Goal: Task Accomplishment & Management: Manage account settings

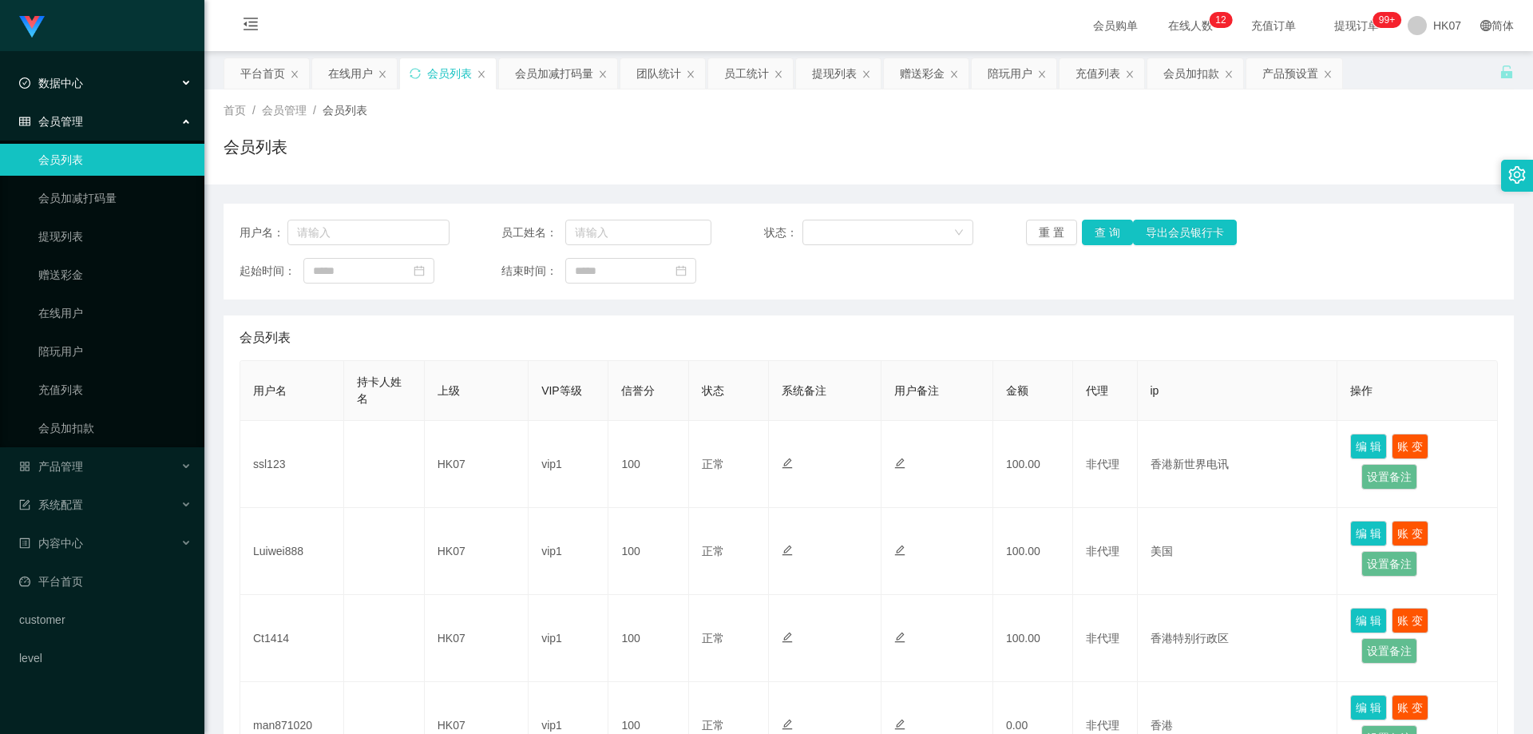
click at [98, 86] on div "数据中心" at bounding box center [102, 83] width 204 height 32
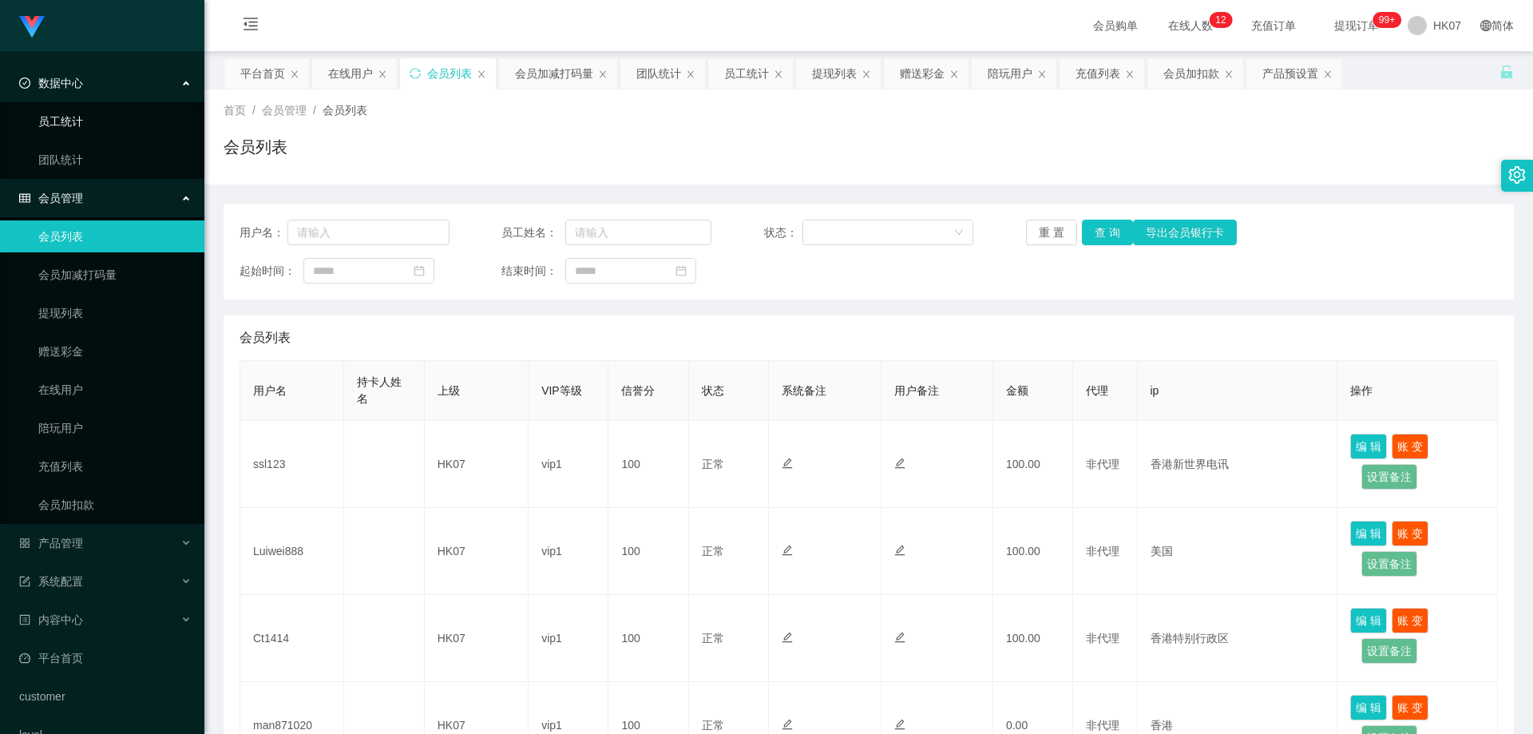
click at [97, 114] on link "员工统计" at bounding box center [114, 121] width 153 height 32
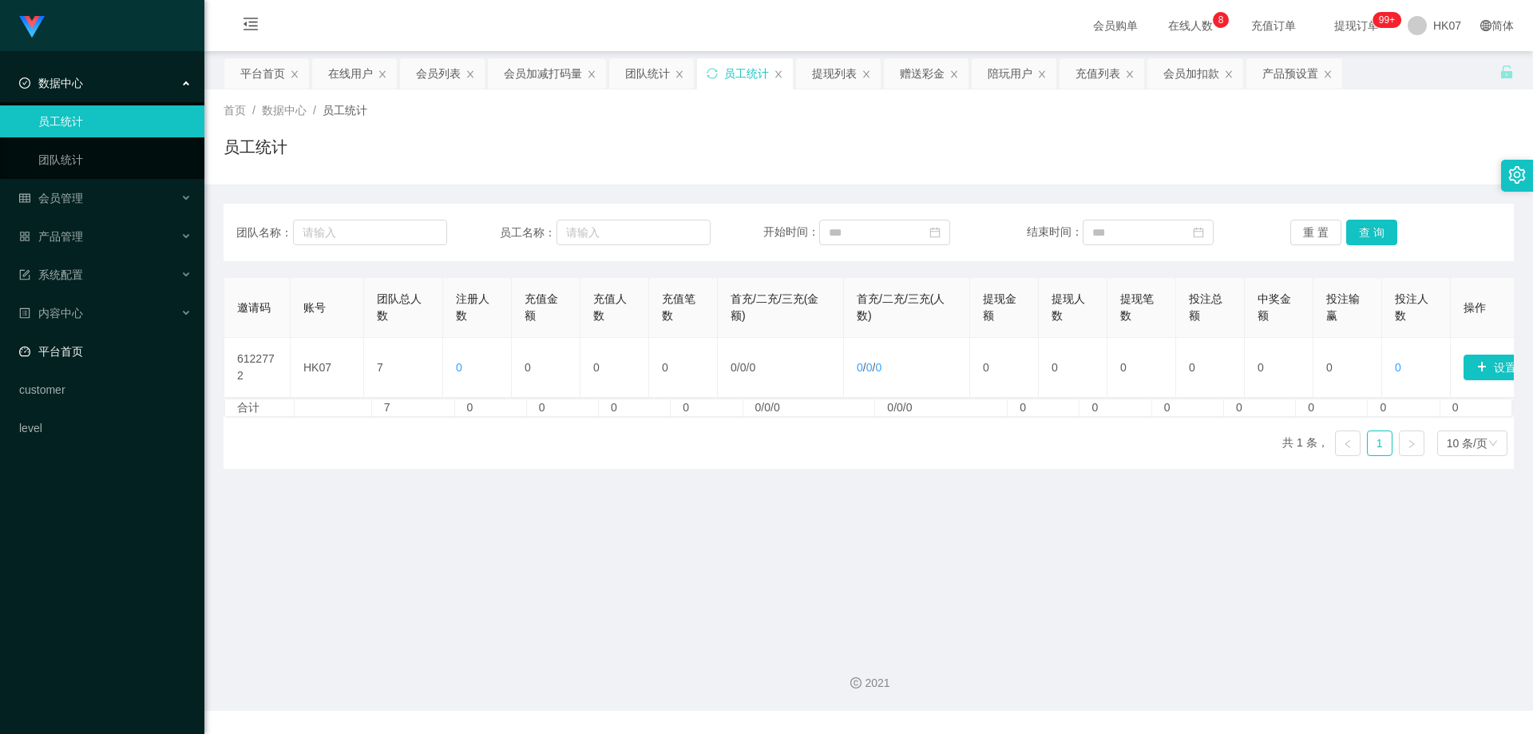
click at [92, 350] on link "平台首页" at bounding box center [105, 351] width 172 height 32
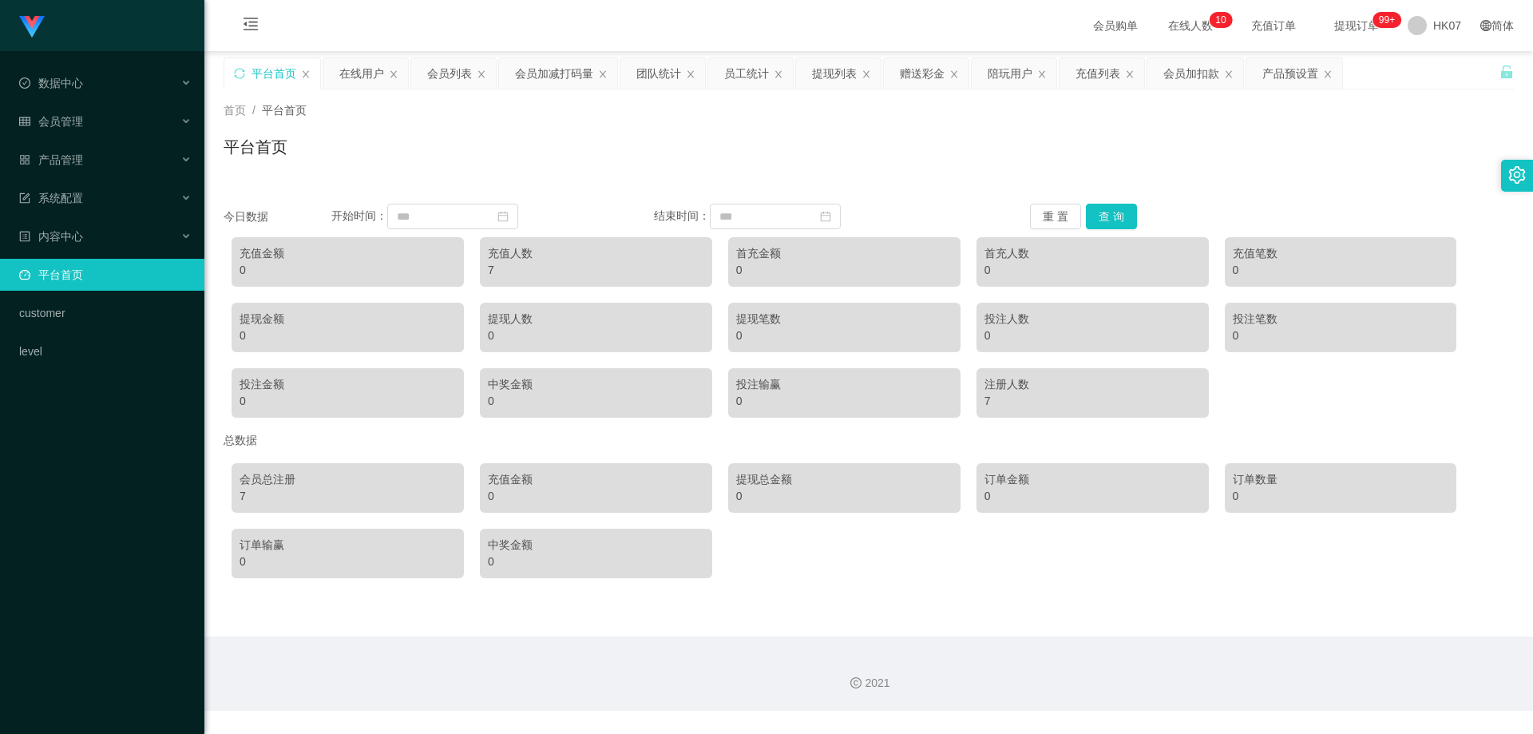
click at [69, 219] on ul "数据中心 会员管理 产品管理 系统配置 内容中心 平台首页 customer level" at bounding box center [102, 217] width 204 height 332
click at [123, 130] on div "会员管理" at bounding box center [102, 121] width 204 height 32
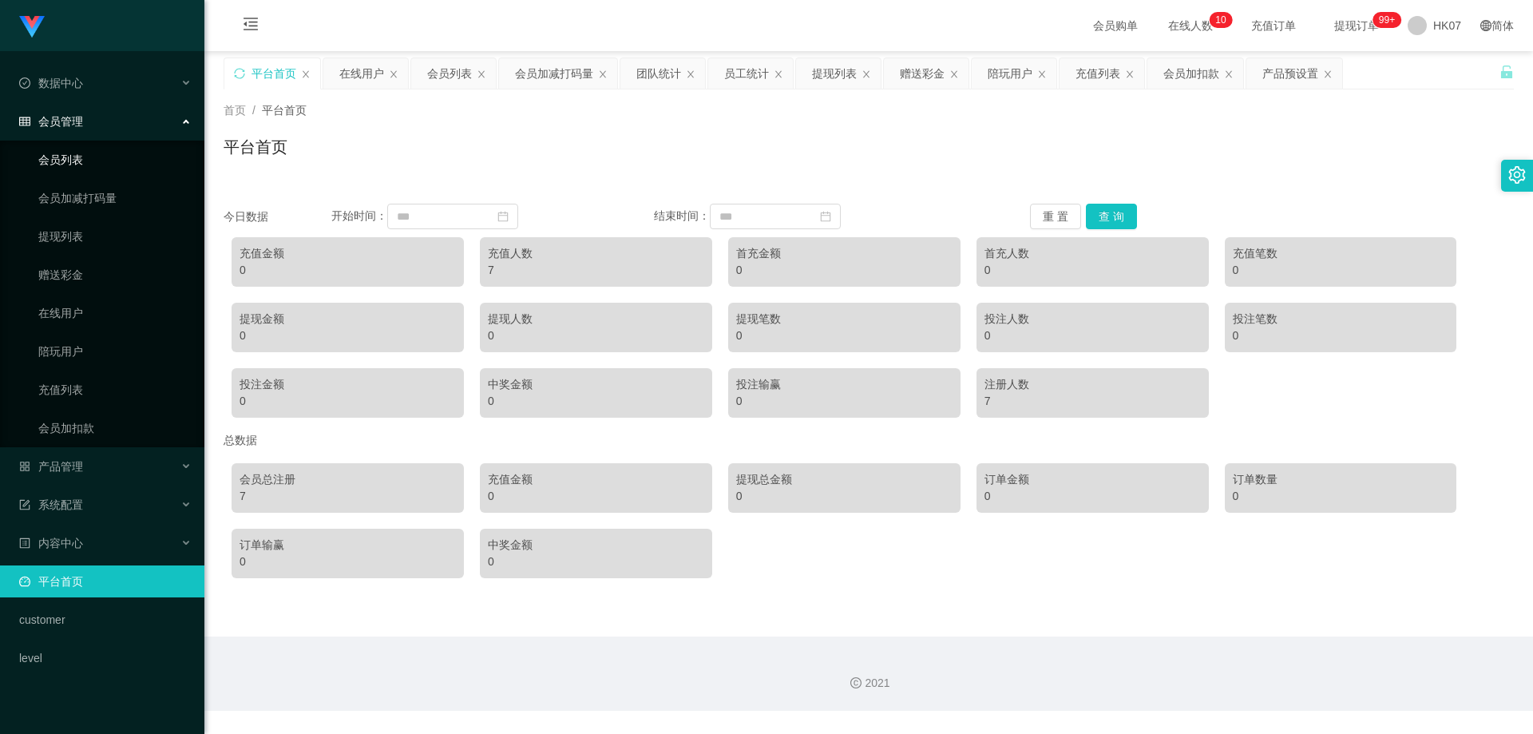
click at [147, 152] on link "会员列表" at bounding box center [114, 160] width 153 height 32
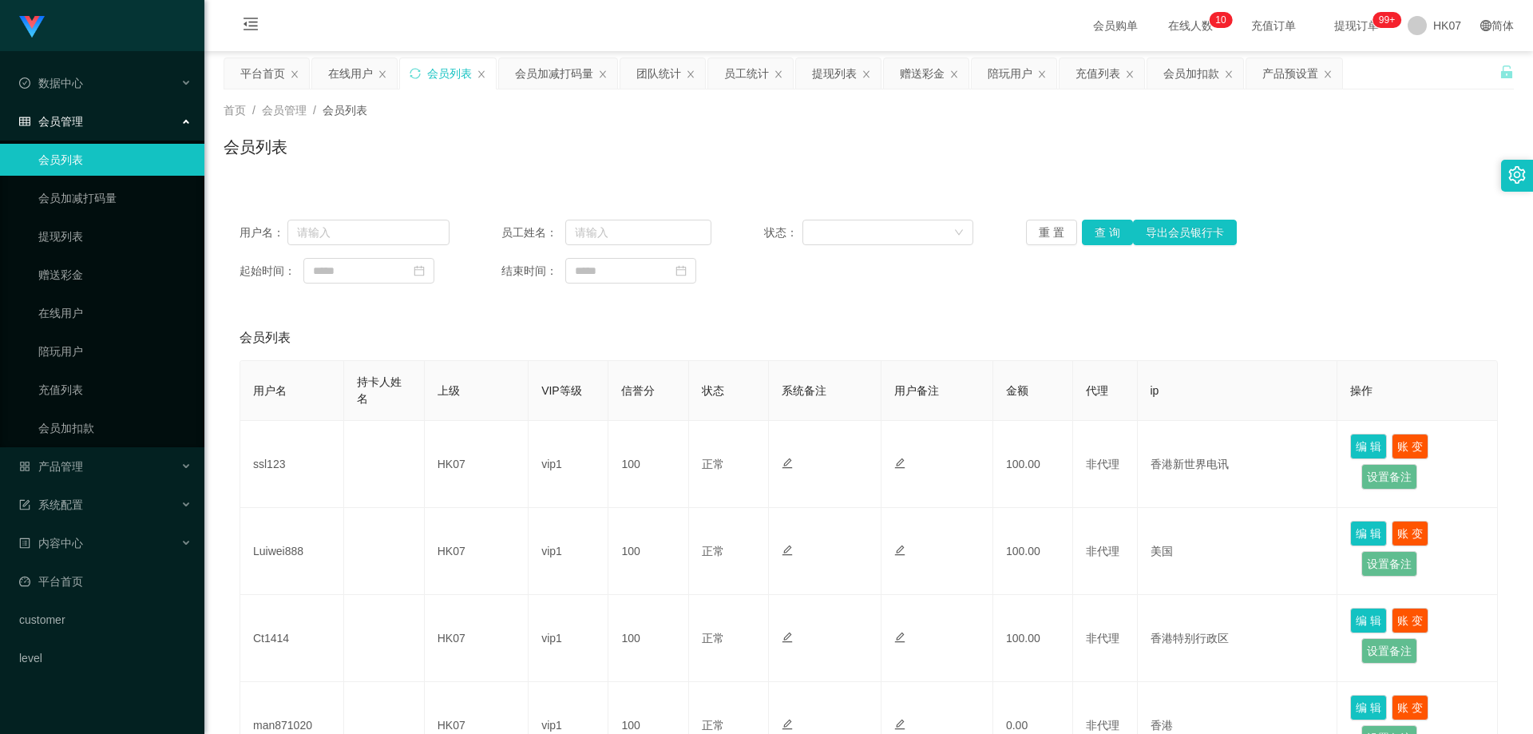
scroll to position [421, 0]
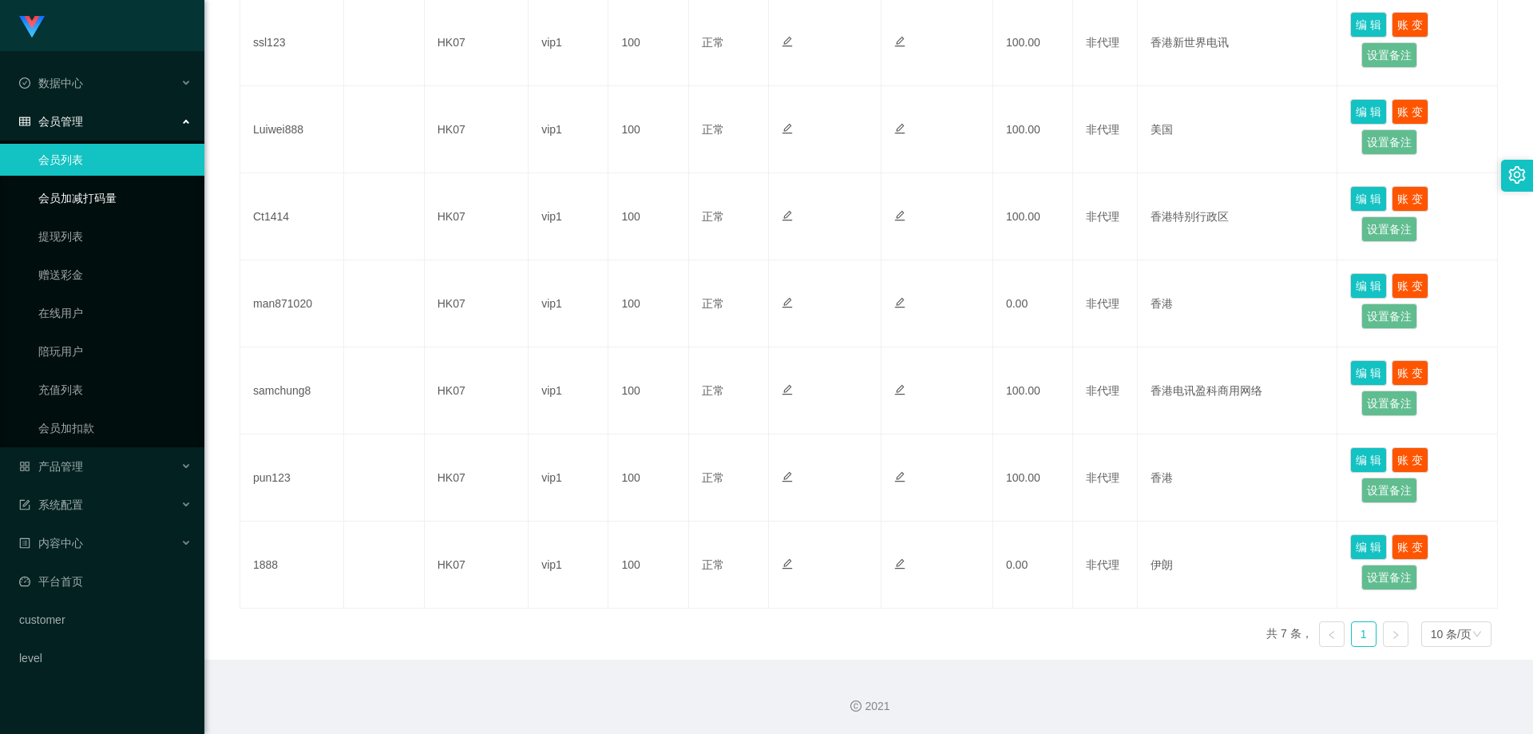
click at [77, 204] on link "会员加减打码量" at bounding box center [114, 198] width 153 height 32
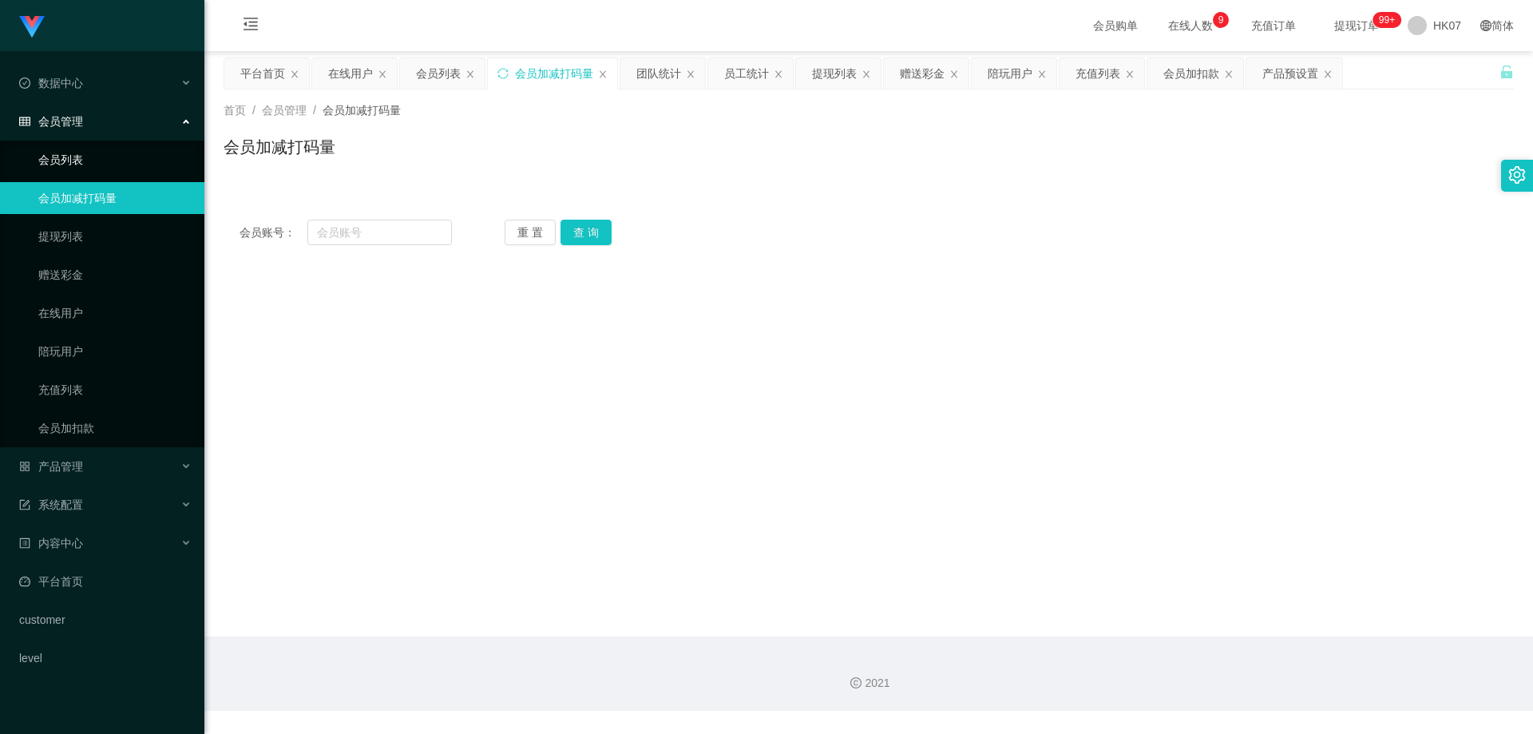
click at [136, 163] on link "会员列表" at bounding box center [114, 160] width 153 height 32
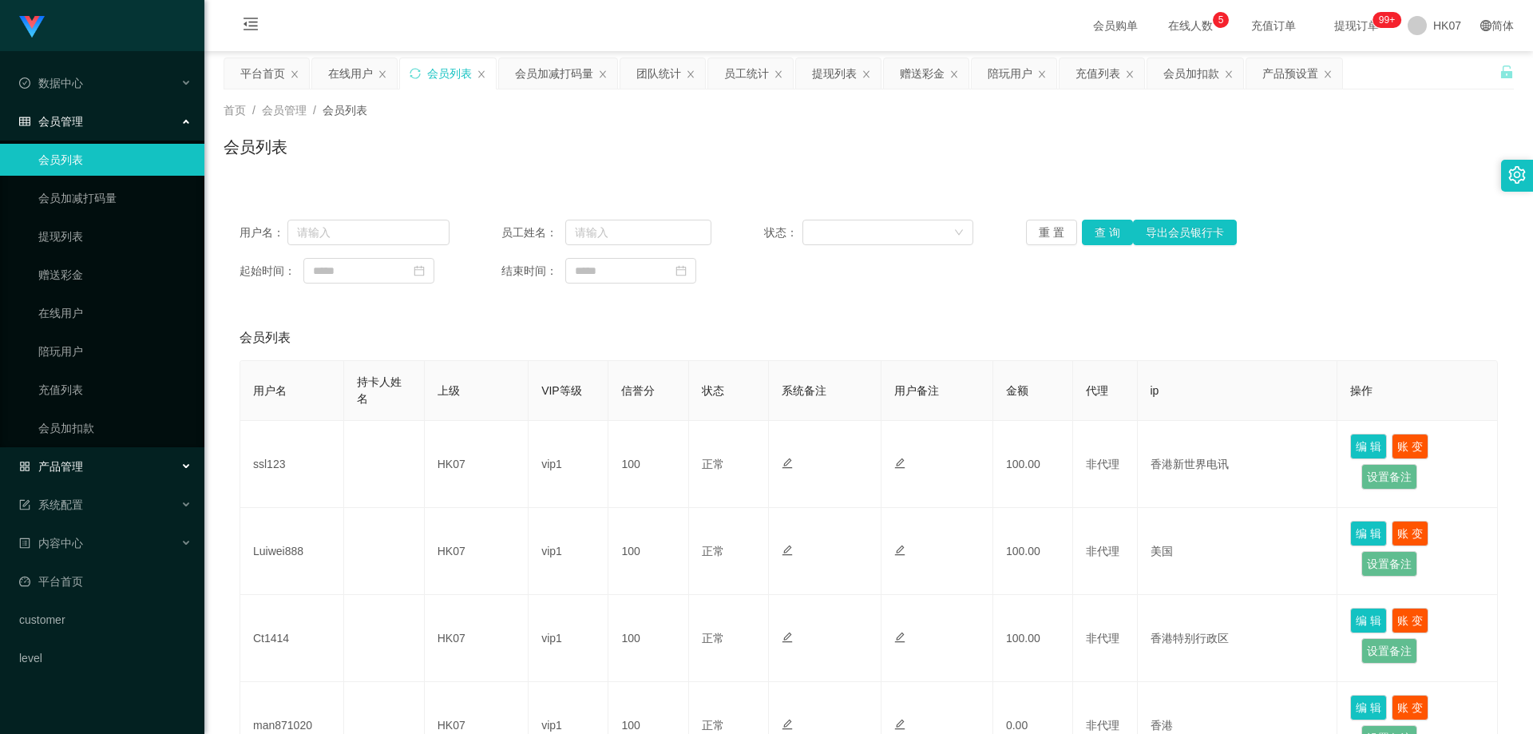
click at [109, 462] on div "产品管理" at bounding box center [102, 466] width 204 height 32
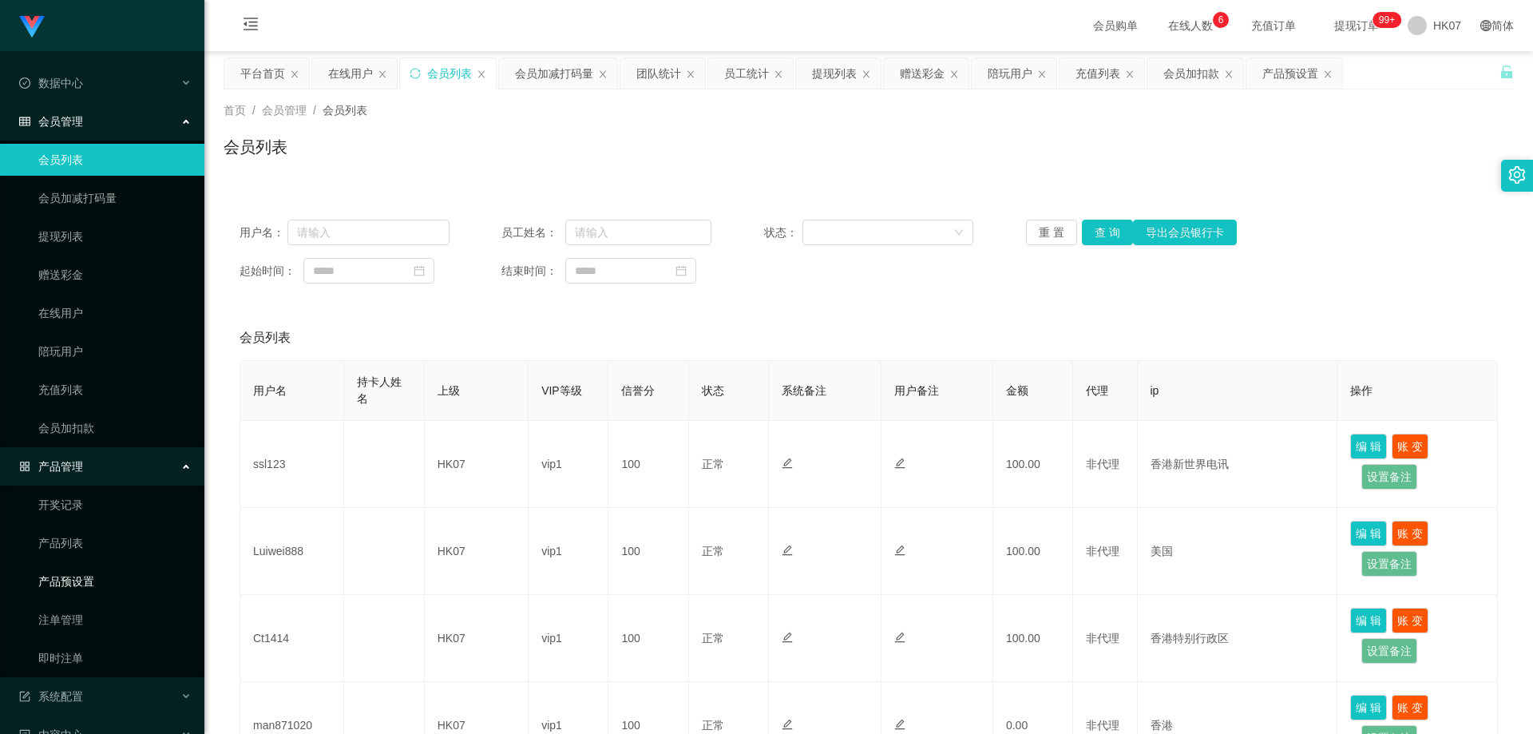
click at [89, 582] on link "产品预设置" at bounding box center [114, 581] width 153 height 32
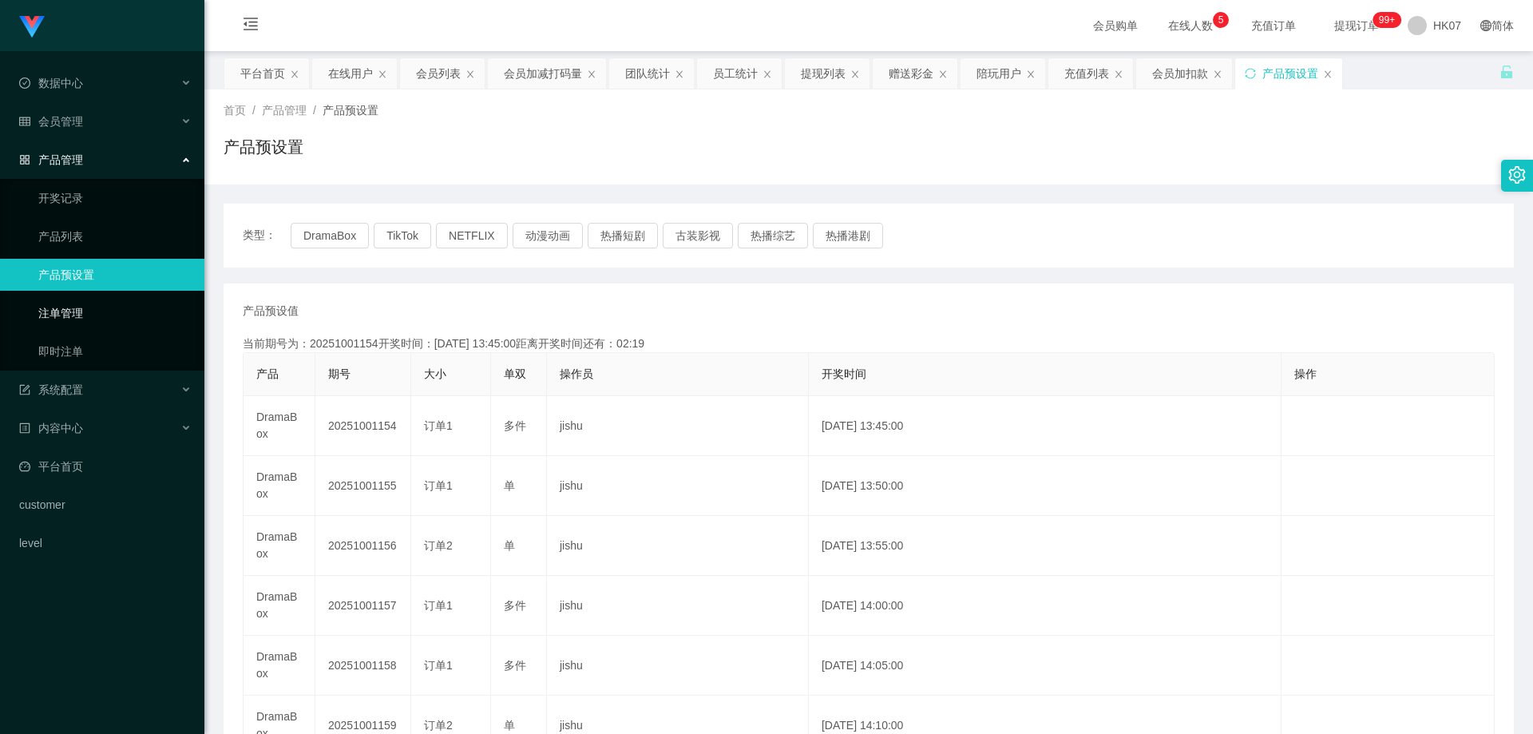
click at [109, 302] on link "注单管理" at bounding box center [114, 313] width 153 height 32
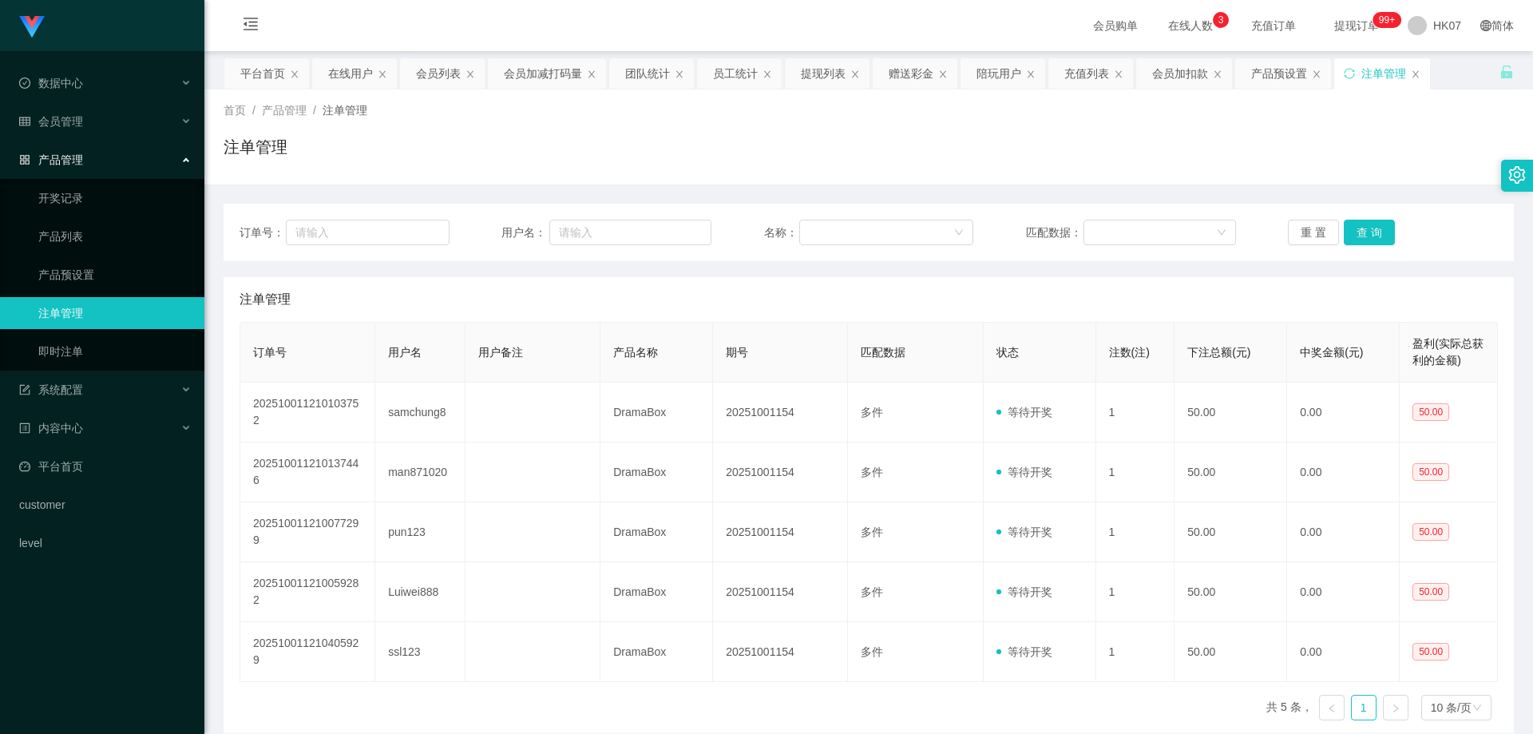
click at [1167, 28] on span "在线人数 0 1 2 3 4 5 6 7 8 9 0 1 2 3 4 5 6 7 8 9 0 1 2 3 4 5 6 7 8 9" at bounding box center [1190, 25] width 61 height 11
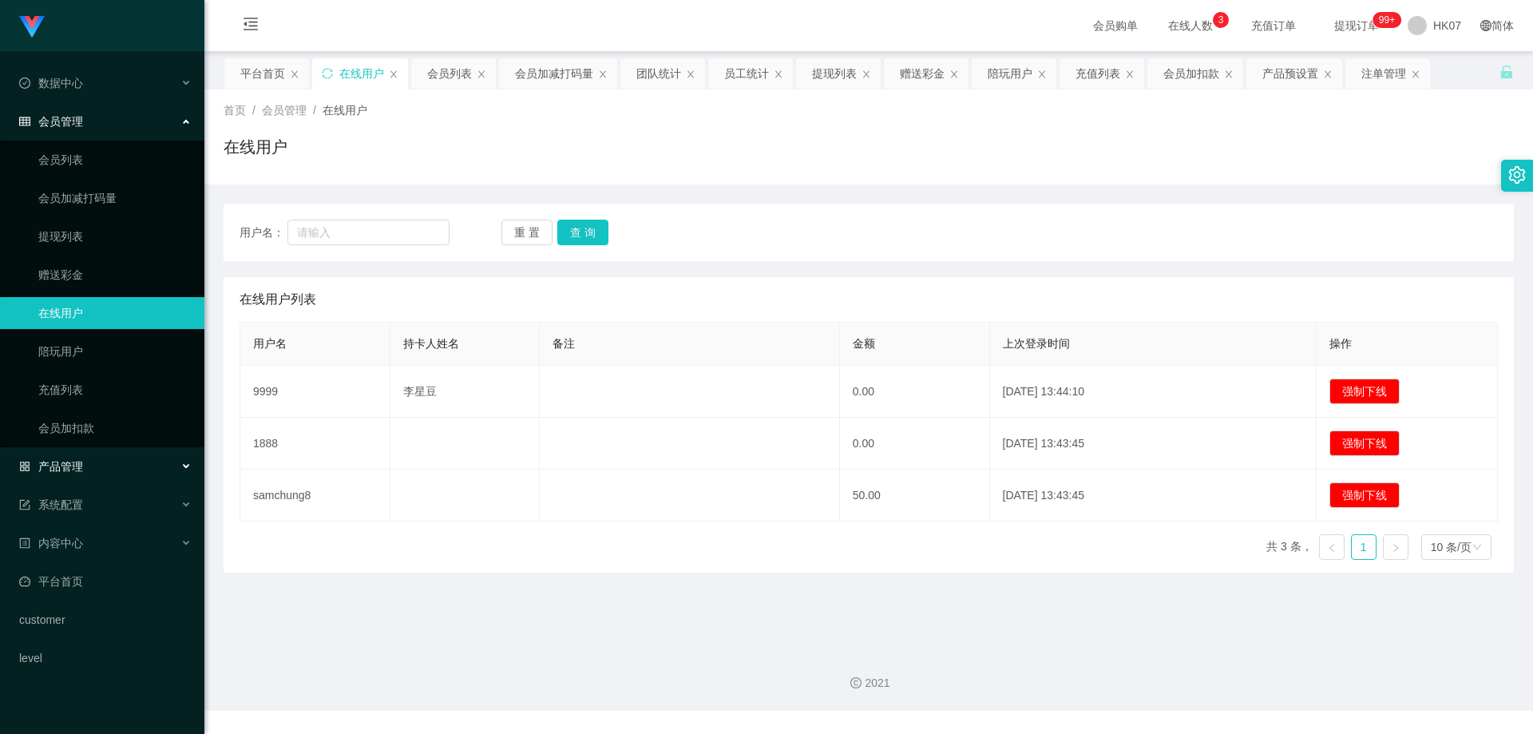
click at [121, 465] on div "产品管理" at bounding box center [102, 466] width 204 height 32
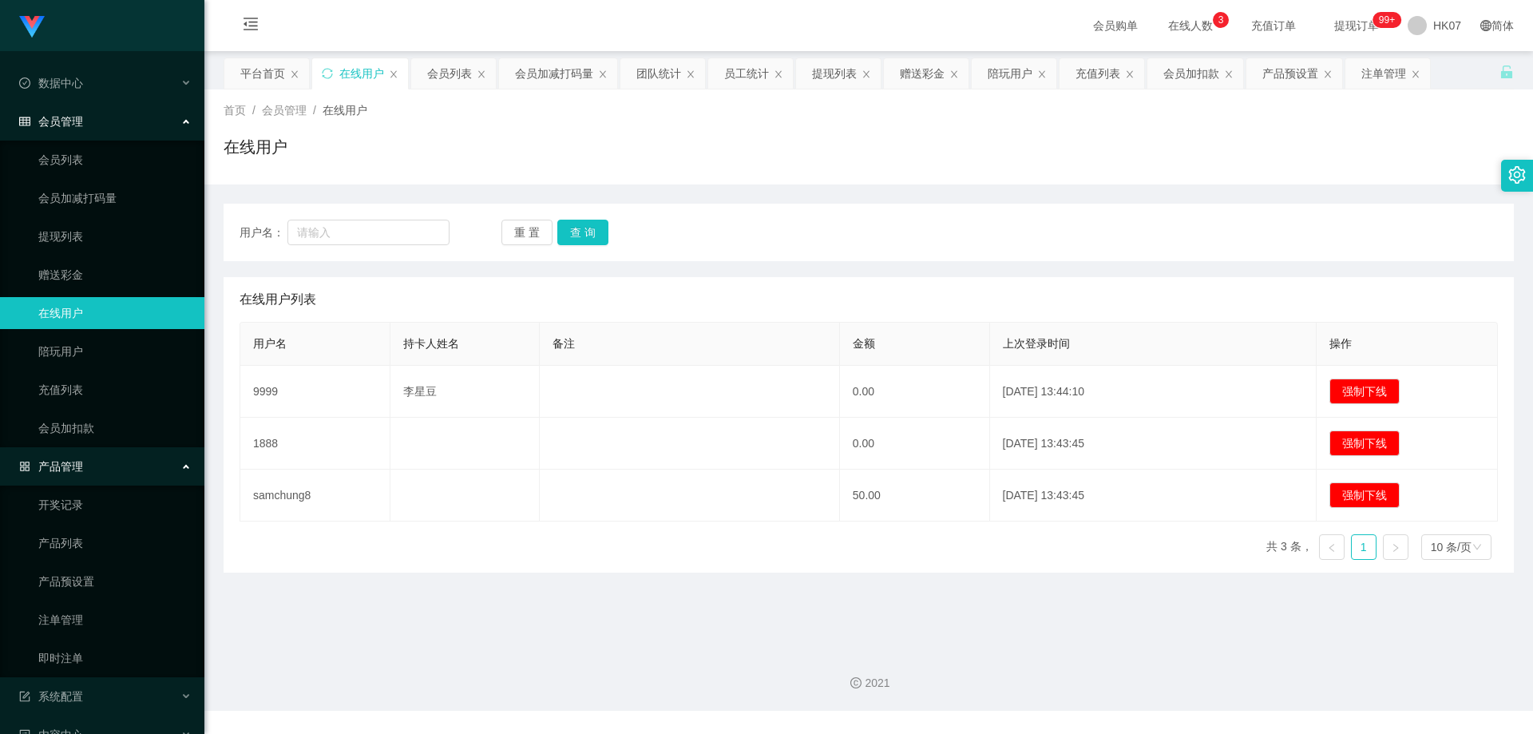
click at [102, 473] on div "产品管理" at bounding box center [102, 466] width 204 height 32
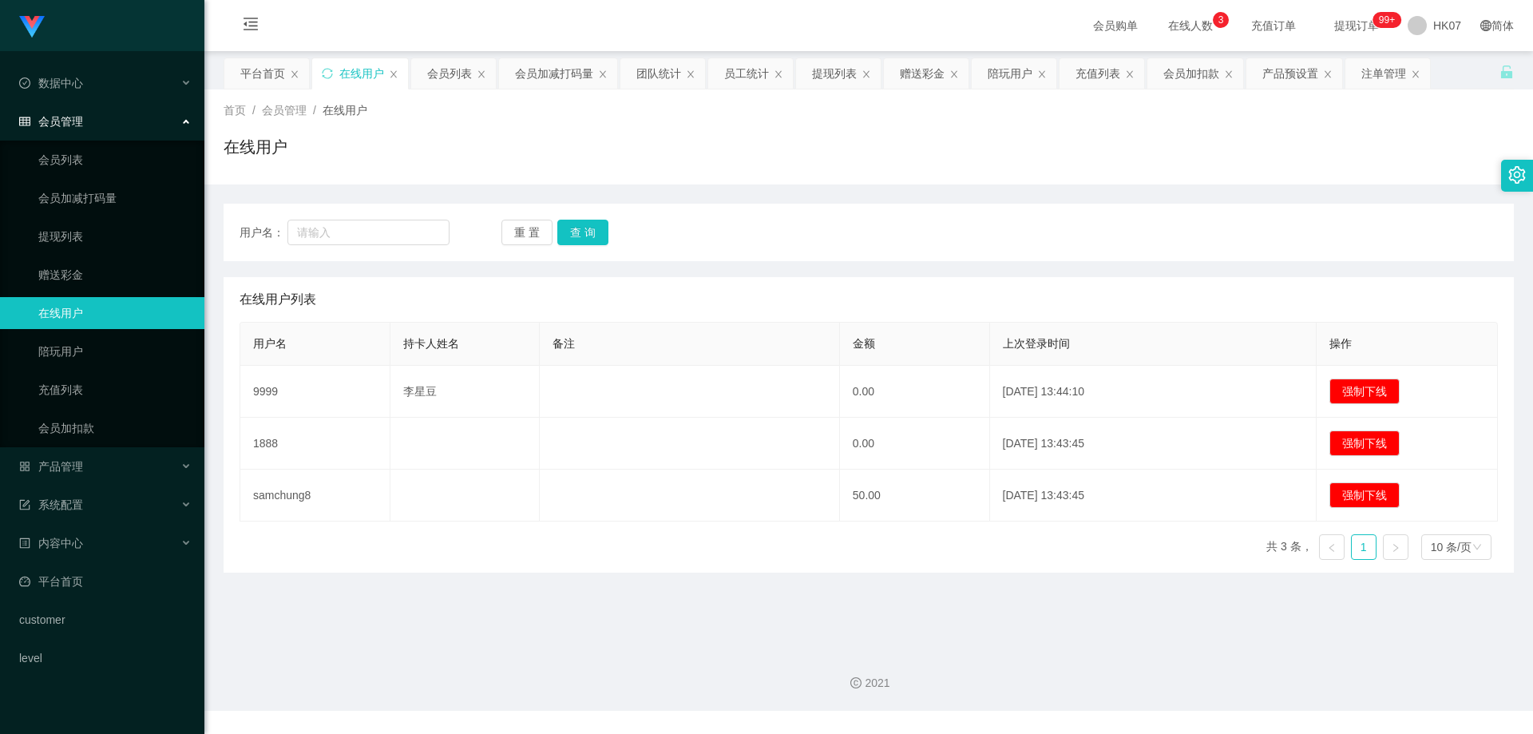
click at [130, 118] on div "会员管理" at bounding box center [102, 121] width 204 height 32
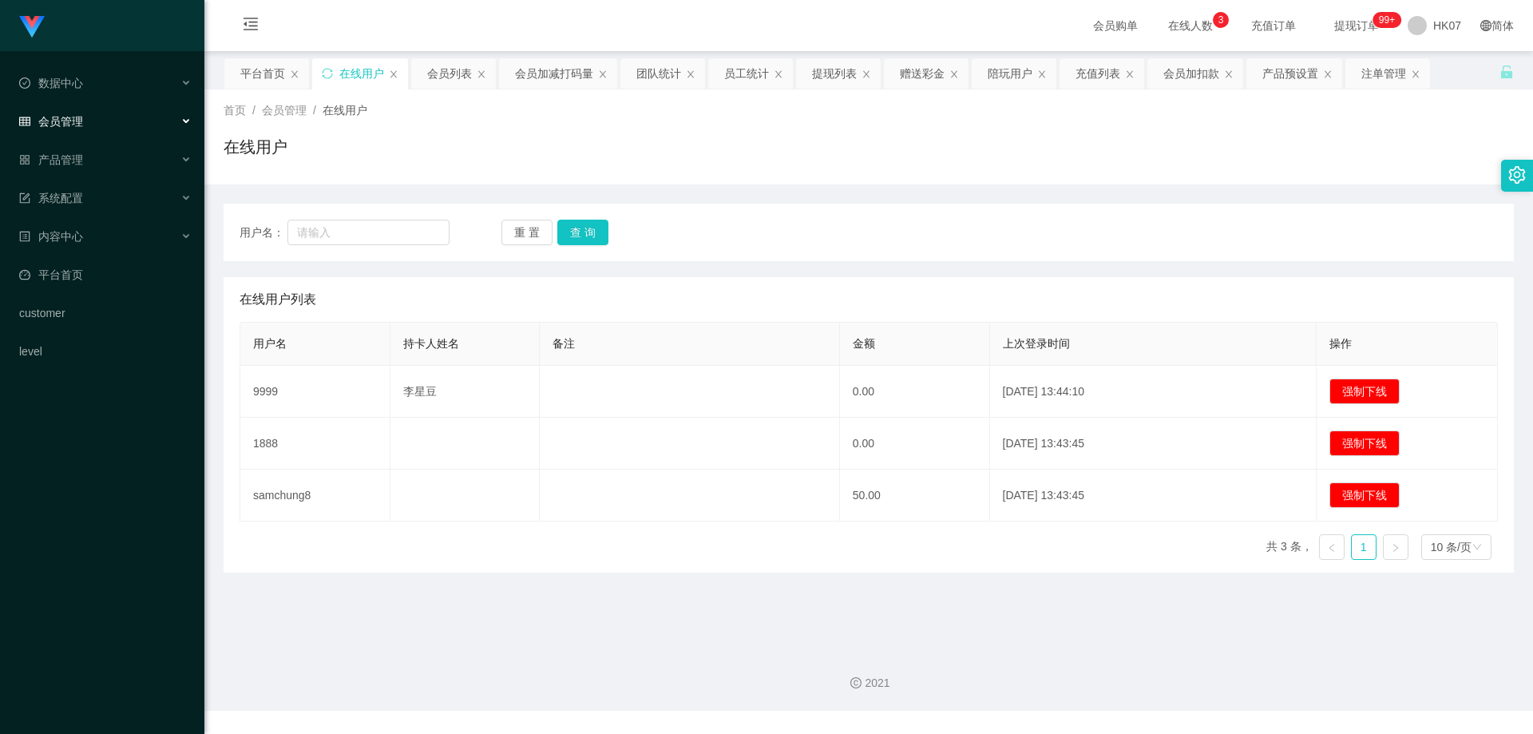
click at [130, 118] on div "会员管理" at bounding box center [102, 121] width 204 height 32
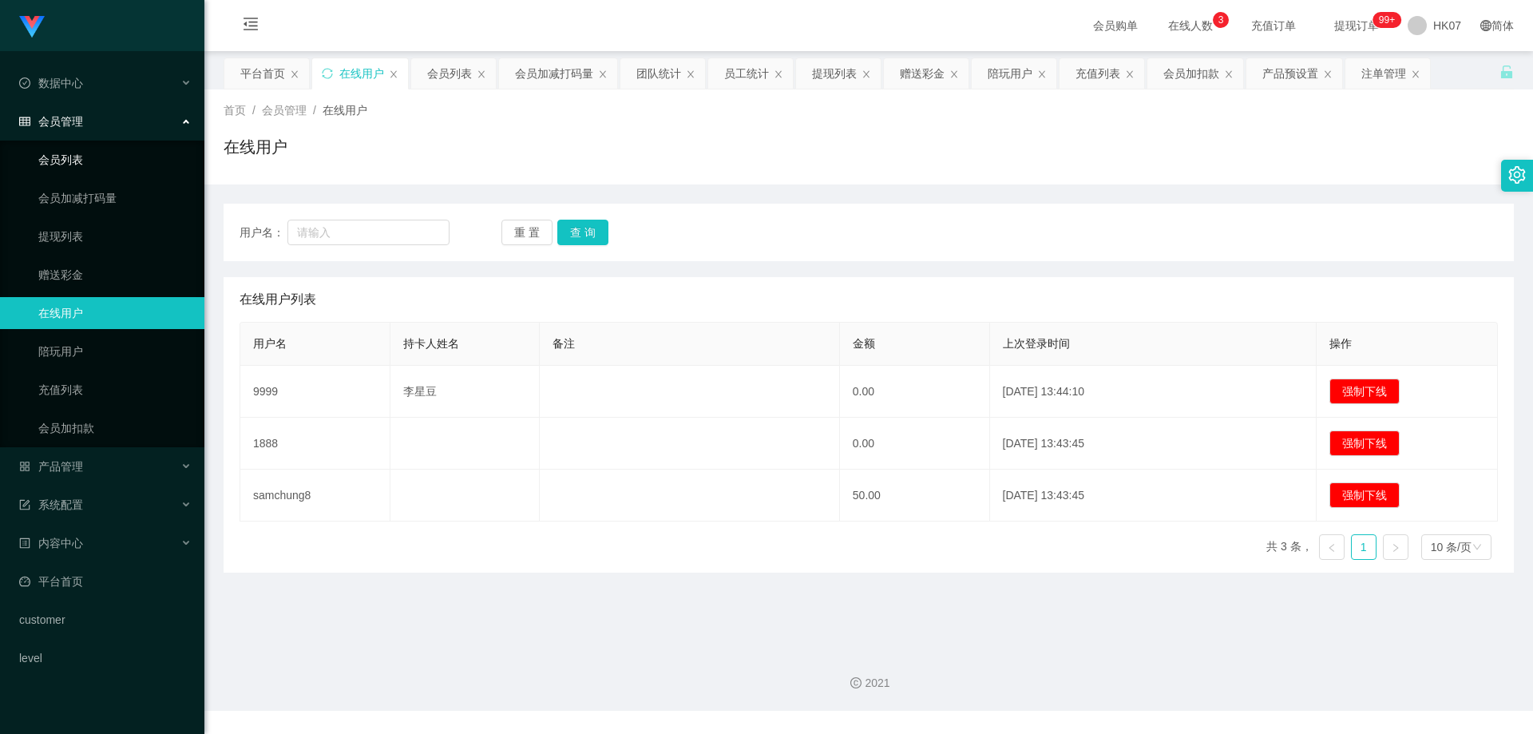
click at [112, 151] on link "会员列表" at bounding box center [114, 160] width 153 height 32
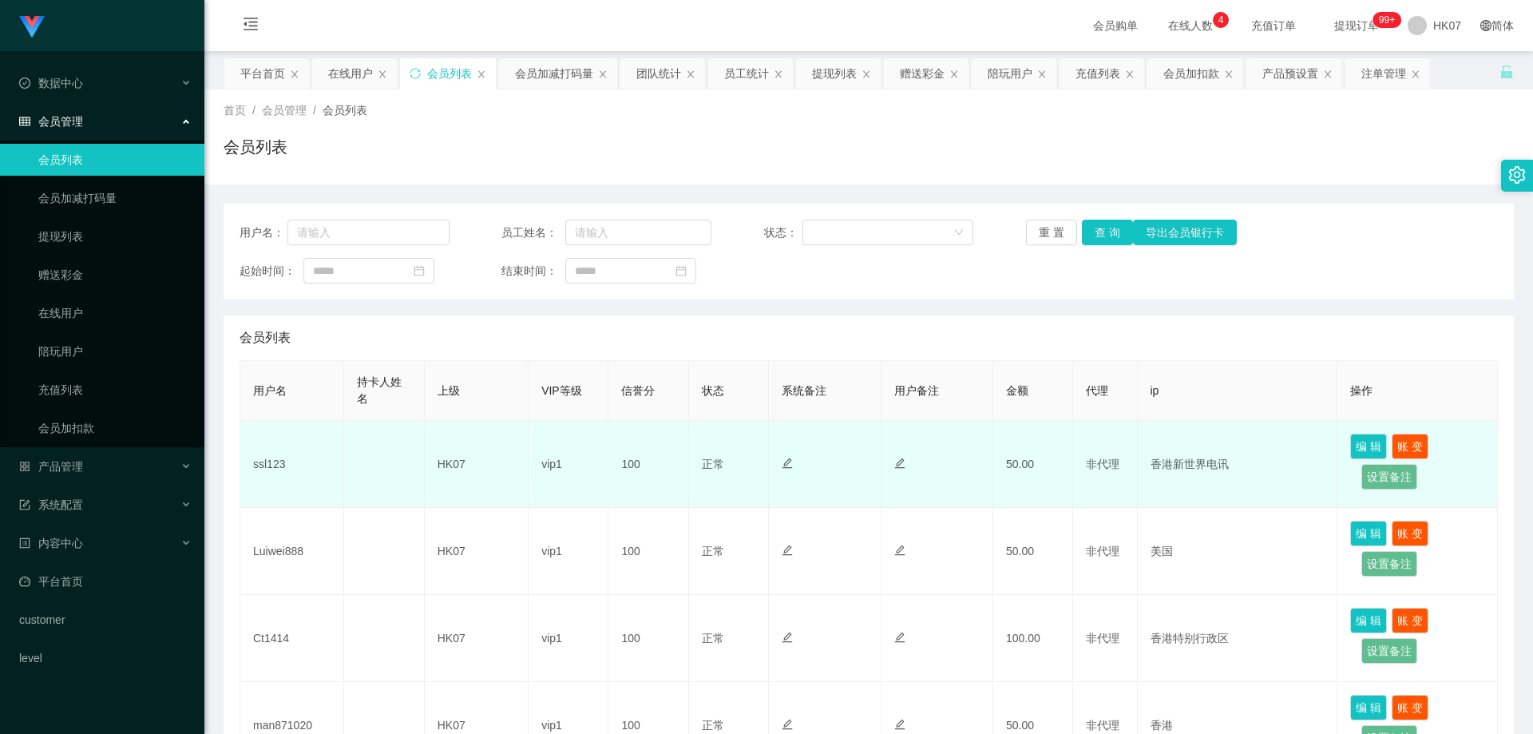
scroll to position [421, 0]
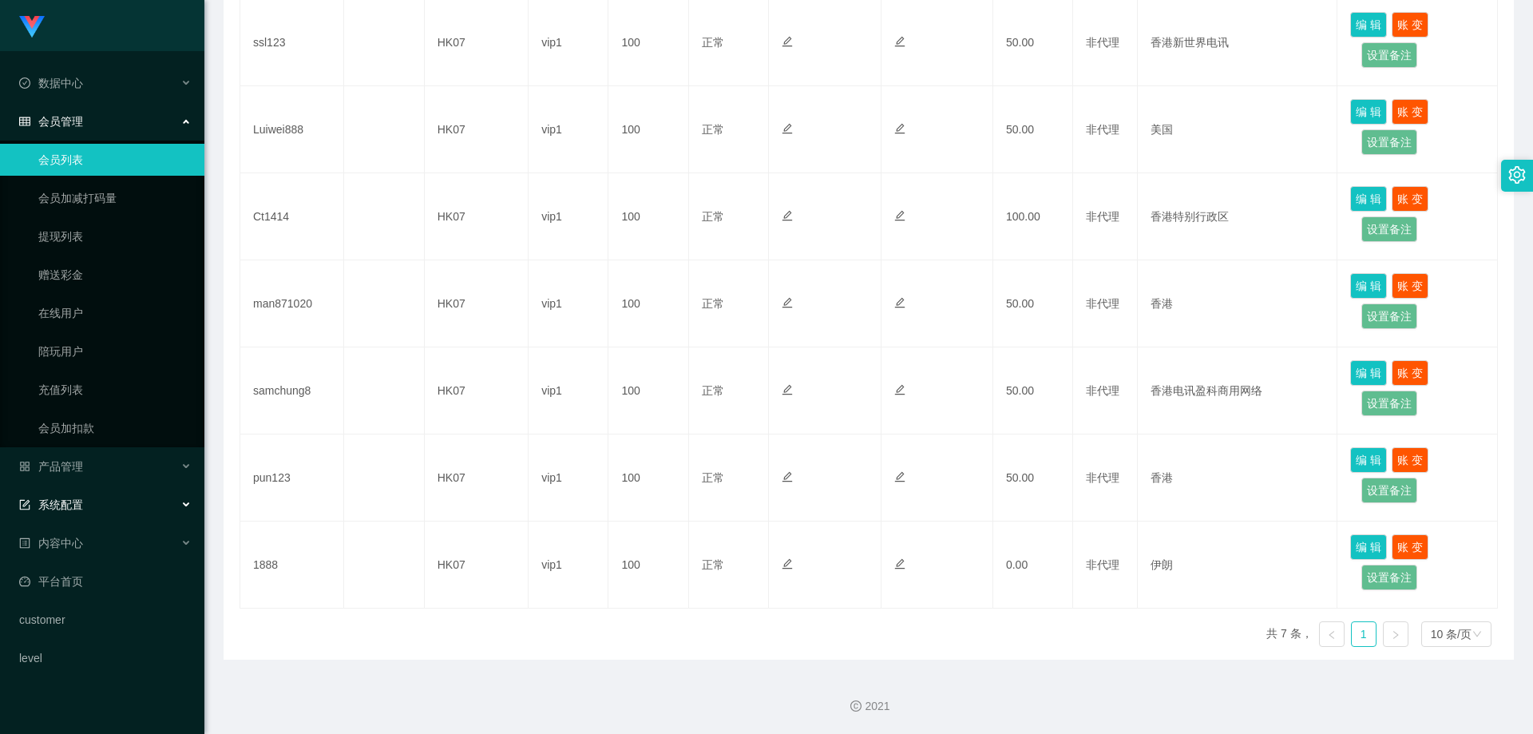
click at [143, 508] on div "系统配置" at bounding box center [102, 505] width 204 height 32
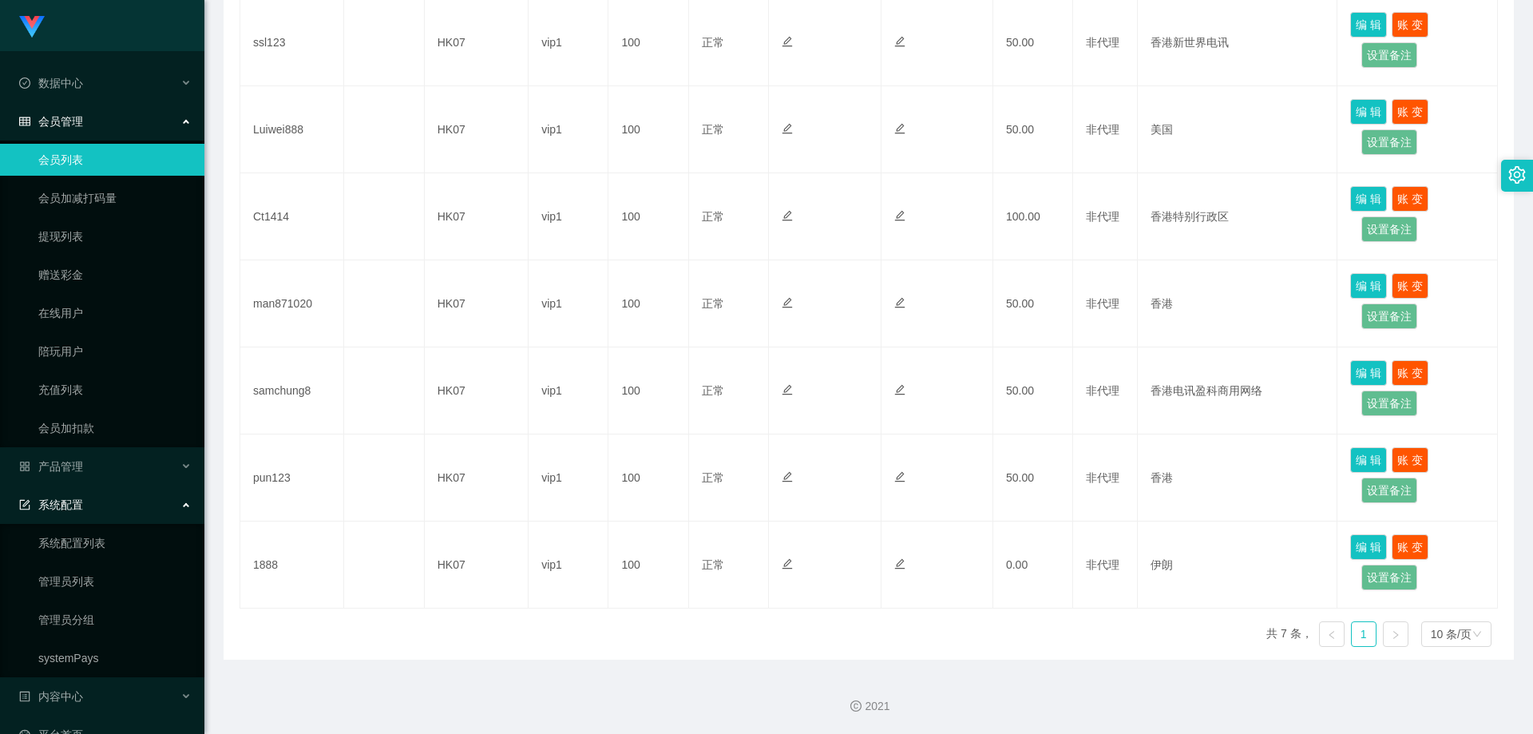
click at [131, 499] on div "系统配置" at bounding box center [102, 505] width 204 height 32
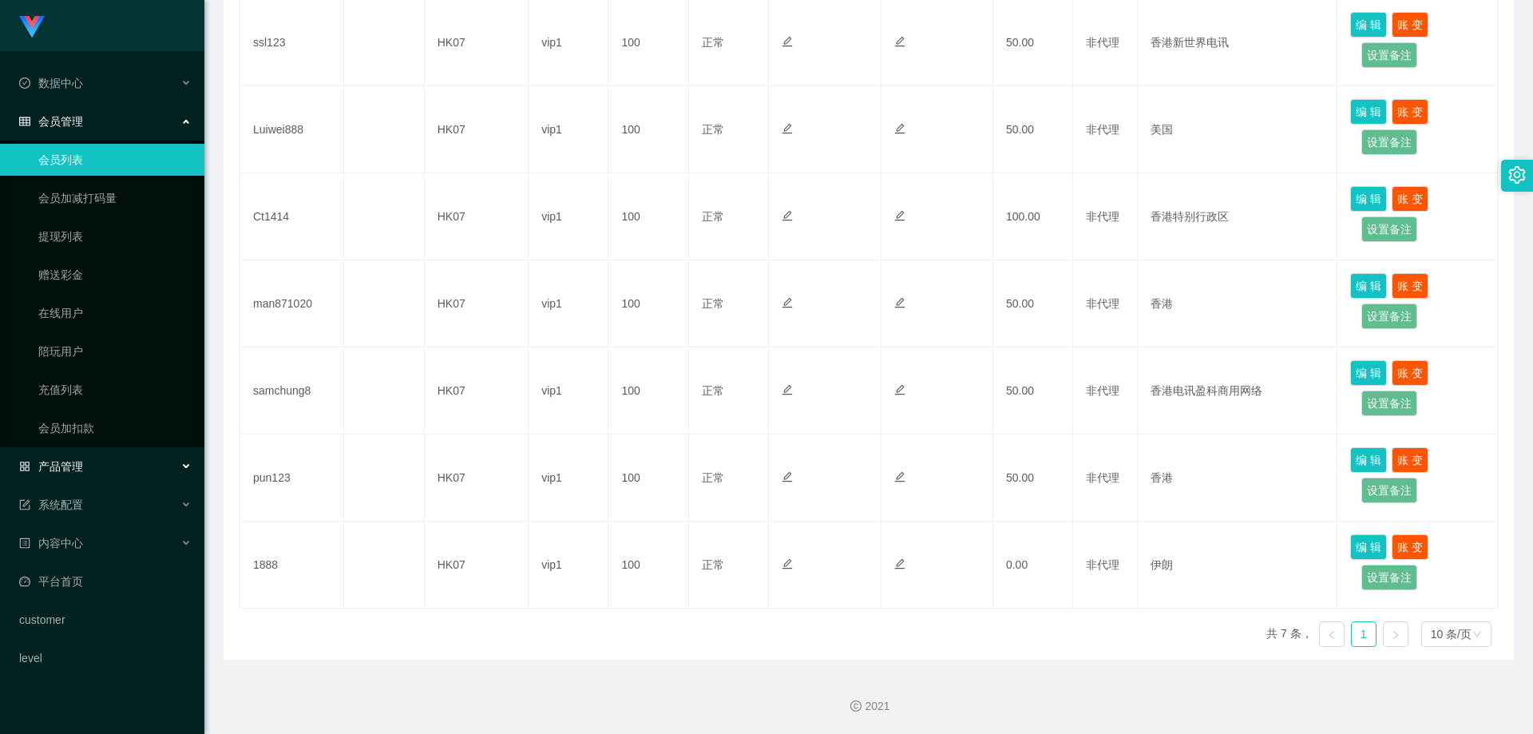
click at [151, 470] on div "产品管理" at bounding box center [102, 466] width 204 height 32
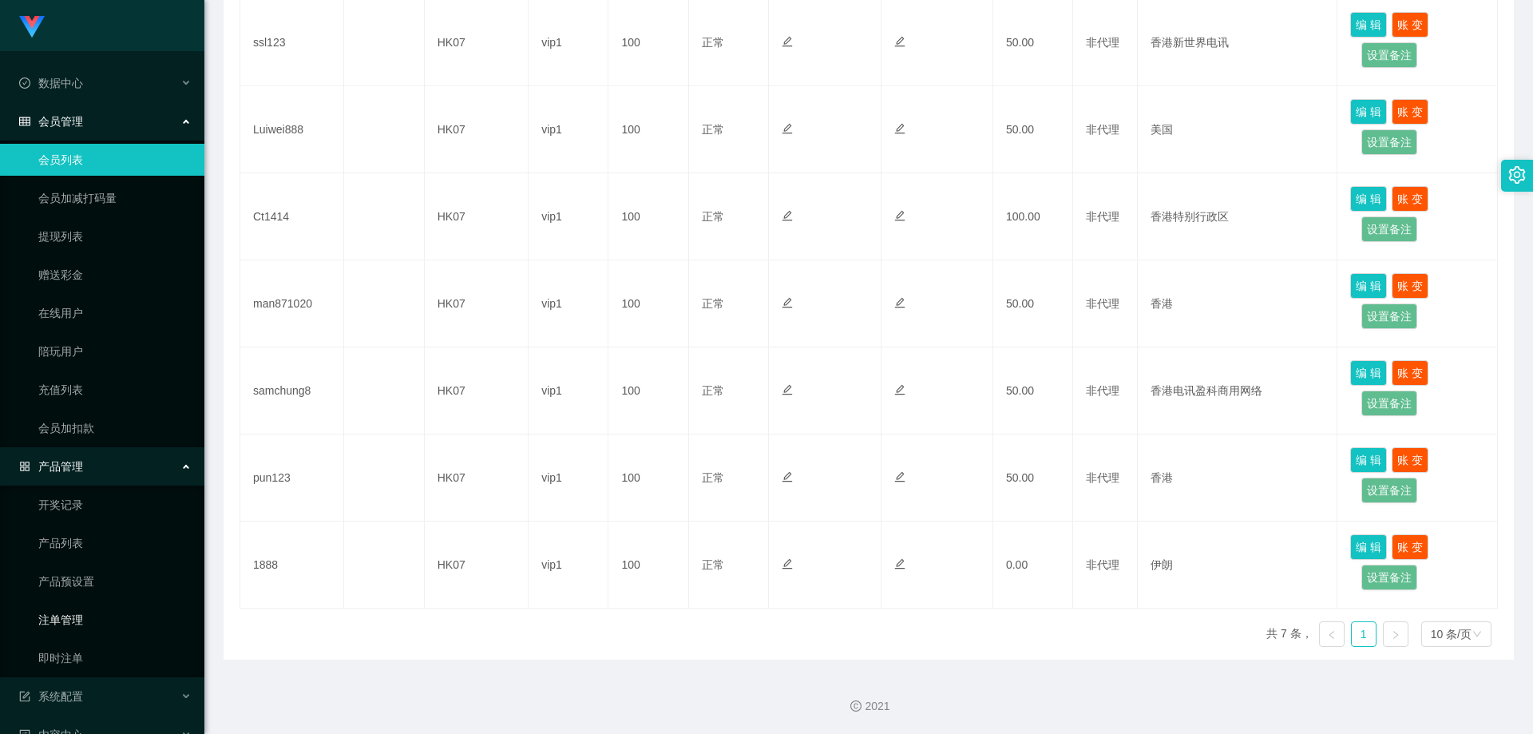
click at [97, 622] on link "注单管理" at bounding box center [114, 619] width 153 height 32
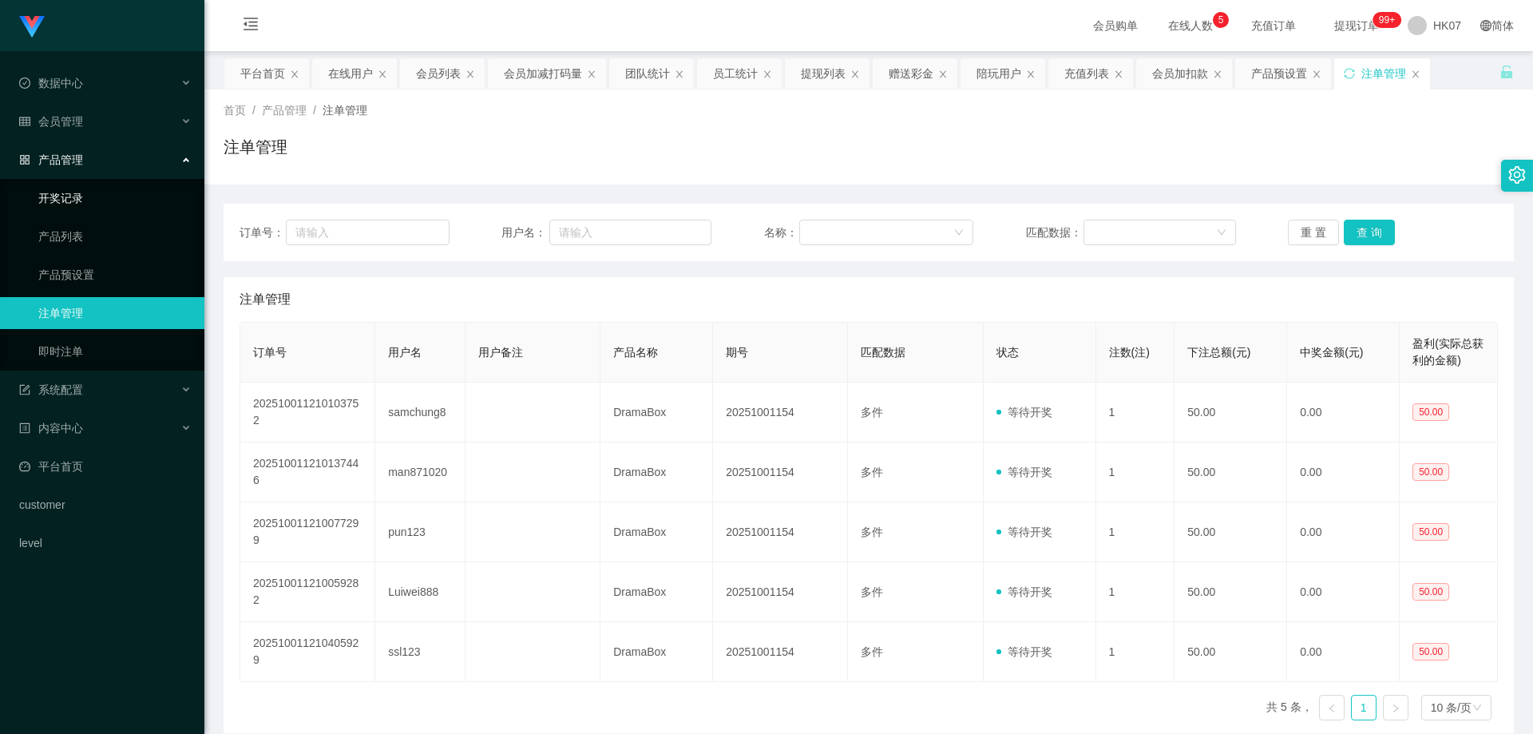
click at [79, 192] on link "开奖记录" at bounding box center [114, 198] width 153 height 32
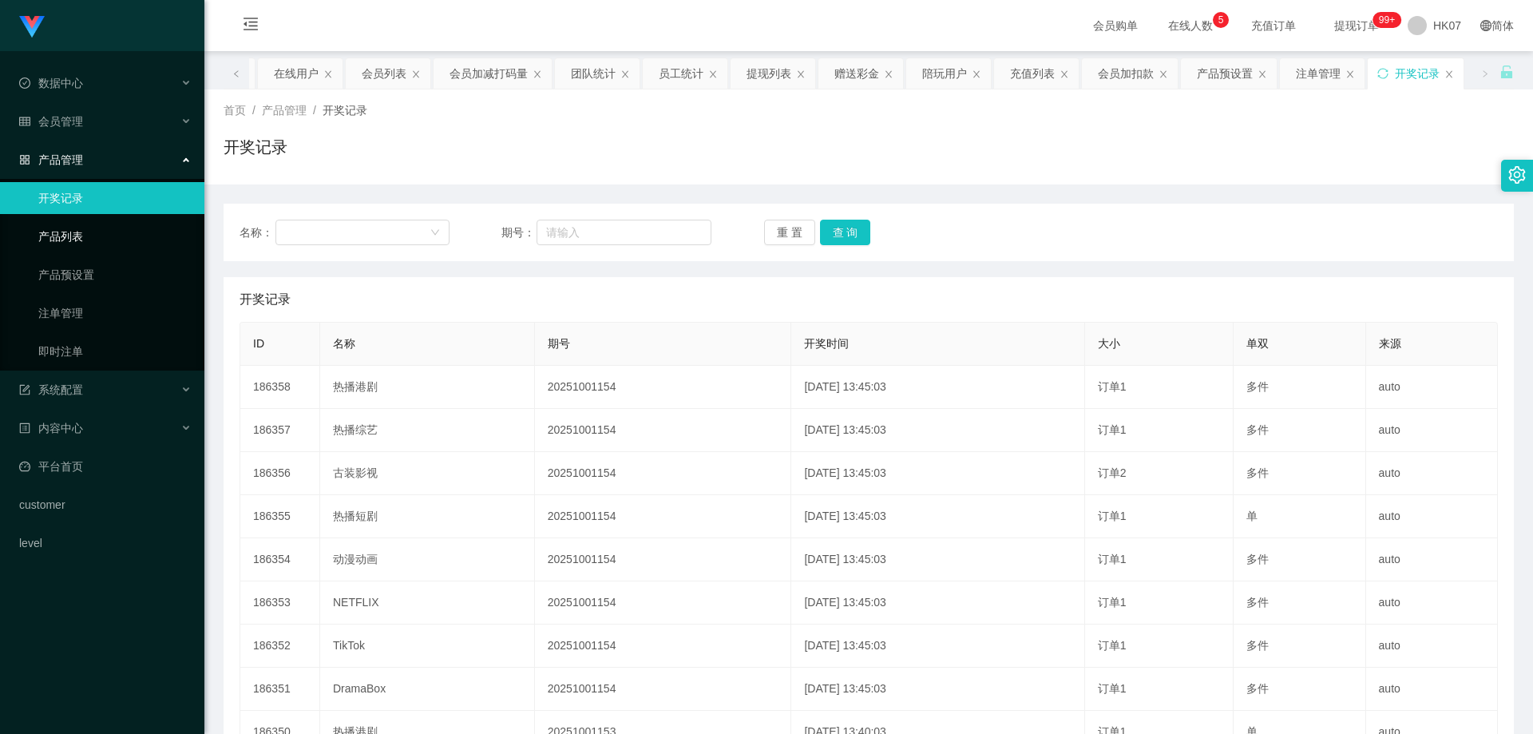
click at [99, 230] on link "产品列表" at bounding box center [114, 236] width 153 height 32
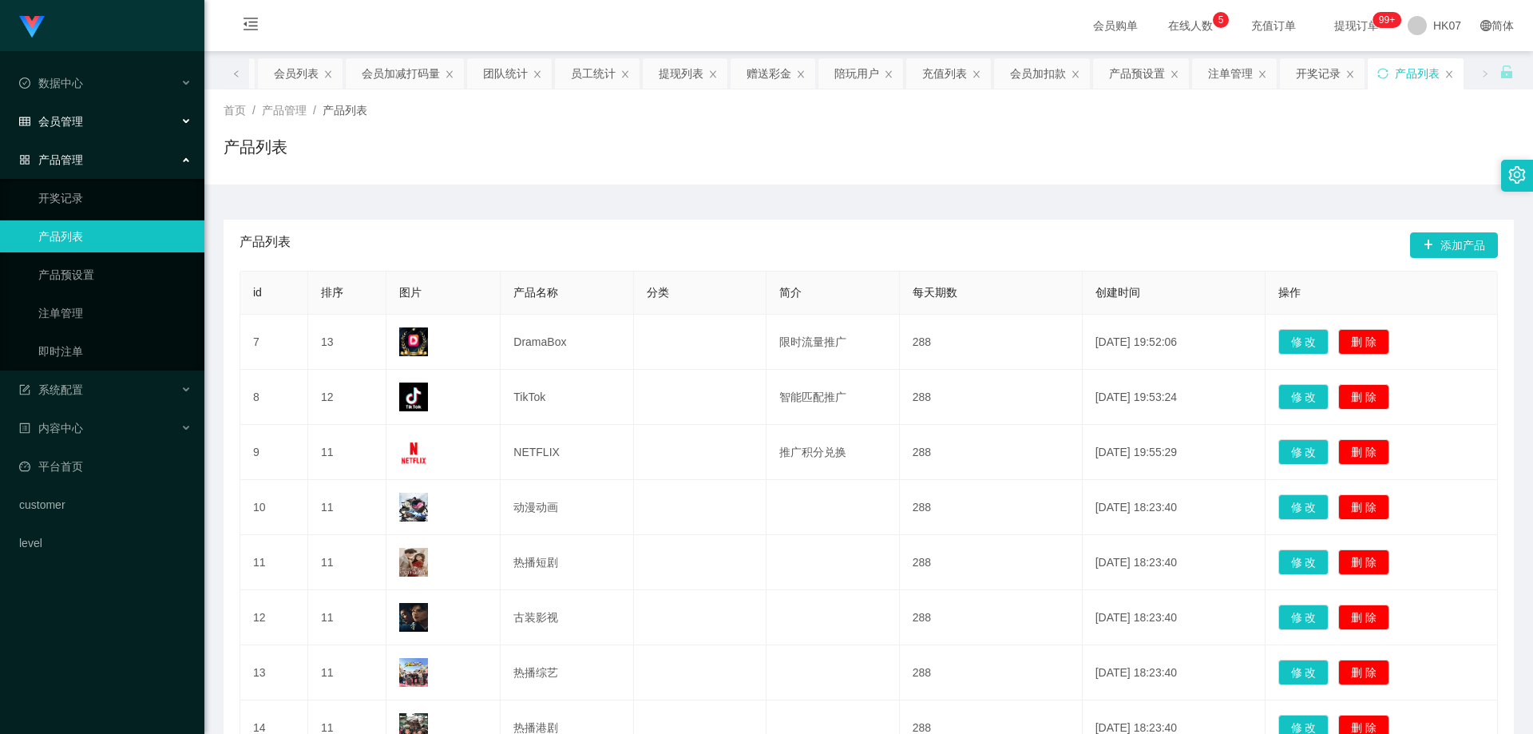
click at [123, 124] on div "会员管理" at bounding box center [102, 121] width 204 height 32
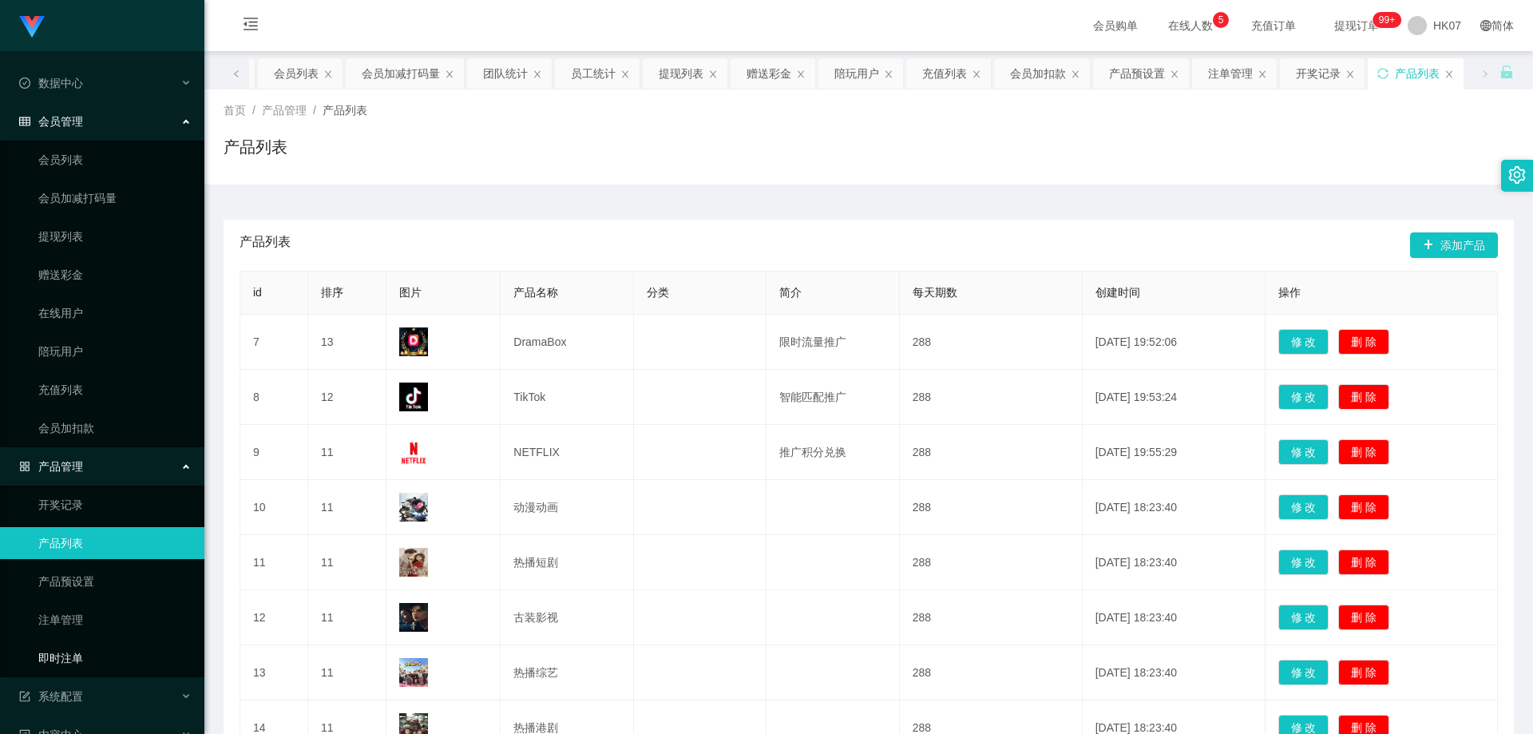
click at [79, 655] on link "即时注单" at bounding box center [114, 658] width 153 height 32
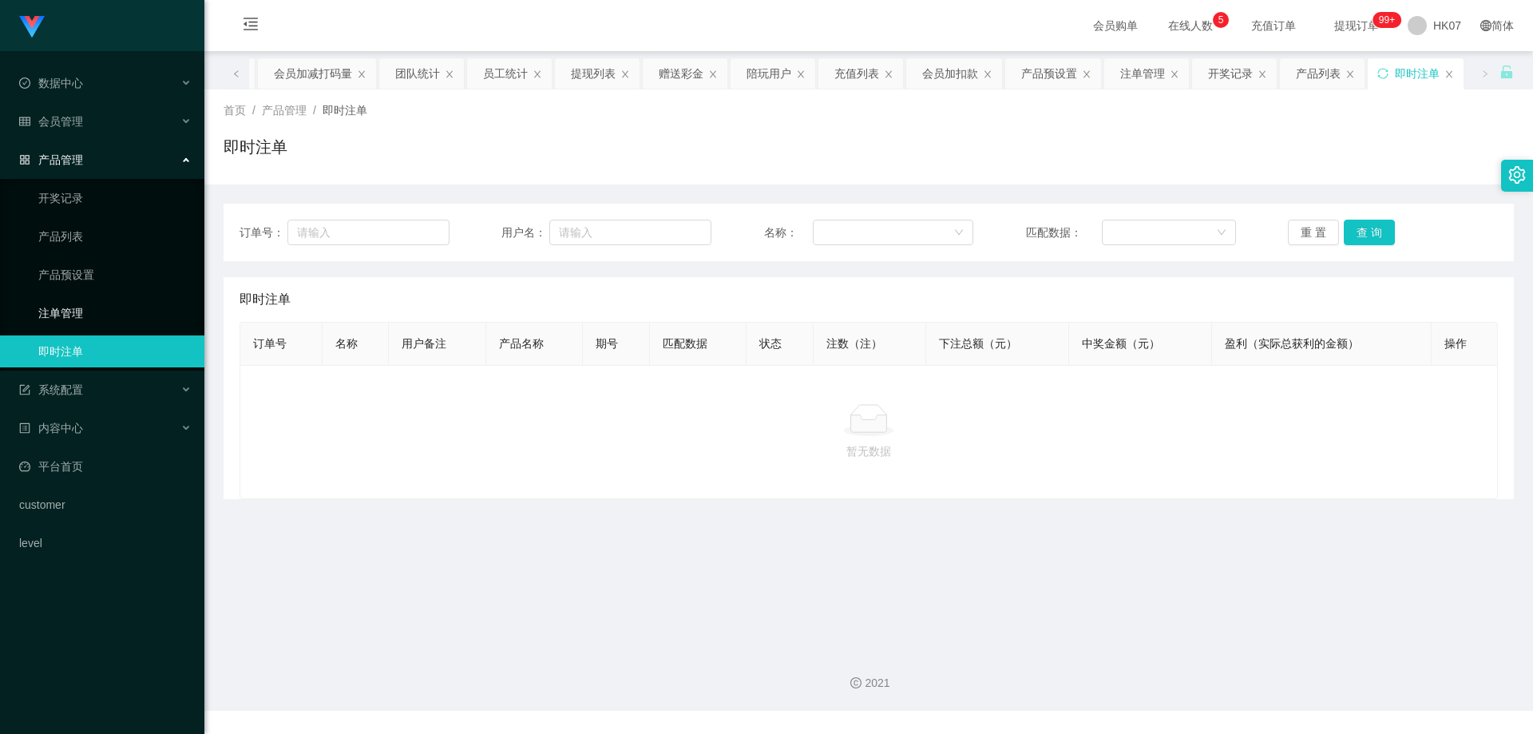
click at [89, 321] on link "注单管理" at bounding box center [114, 313] width 153 height 32
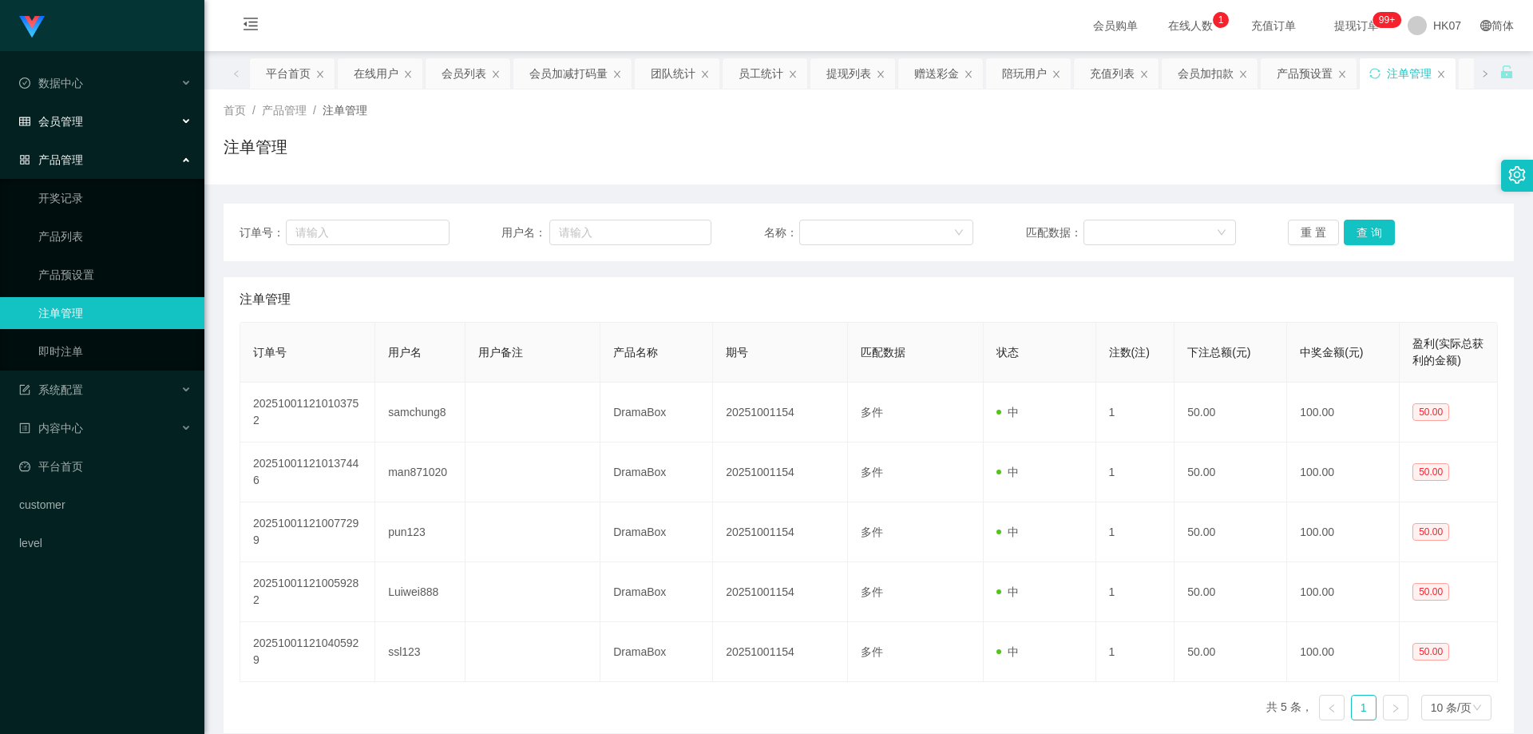
click at [93, 131] on div "会员管理" at bounding box center [102, 121] width 204 height 32
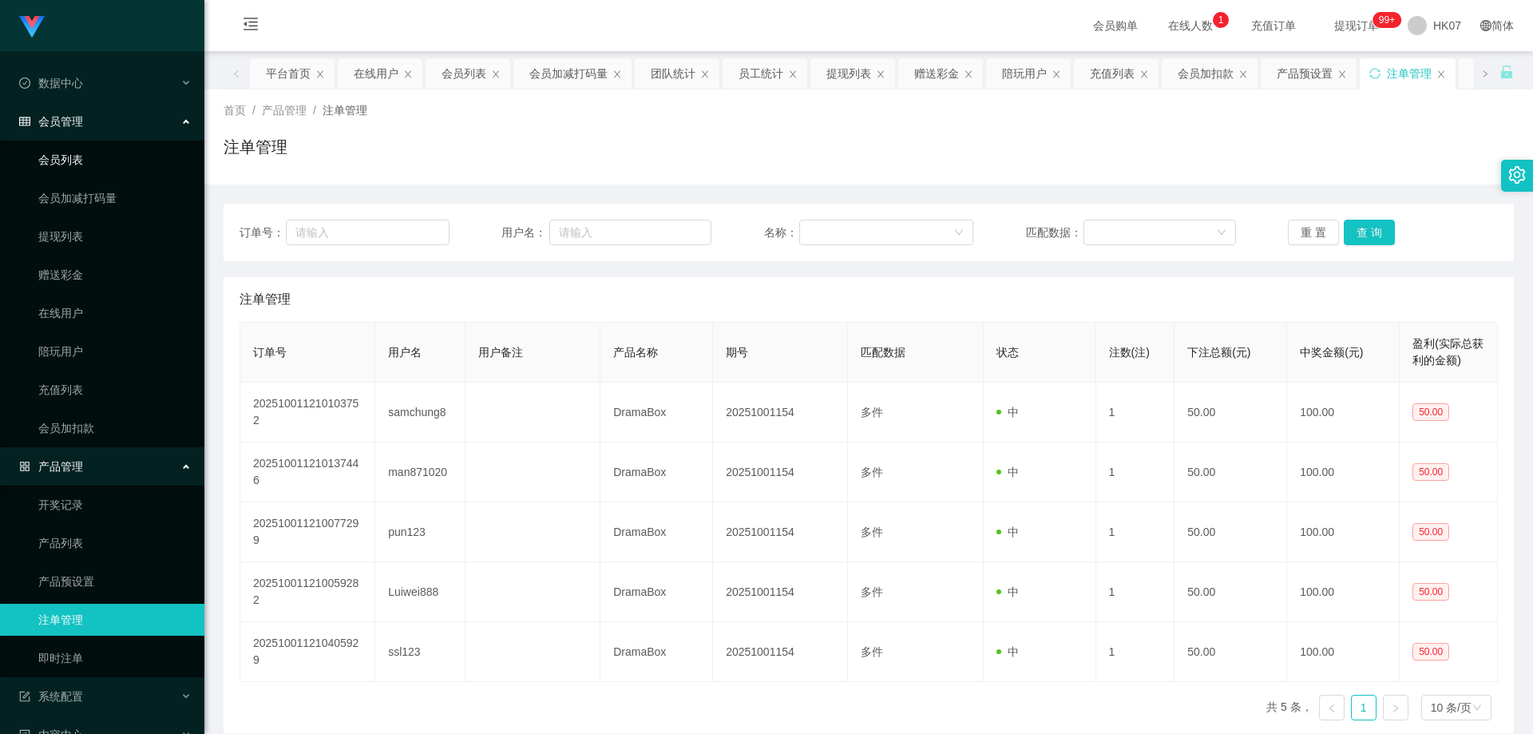
click at [98, 164] on link "会员列表" at bounding box center [114, 160] width 153 height 32
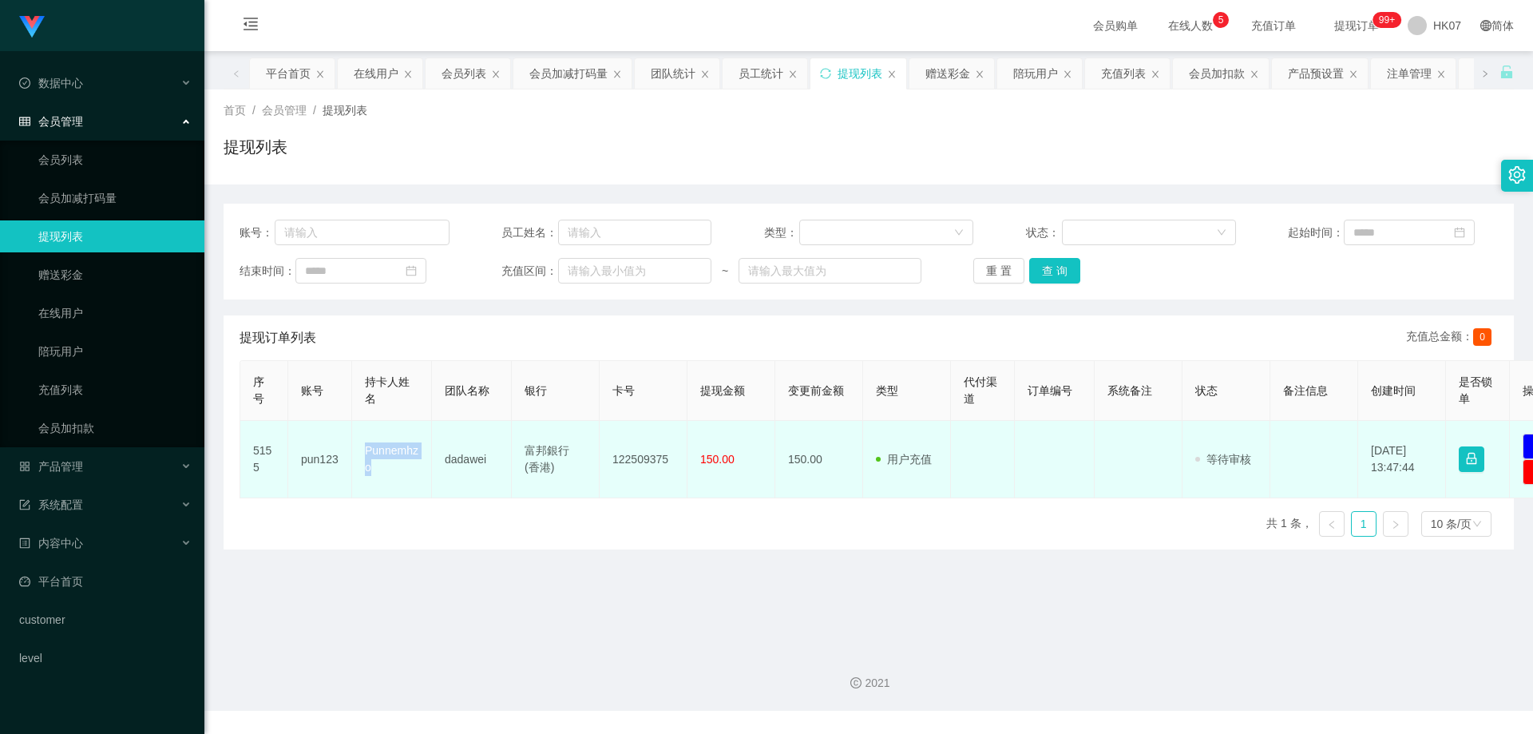
drag, startPoint x: 360, startPoint y: 444, endPoint x: 381, endPoint y: 465, distance: 29.3
click at [381, 465] on td "Punnemhzo" at bounding box center [392, 459] width 80 height 77
drag, startPoint x: 294, startPoint y: 463, endPoint x: 336, endPoint y: 465, distance: 42.3
click at [336, 465] on td "pun123" at bounding box center [320, 459] width 64 height 77
copy td "pun123"
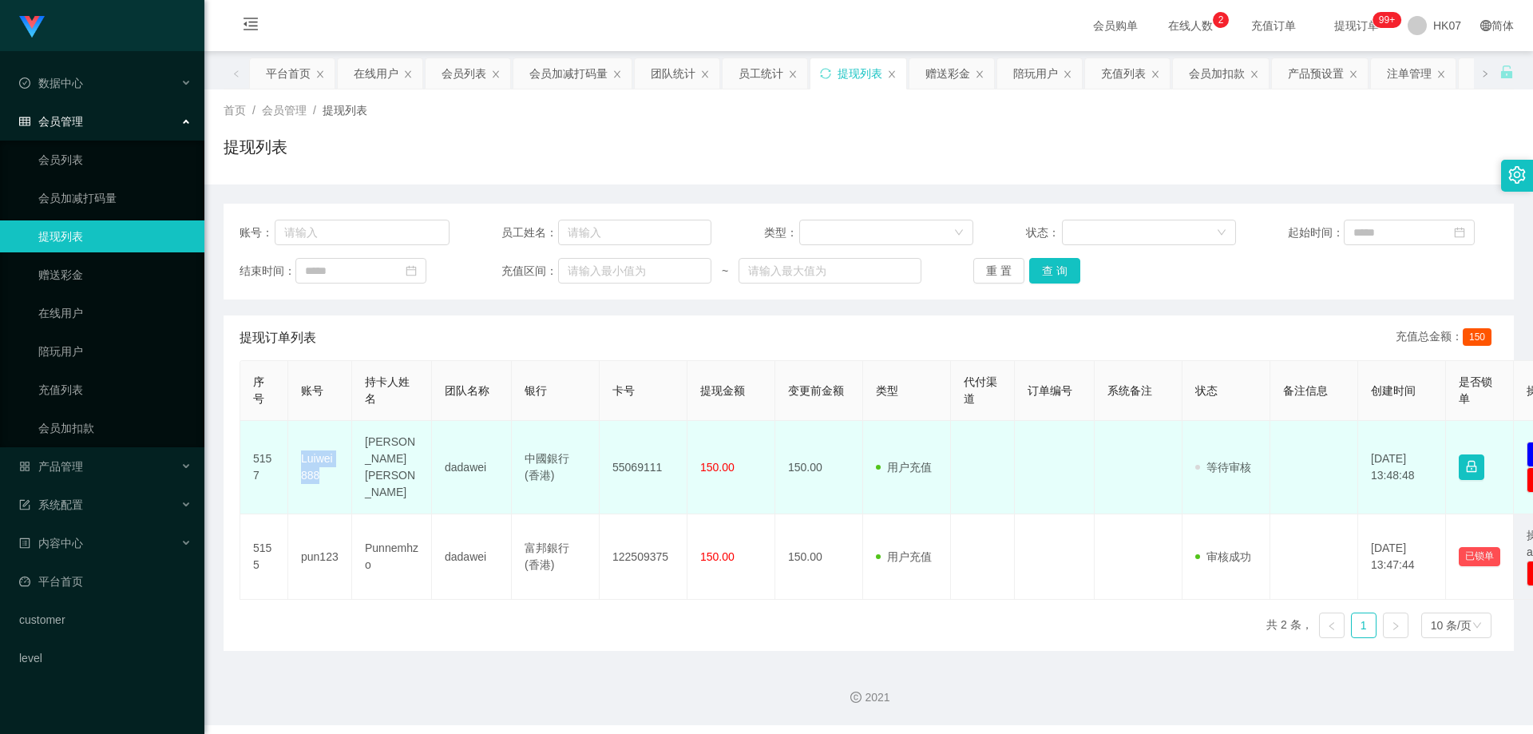
drag, startPoint x: 0, startPoint y: 0, endPoint x: 339, endPoint y: 471, distance: 580.4
click at [339, 471] on td "Luiwei888" at bounding box center [320, 467] width 64 height 93
copy td "Luiwei888"
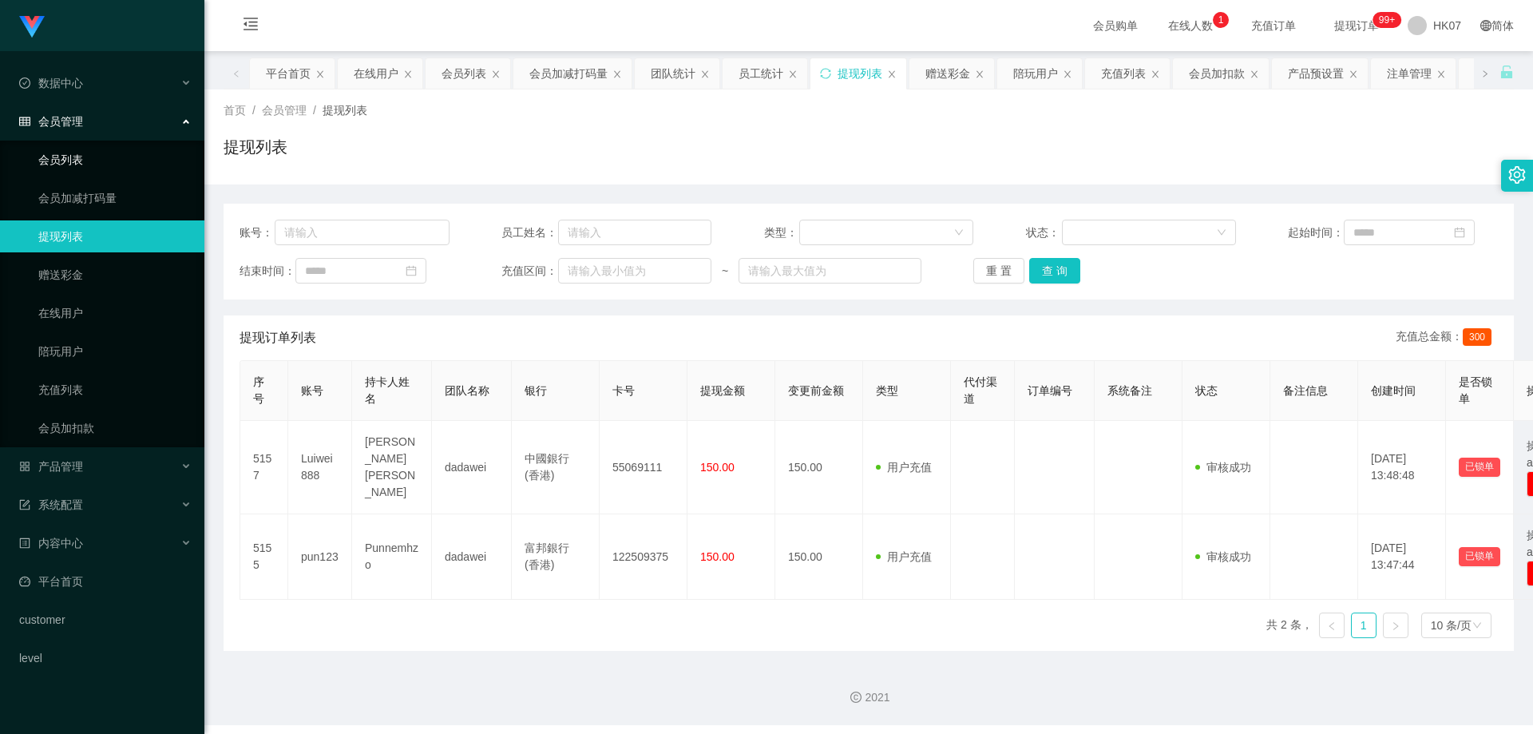
click at [133, 153] on link "会员列表" at bounding box center [114, 160] width 153 height 32
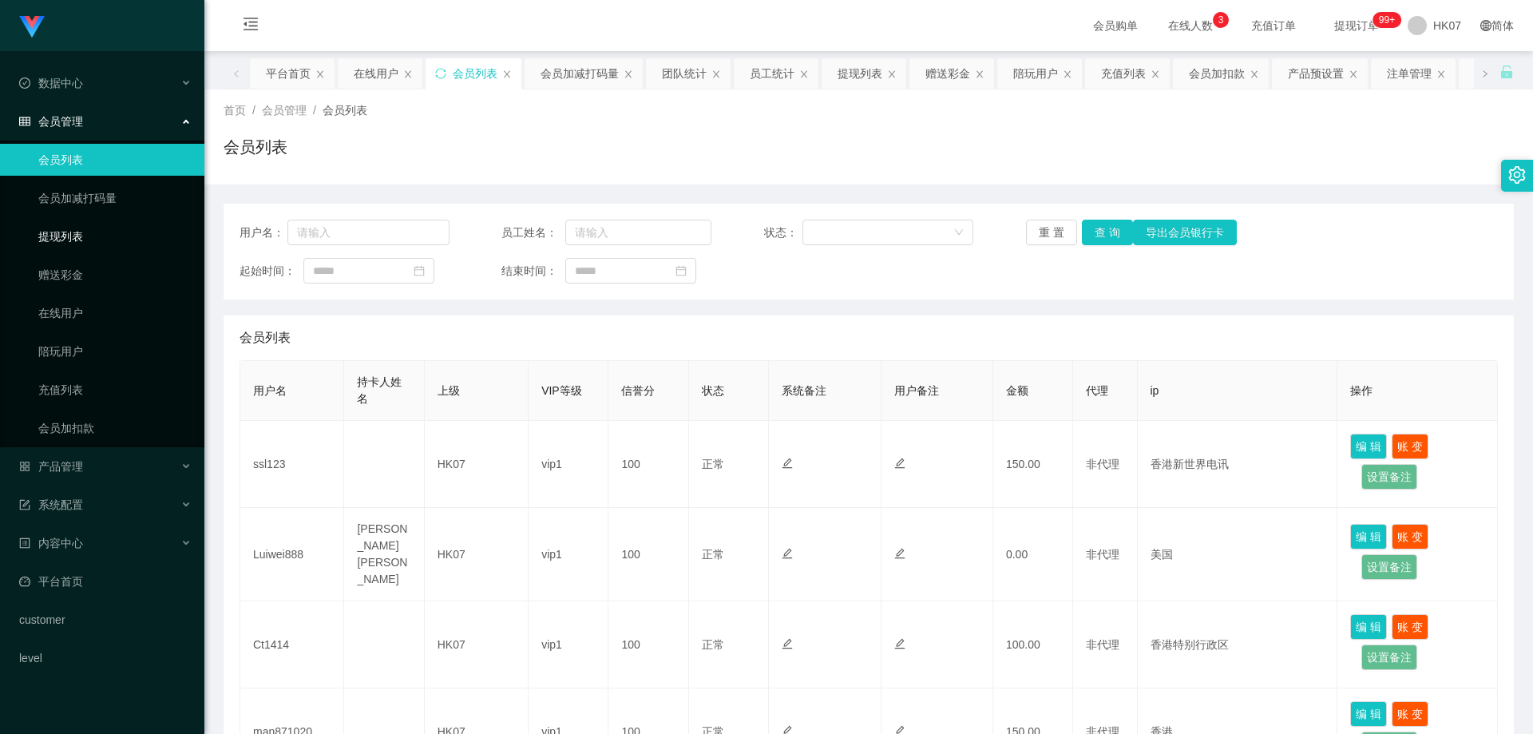
click at [107, 243] on link "提现列表" at bounding box center [114, 236] width 153 height 32
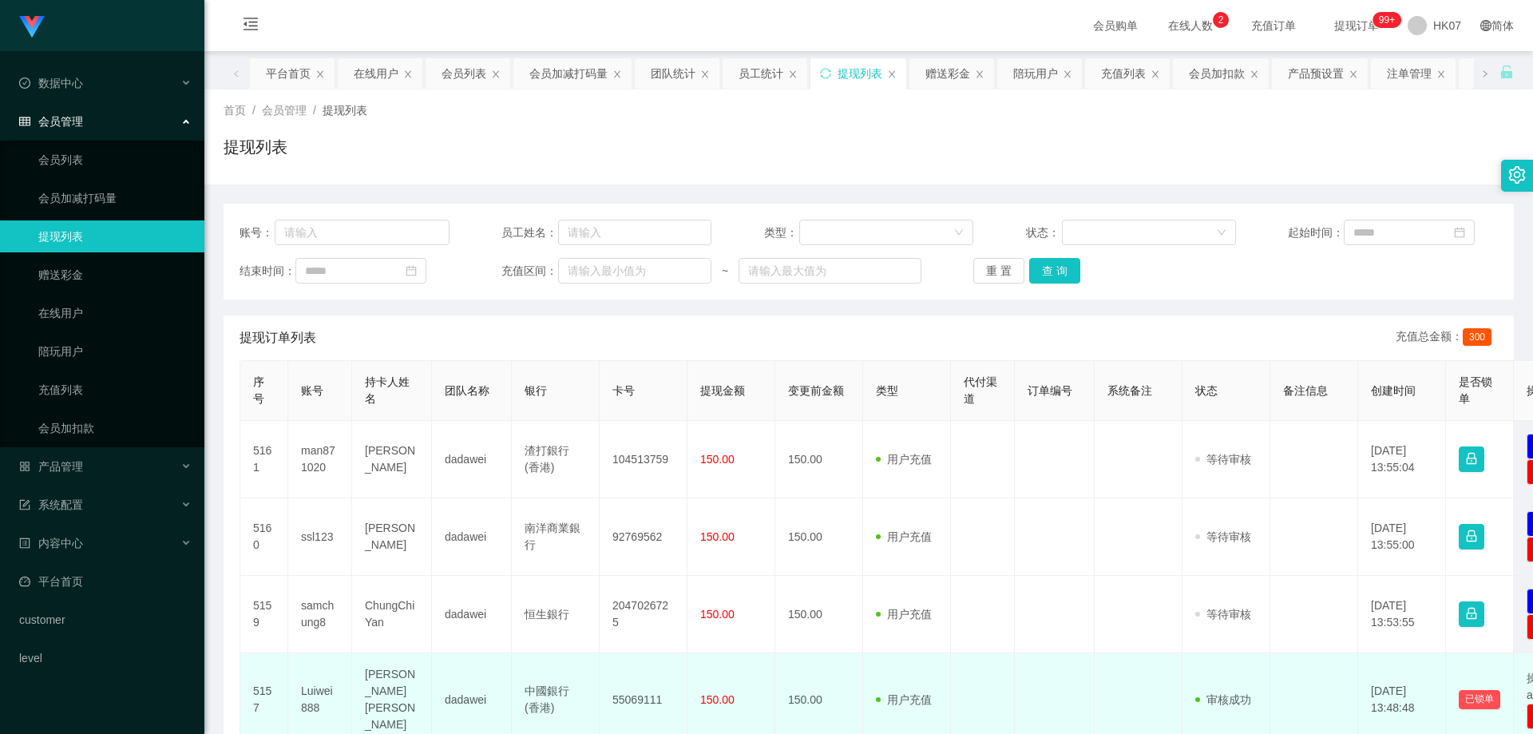
scroll to position [216, 0]
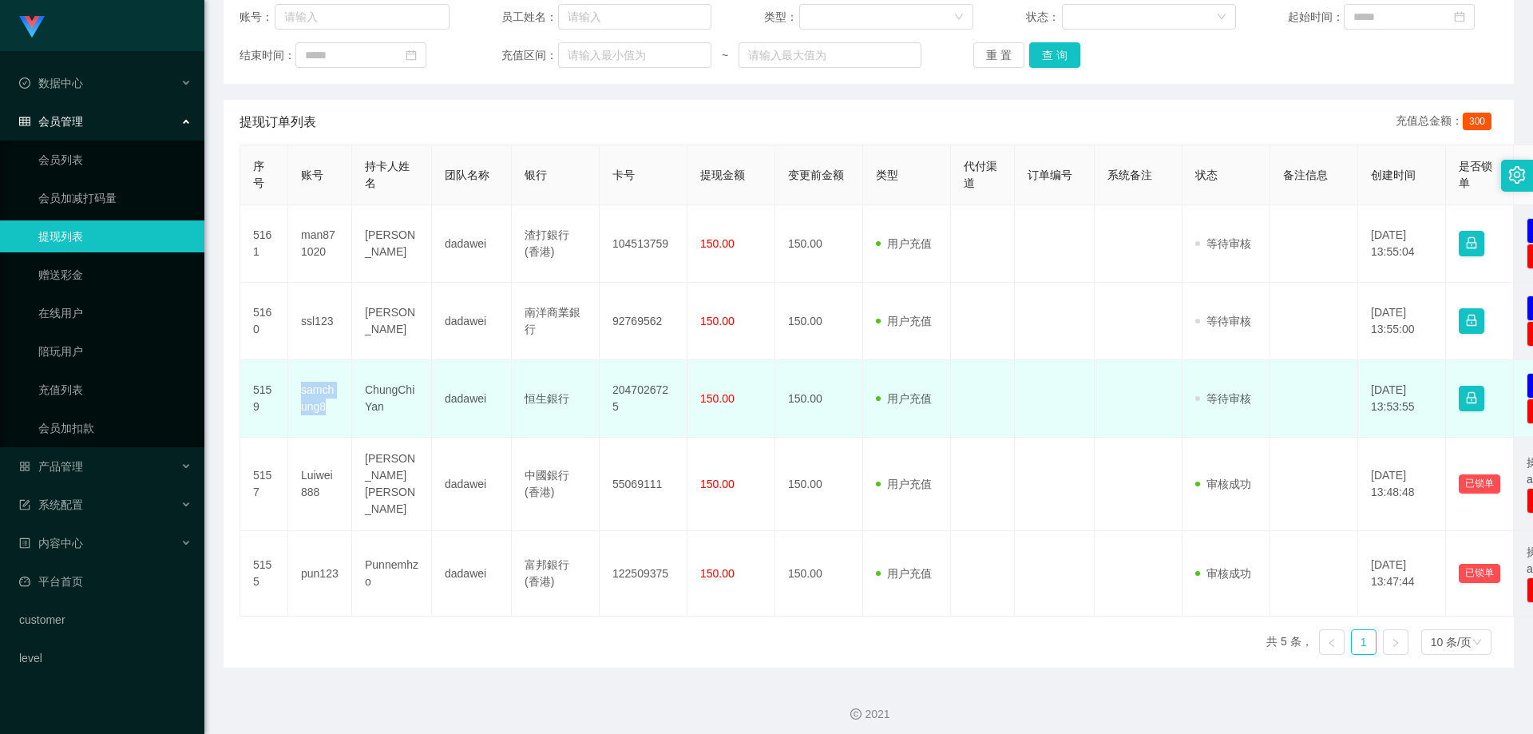
drag, startPoint x: 298, startPoint y: 383, endPoint x: 333, endPoint y: 418, distance: 49.7
click at [333, 418] on td "samchung8" at bounding box center [320, 398] width 64 height 77
copy td "samchung8"
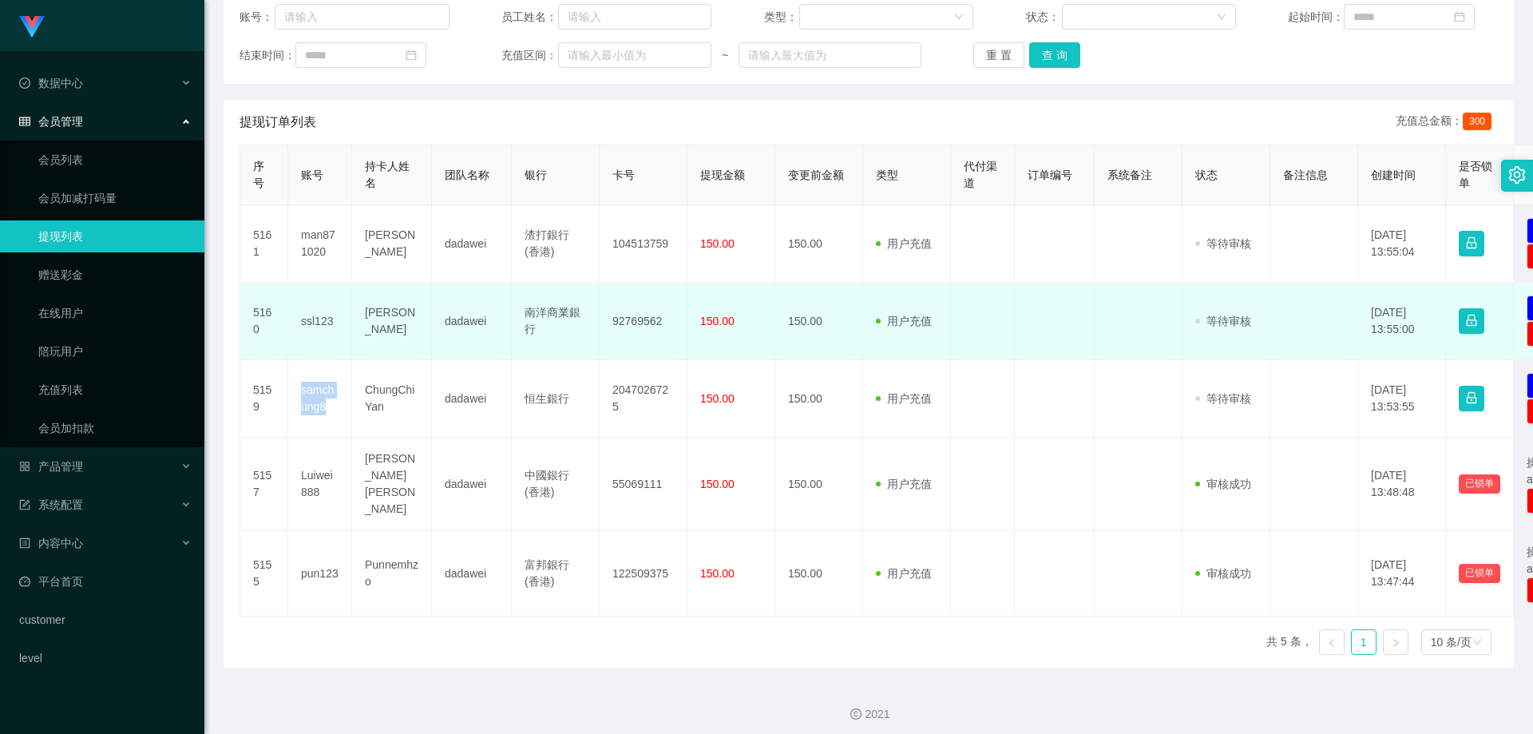
click at [301, 324] on td "ssl123" at bounding box center [320, 321] width 64 height 77
drag, startPoint x: 301, startPoint y: 324, endPoint x: 334, endPoint y: 324, distance: 33.5
click at [334, 324] on td "ssl123" at bounding box center [320, 321] width 64 height 77
copy td "ssl123"
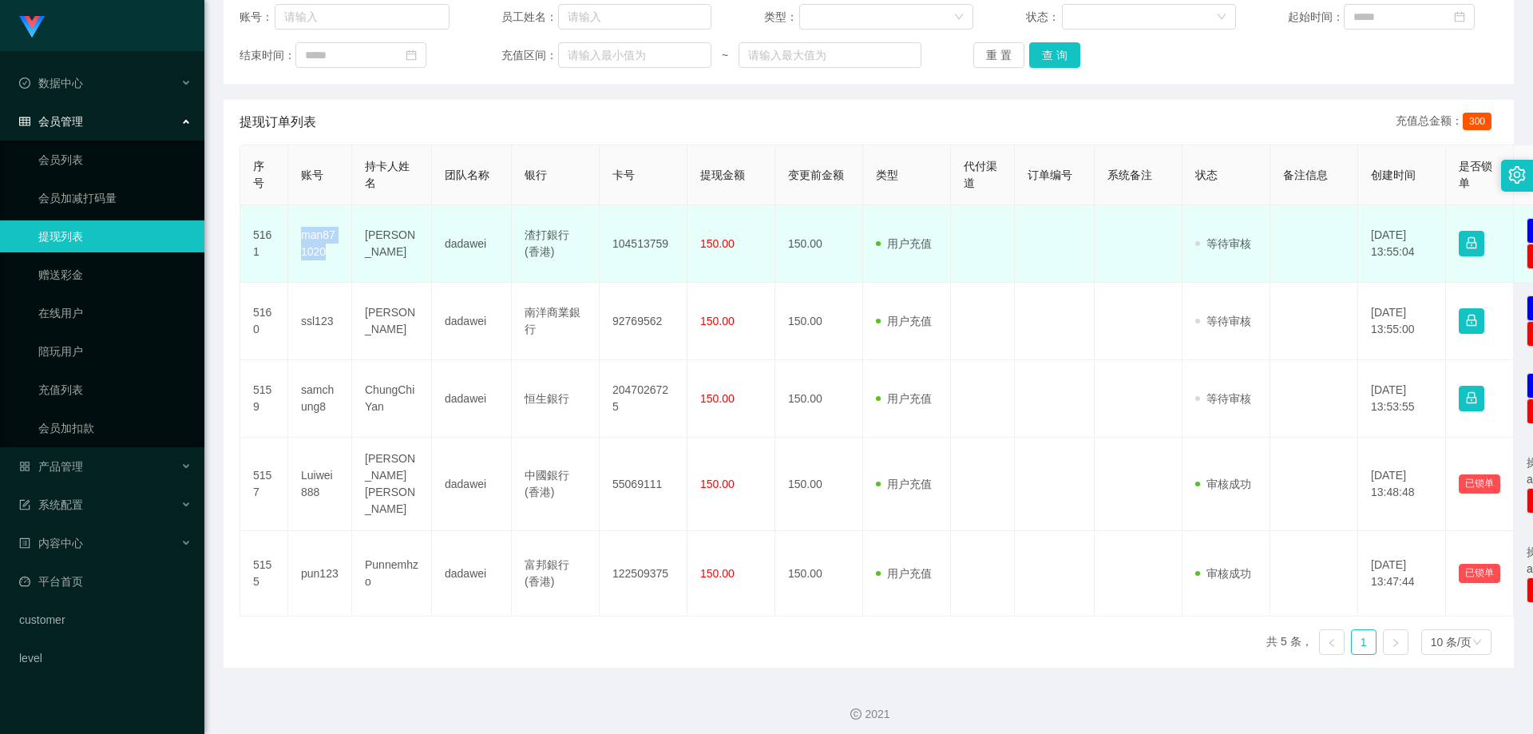
drag, startPoint x: 303, startPoint y: 230, endPoint x: 334, endPoint y: 251, distance: 37.4
click at [334, 251] on td "man871020" at bounding box center [320, 243] width 64 height 77
copy td "man871020"
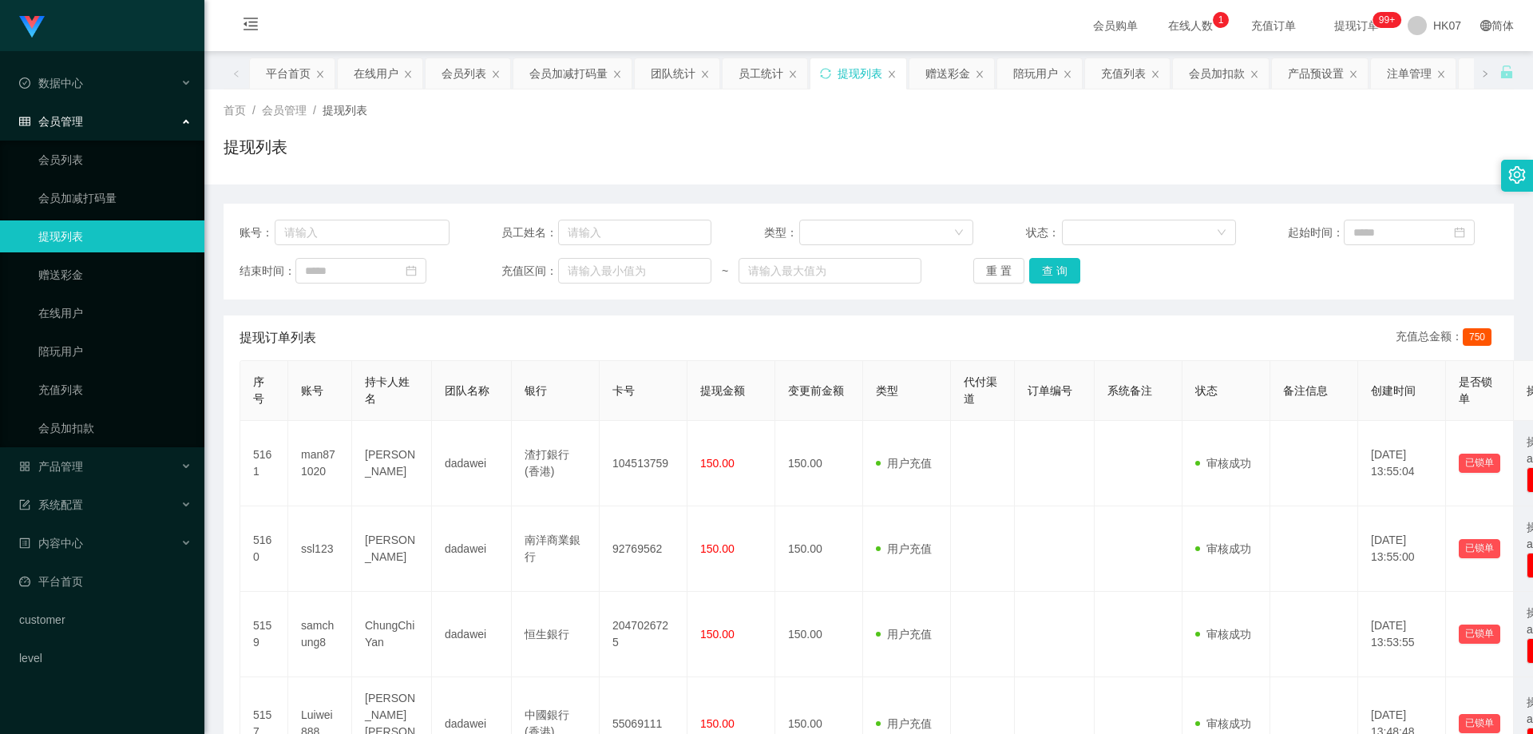
scroll to position [239, 0]
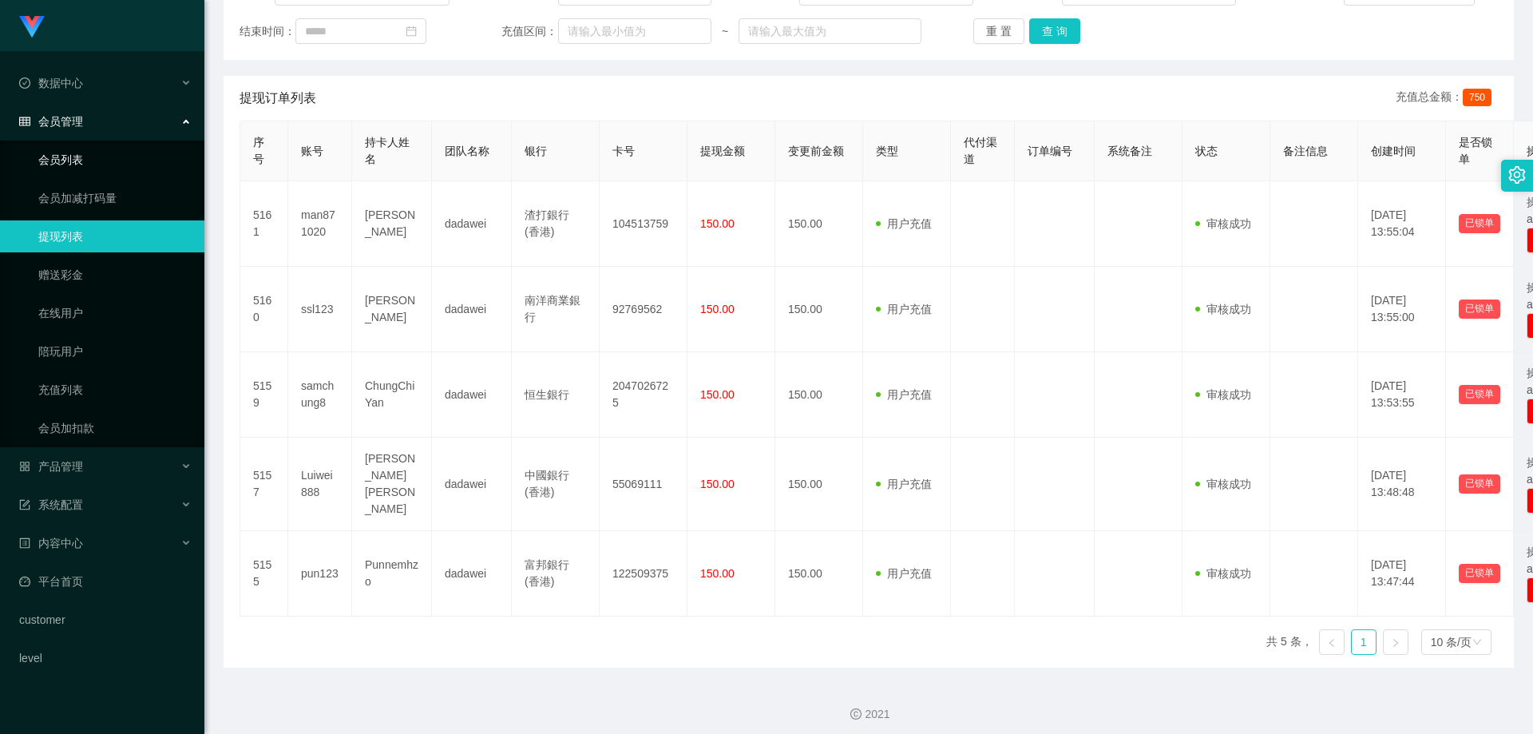
click at [89, 164] on link "会员列表" at bounding box center [114, 160] width 153 height 32
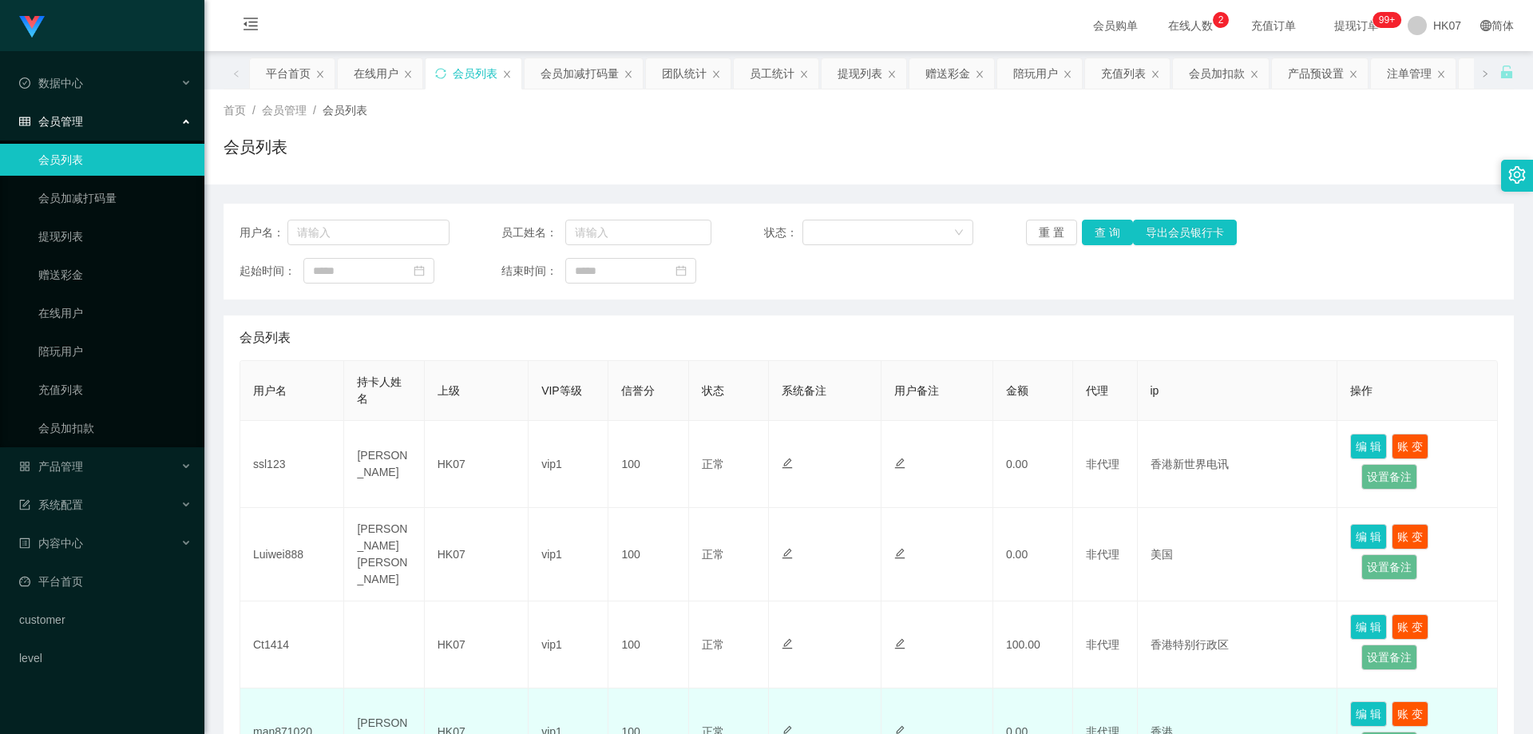
scroll to position [421, 0]
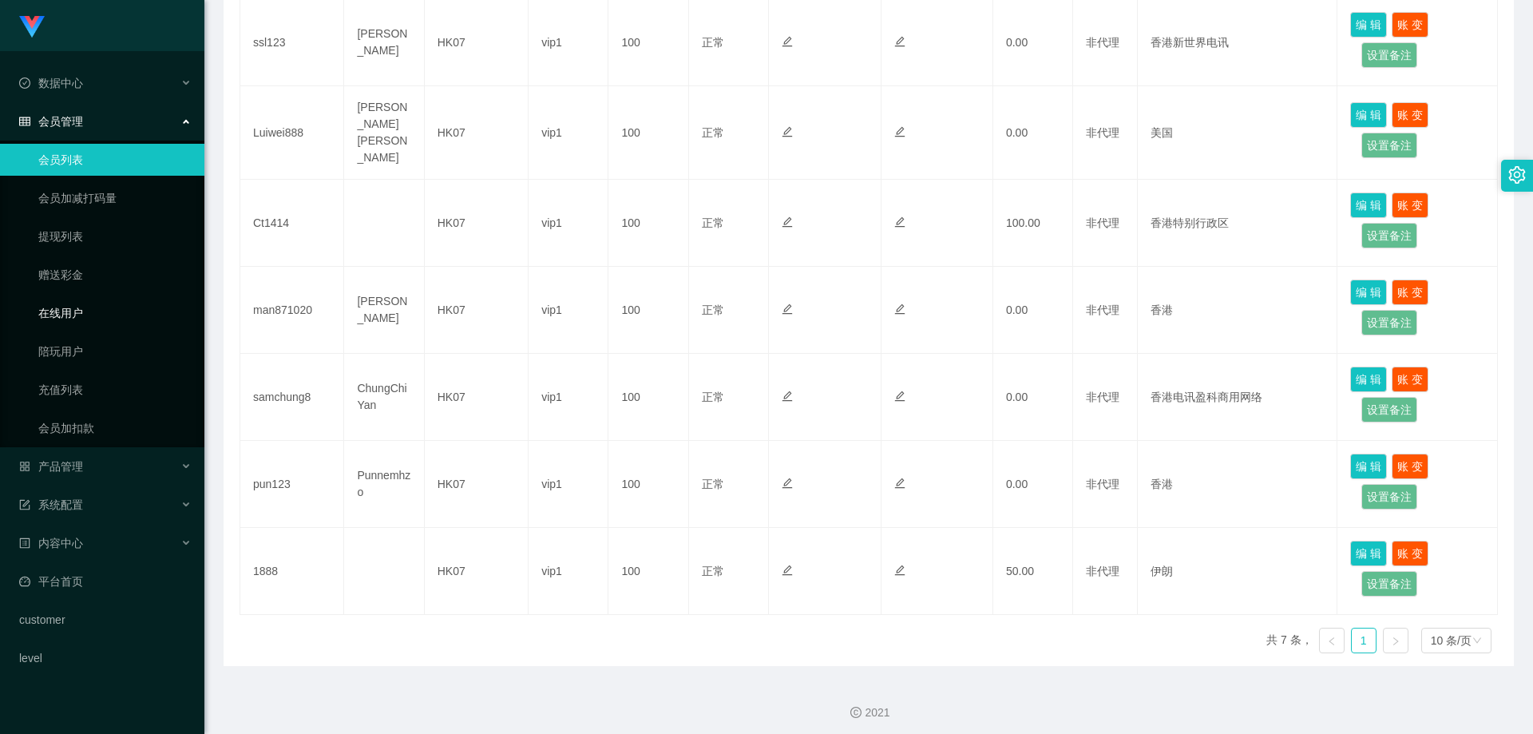
click at [91, 323] on link "在线用户" at bounding box center [114, 313] width 153 height 32
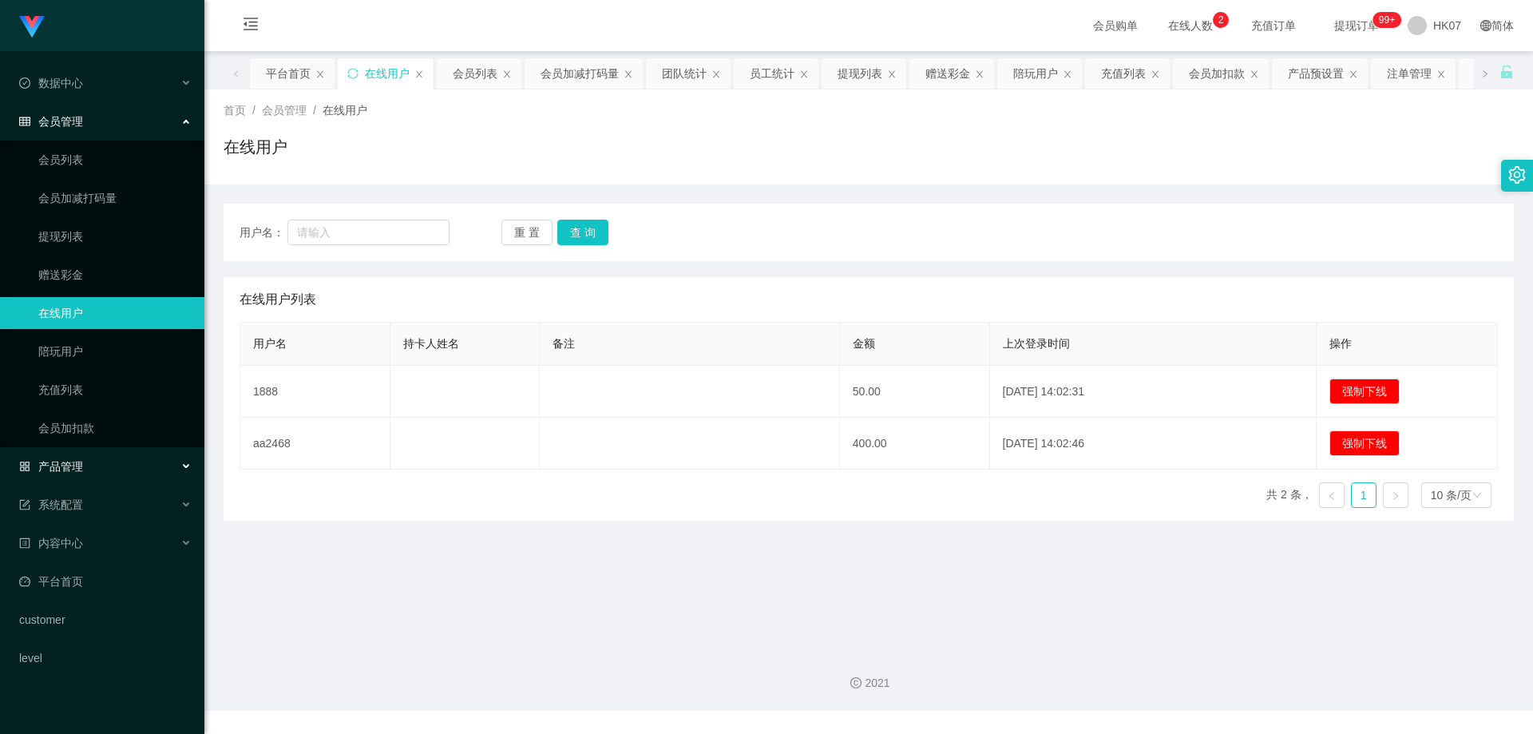
click at [99, 457] on div "产品管理" at bounding box center [102, 466] width 204 height 32
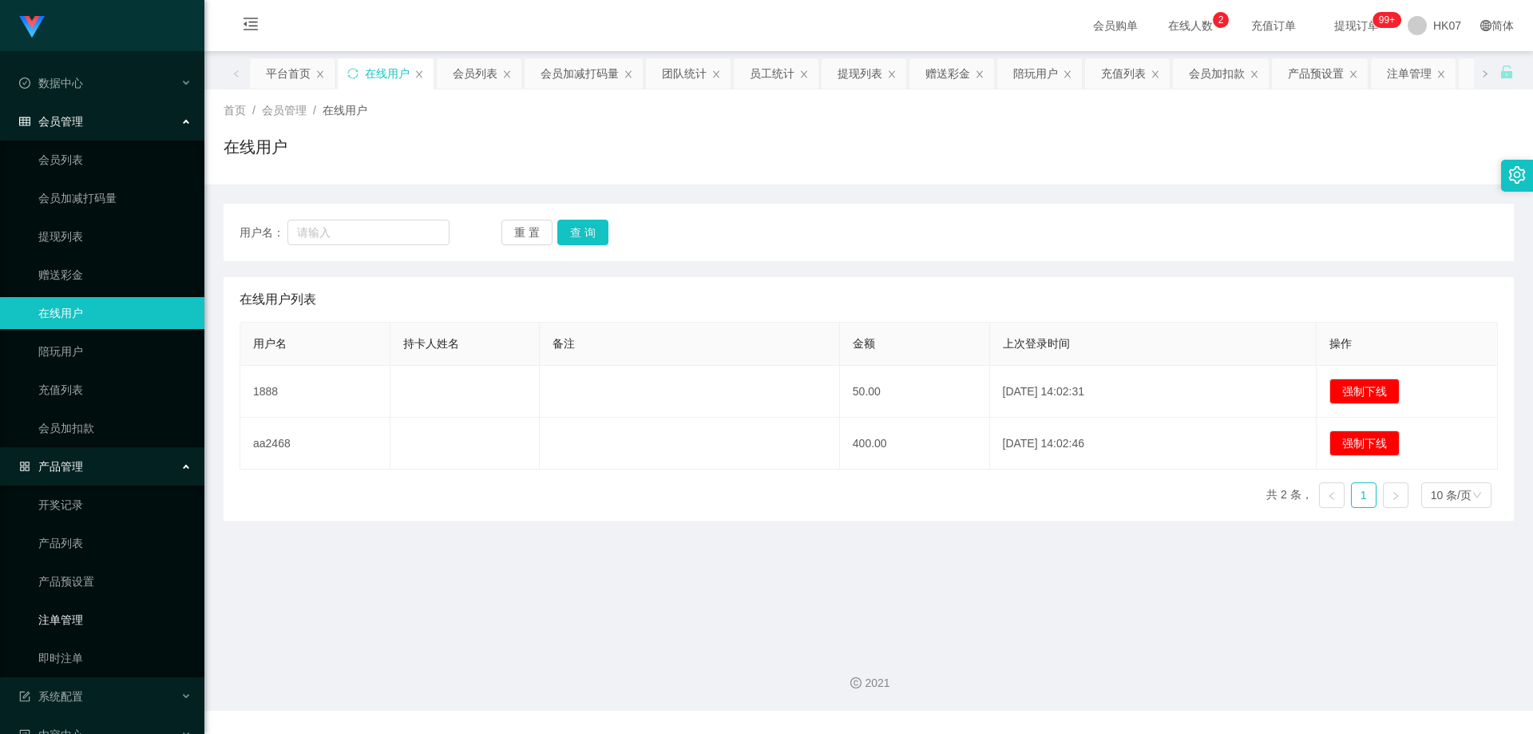
click at [90, 622] on link "注单管理" at bounding box center [114, 619] width 153 height 32
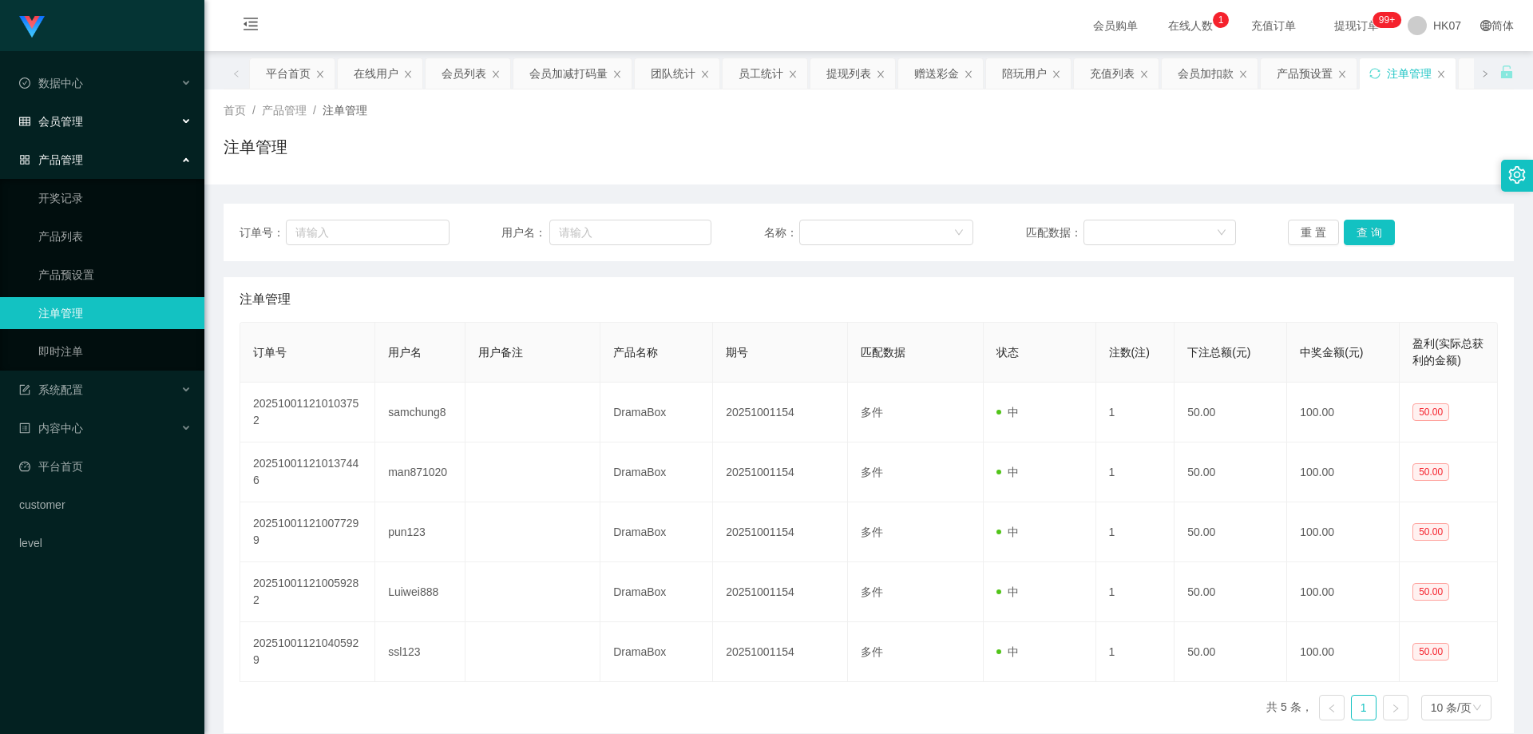
click at [121, 117] on div "会员管理" at bounding box center [102, 121] width 204 height 32
click at [135, 128] on div "会员管理" at bounding box center [102, 121] width 204 height 32
click at [148, 121] on div "会员管理" at bounding box center [102, 121] width 204 height 32
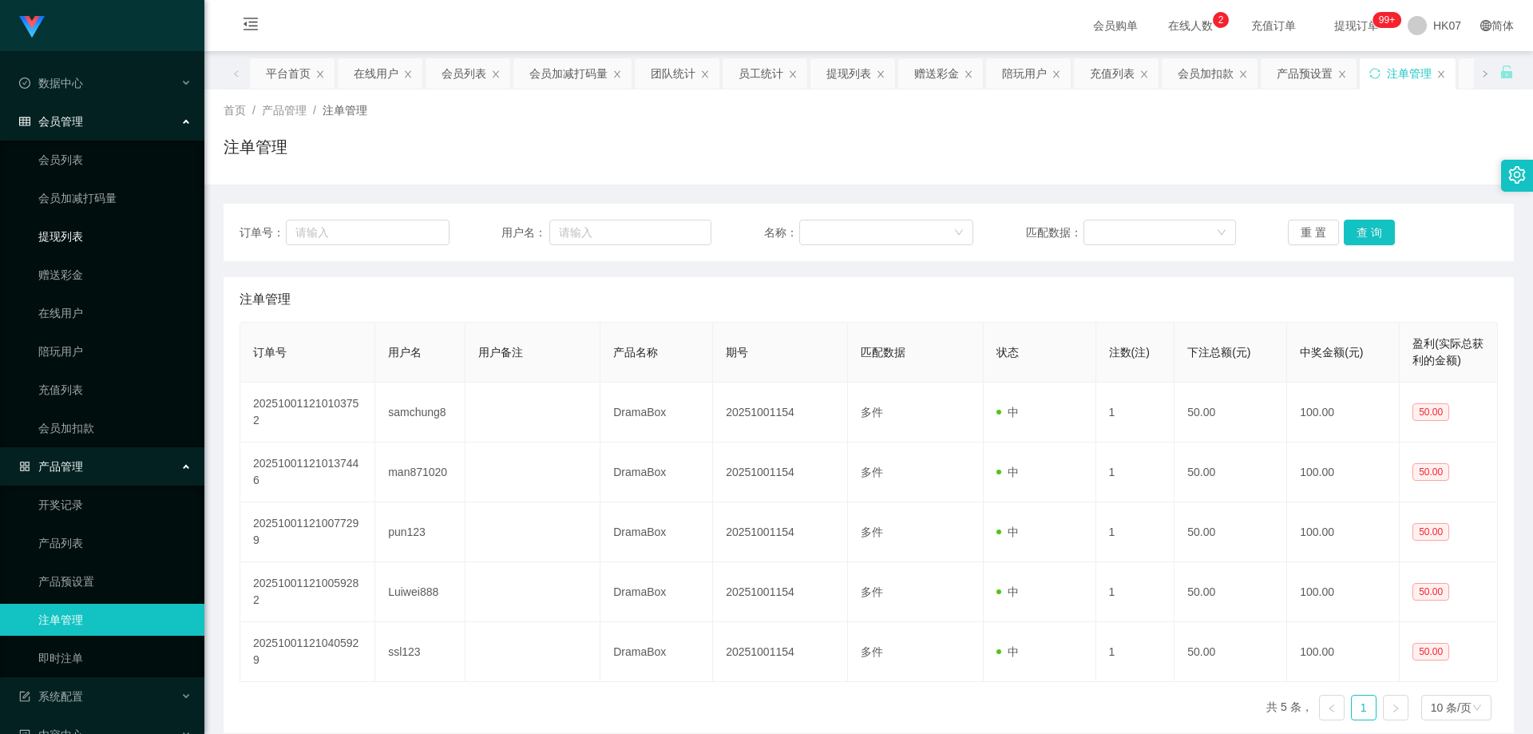
click at [73, 228] on link "提现列表" at bounding box center [114, 236] width 153 height 32
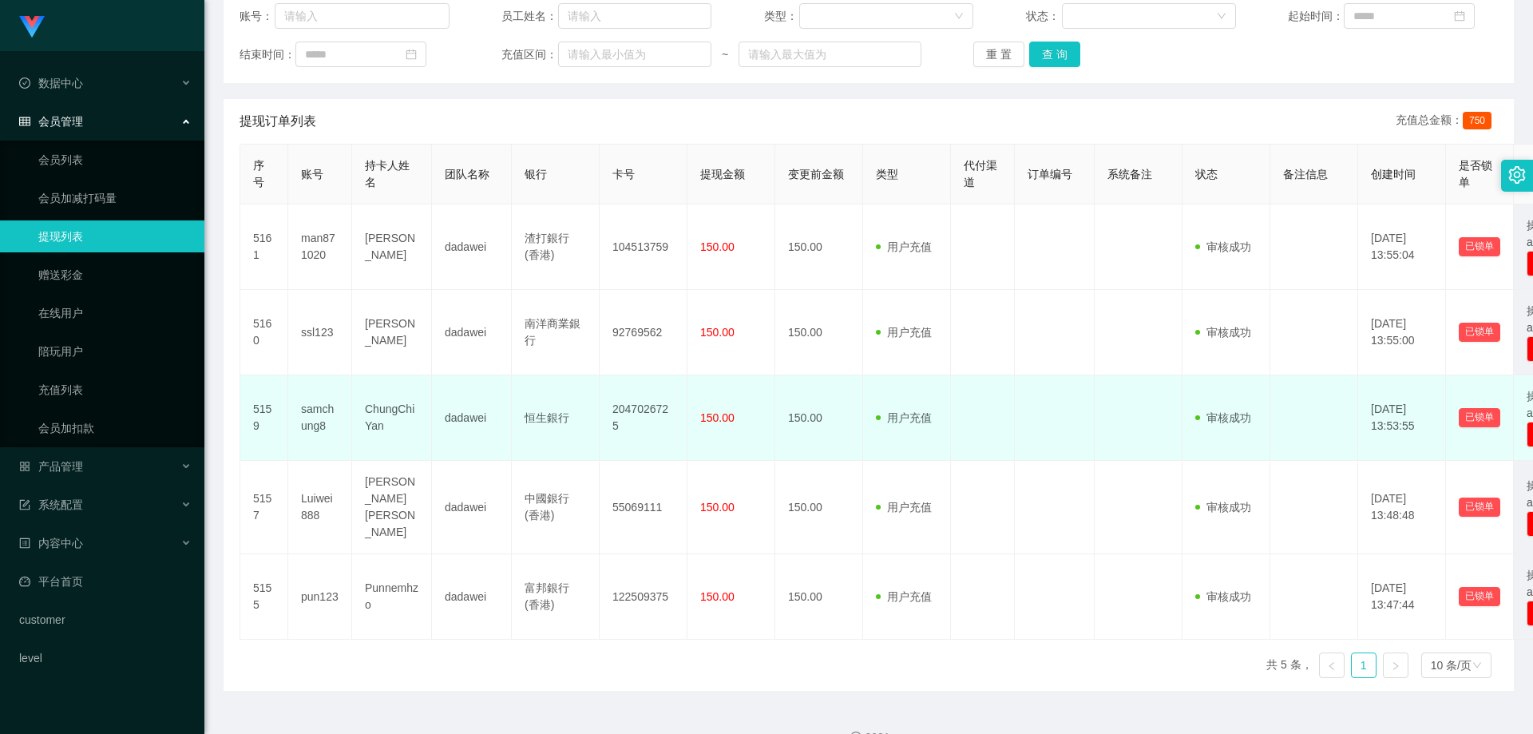
scroll to position [239, 0]
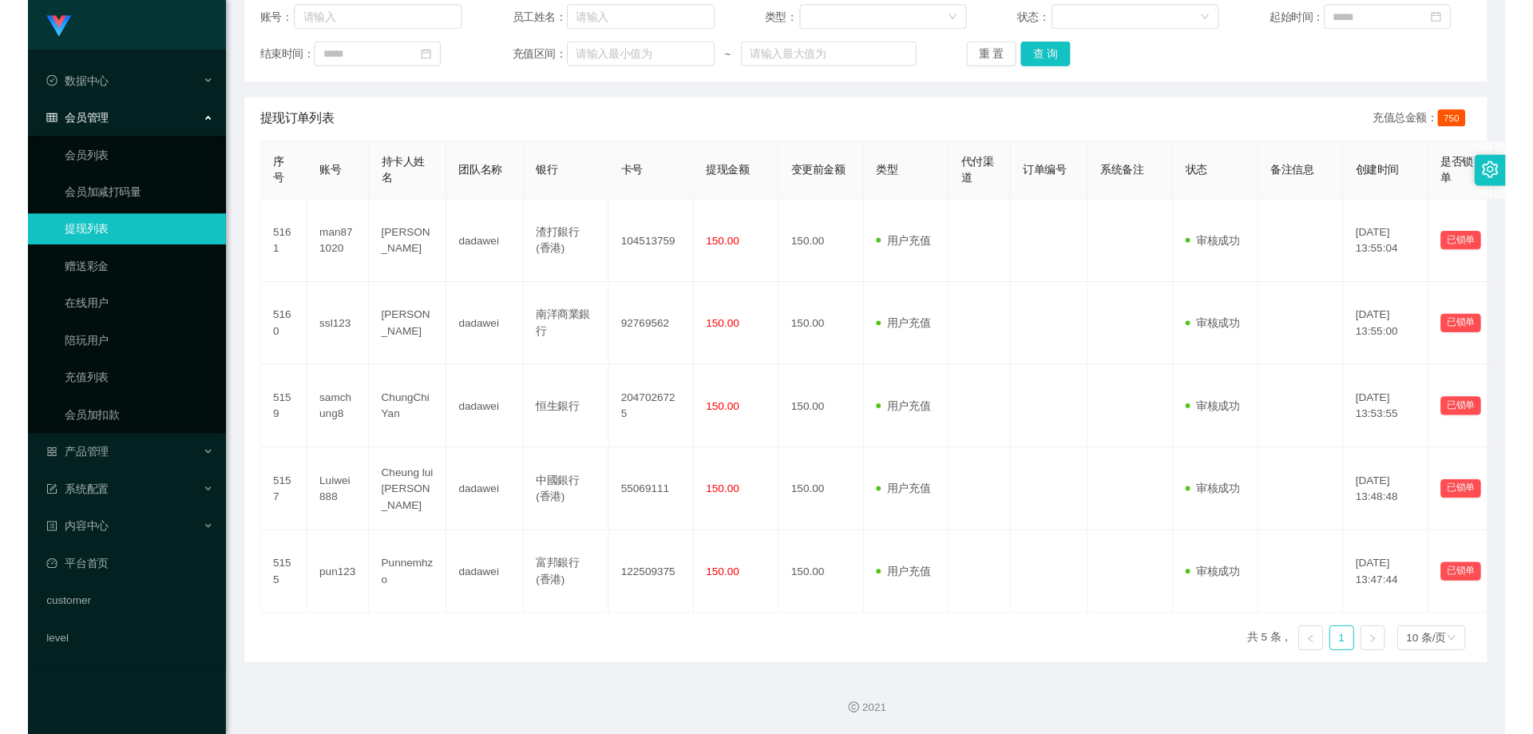
scroll to position [216, 0]
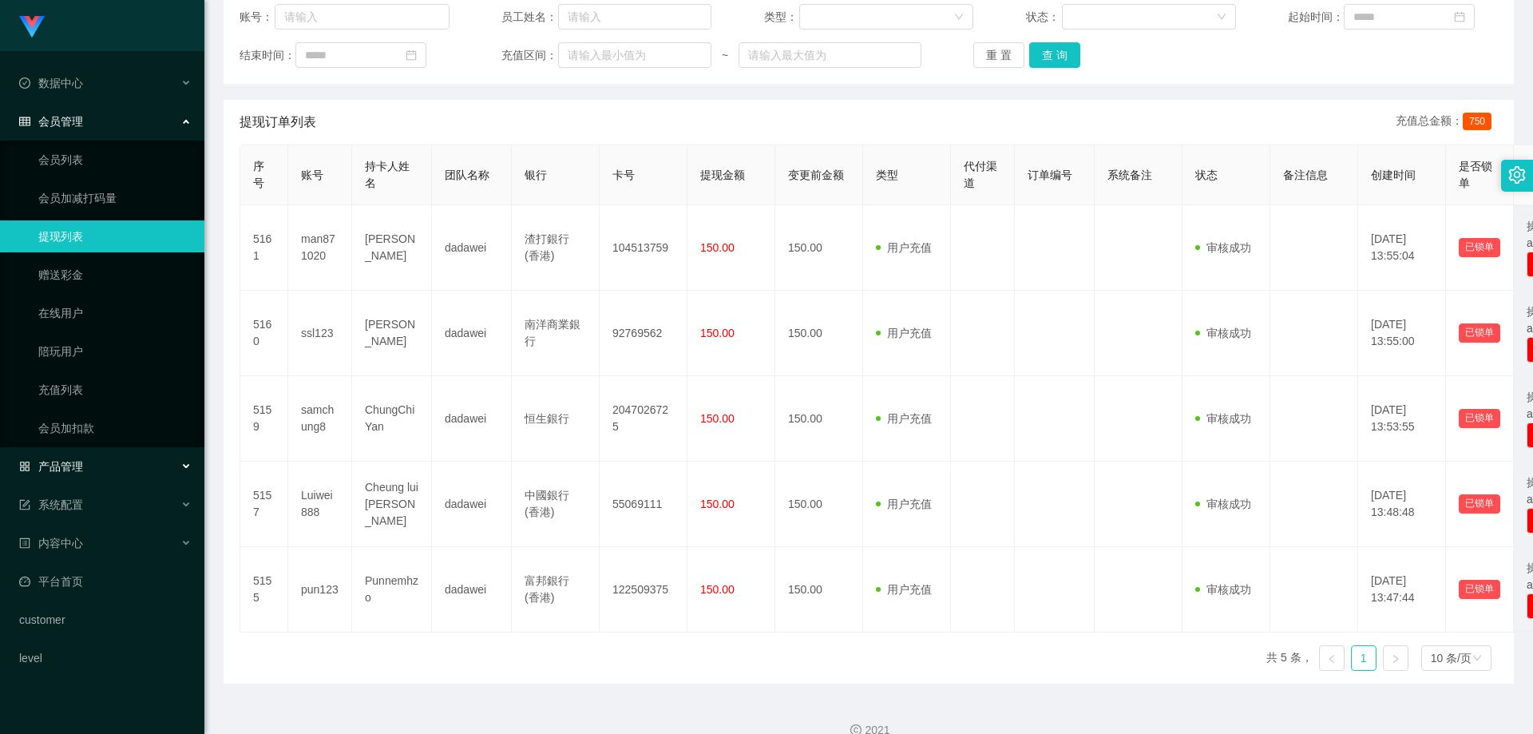
click at [93, 461] on div "产品管理" at bounding box center [102, 466] width 204 height 32
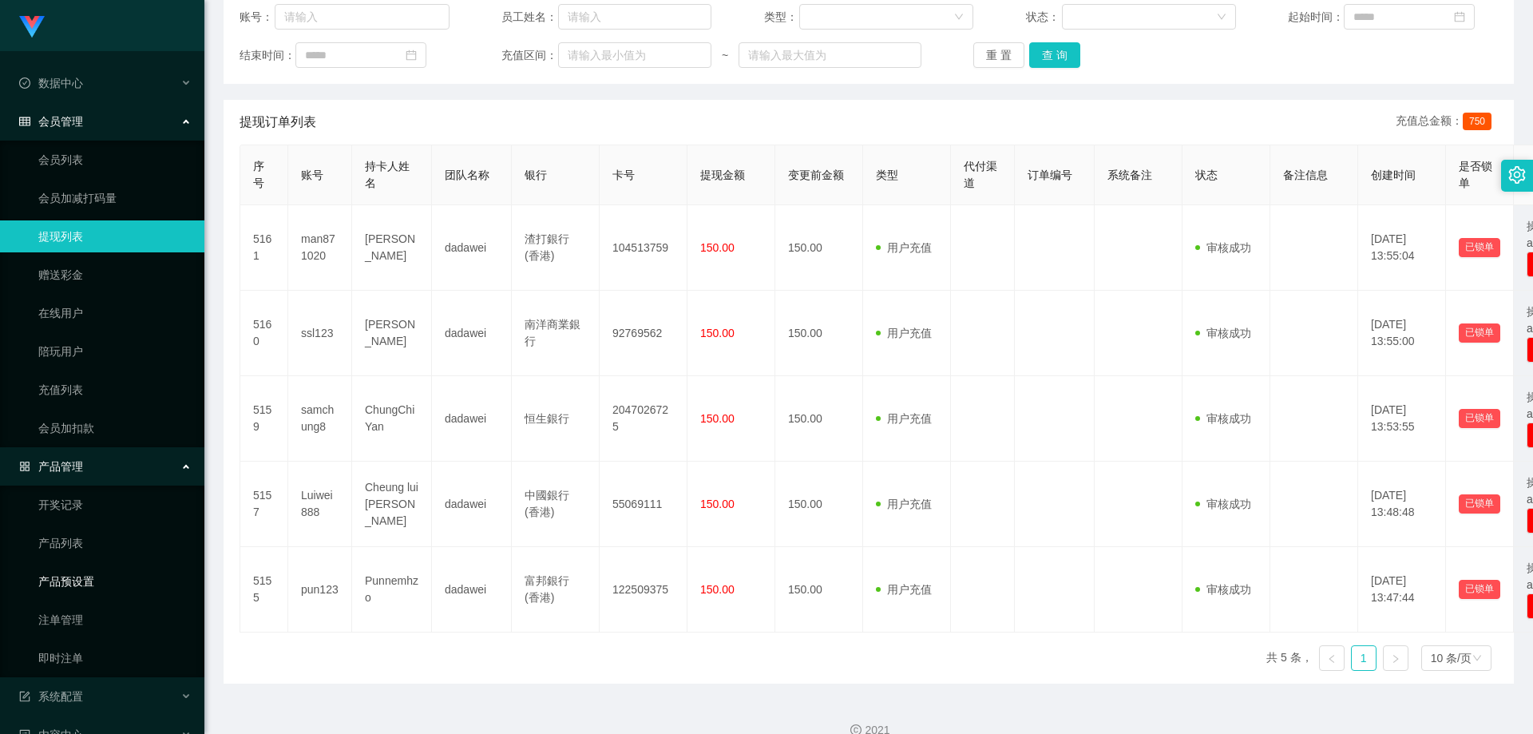
click at [110, 587] on link "产品预设置" at bounding box center [114, 581] width 153 height 32
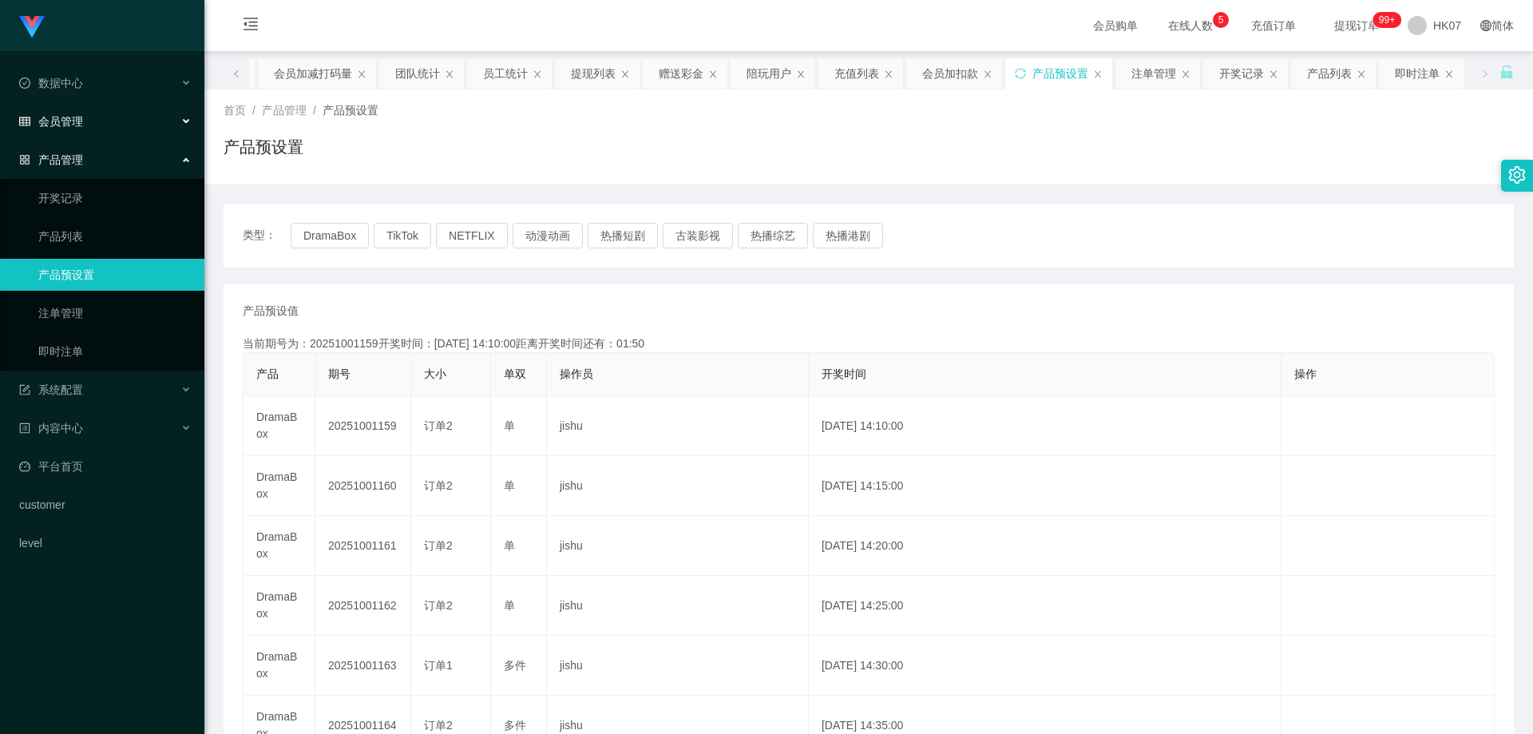
drag, startPoint x: 98, startPoint y: 128, endPoint x: 116, endPoint y: 165, distance: 41.4
click at [98, 127] on div "会员管理" at bounding box center [102, 121] width 204 height 32
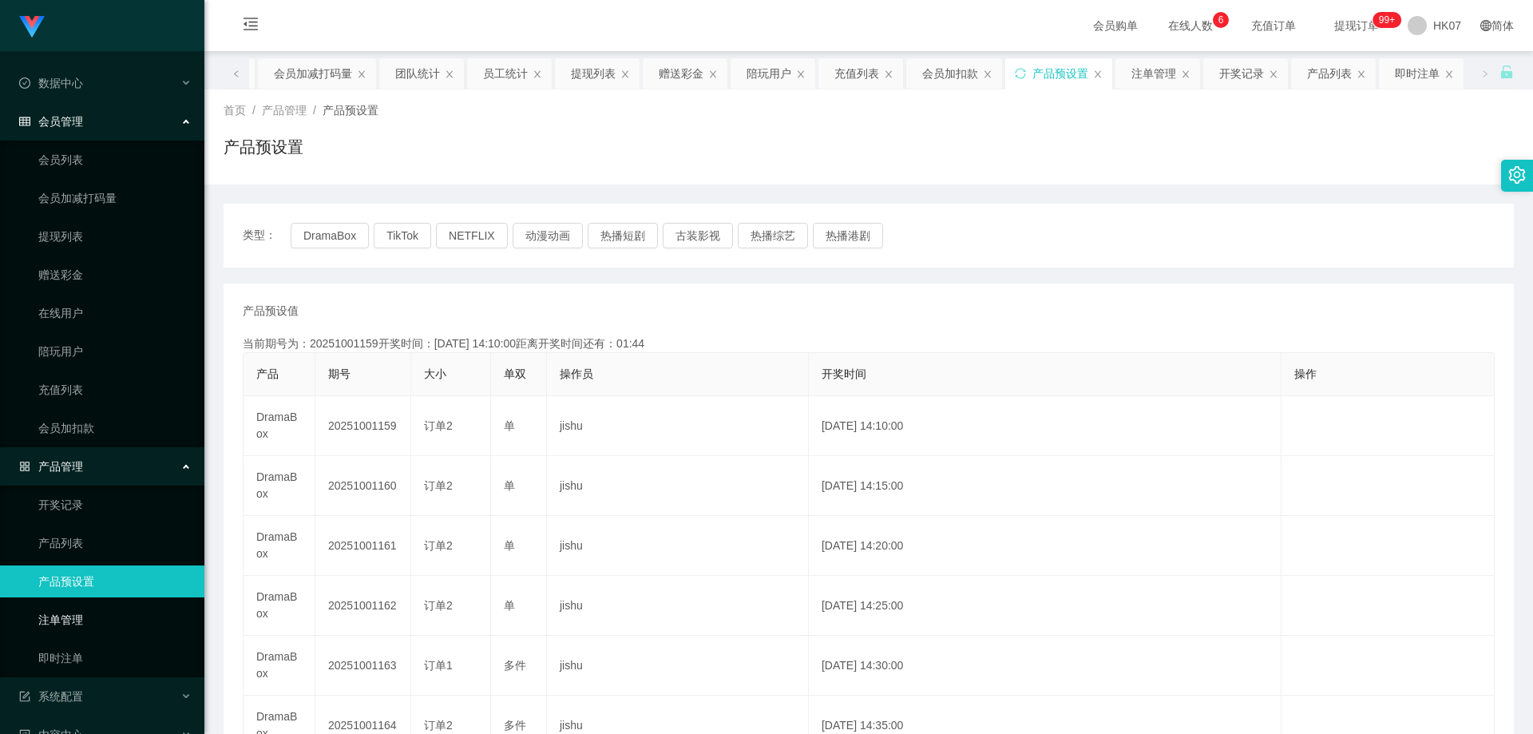
click at [102, 626] on link "注单管理" at bounding box center [114, 619] width 153 height 32
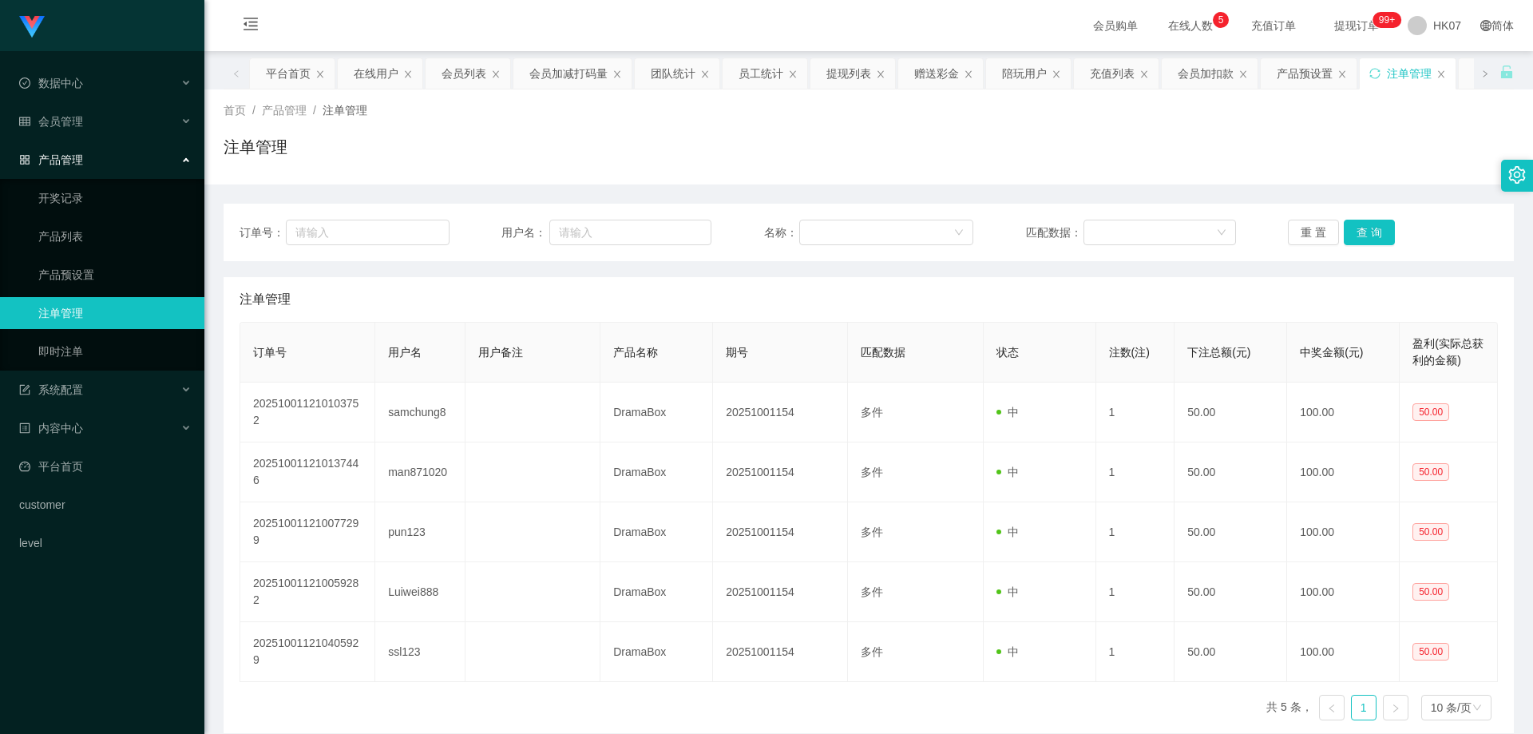
scroll to position [73, 0]
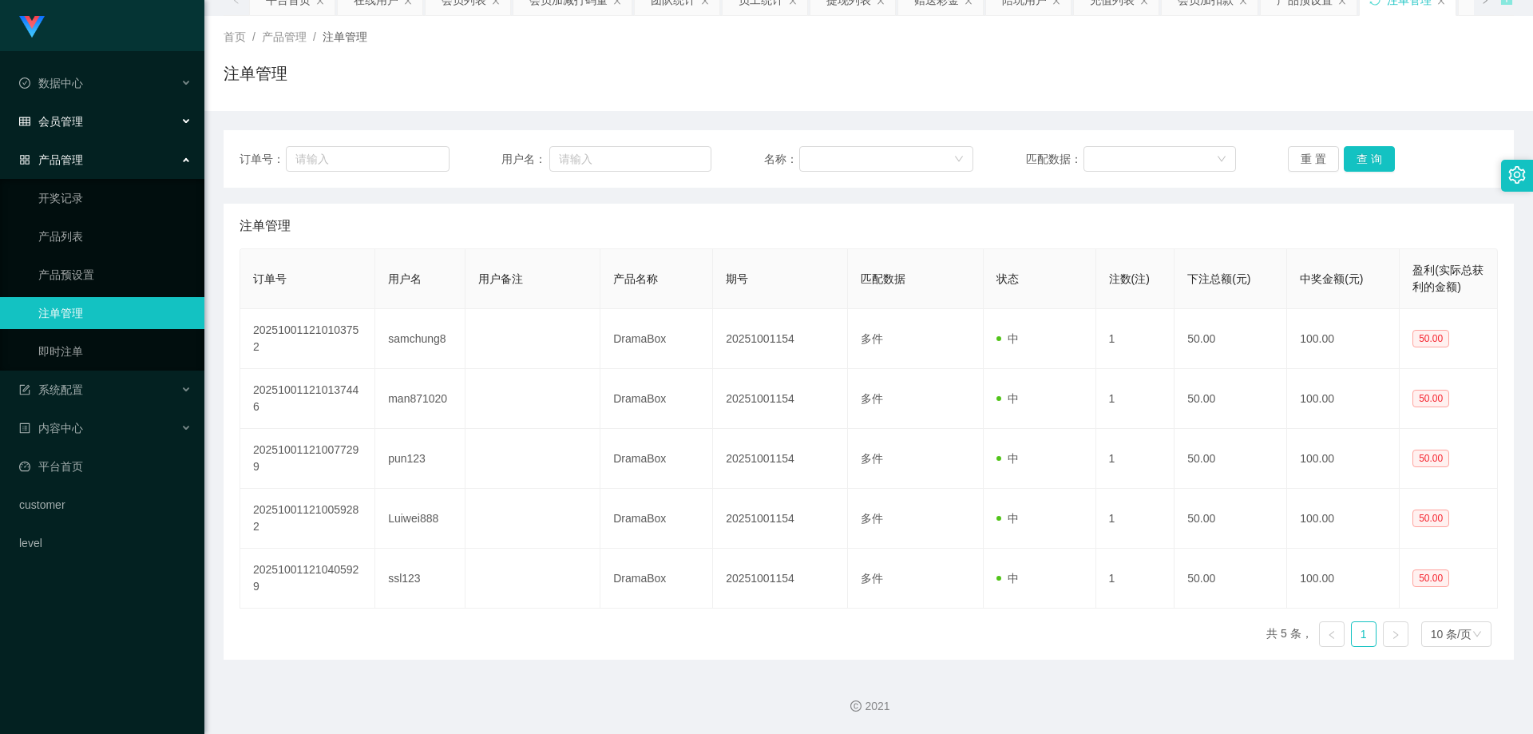
click at [119, 118] on div "会员管理" at bounding box center [102, 121] width 204 height 32
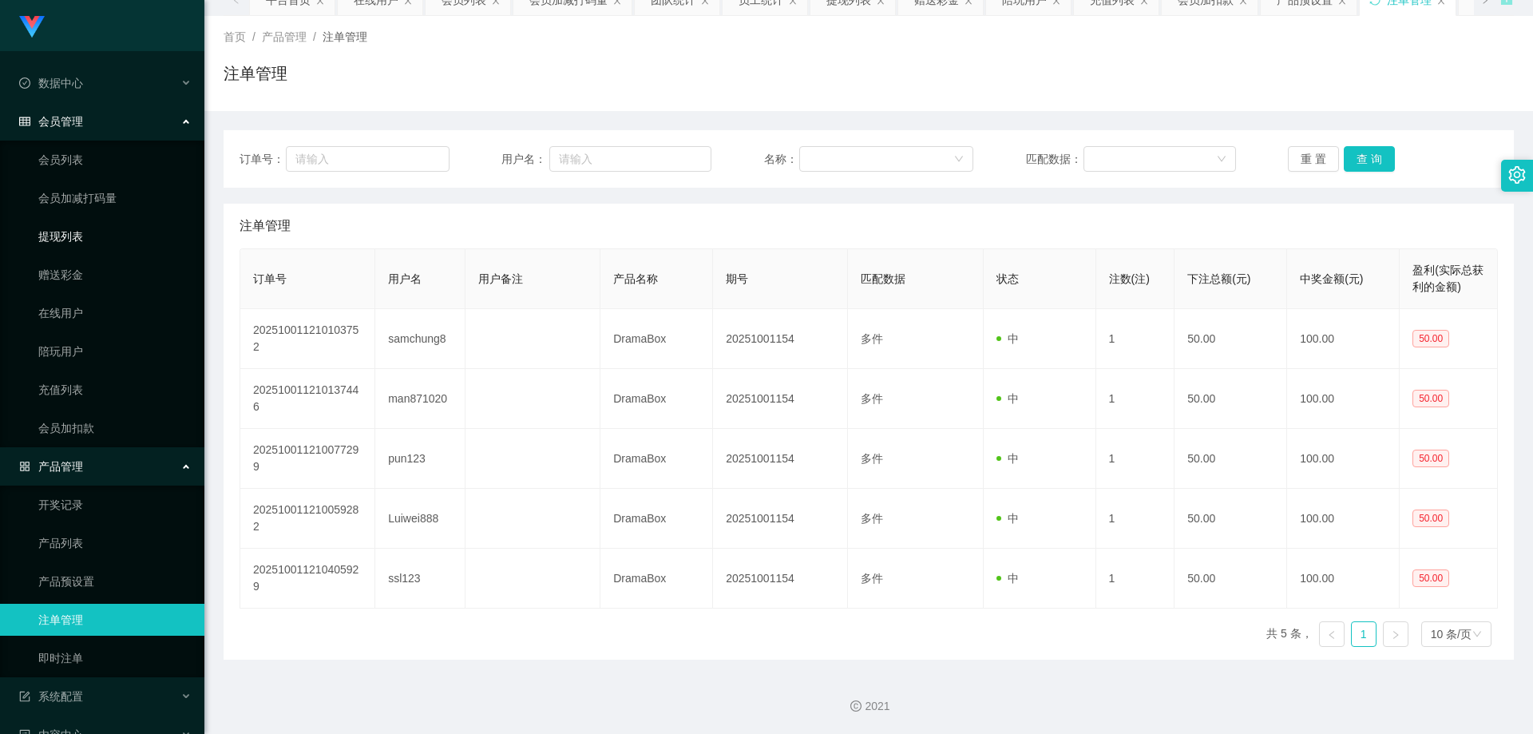
click at [105, 234] on link "提现列表" at bounding box center [114, 236] width 153 height 32
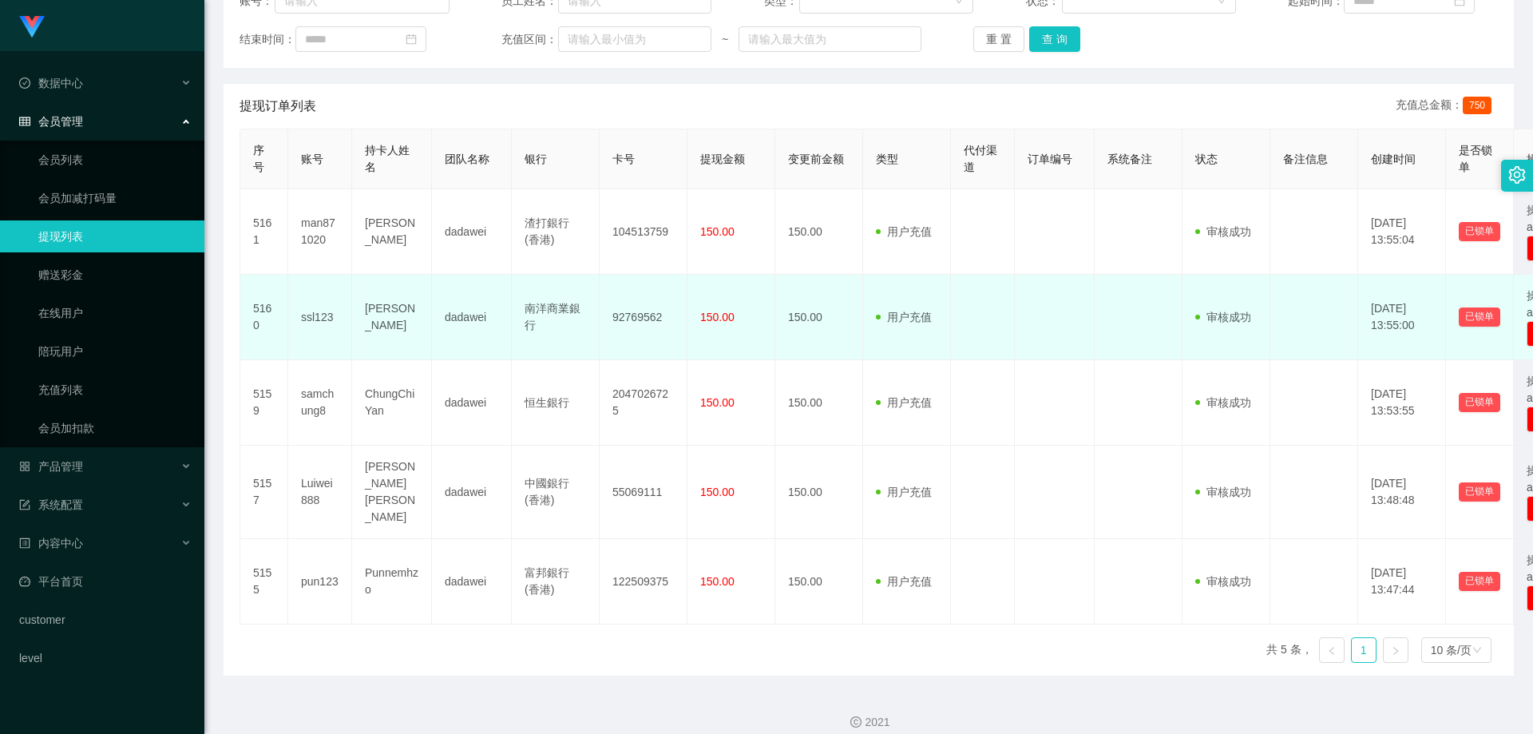
scroll to position [239, 0]
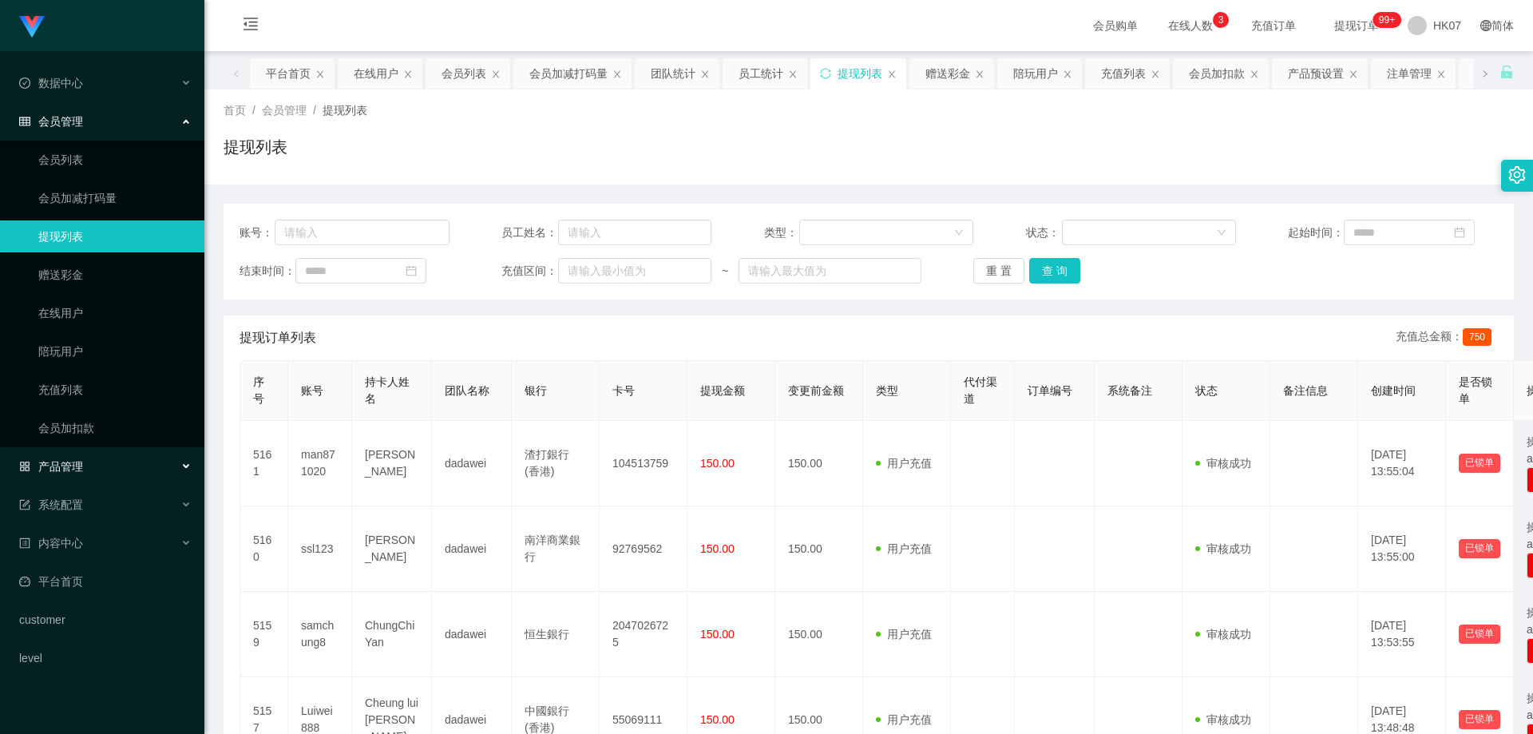
click at [73, 461] on span "产品管理" at bounding box center [51, 466] width 64 height 13
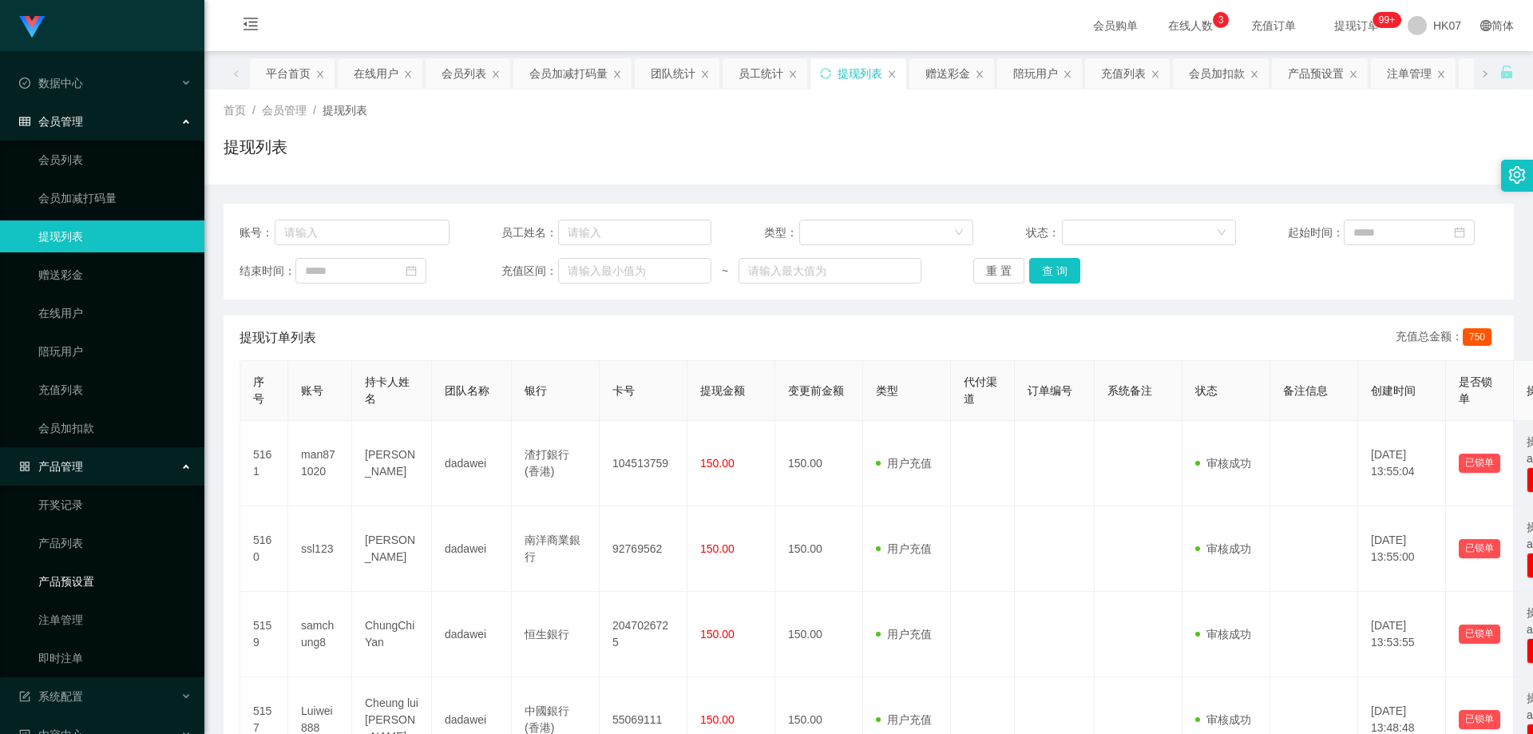
click at [106, 583] on link "产品预设置" at bounding box center [114, 581] width 153 height 32
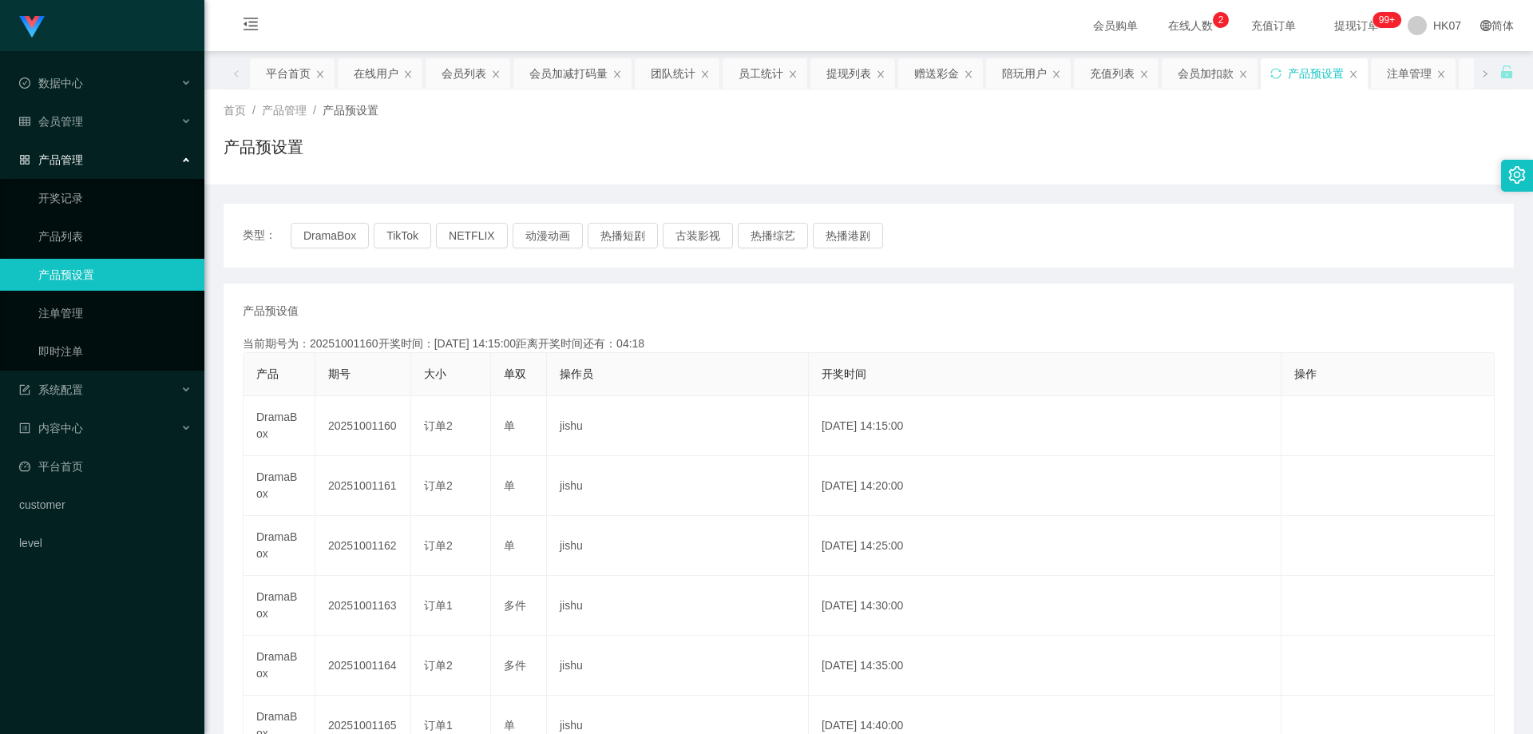
click at [1171, 17] on span "在线人数 0 1 2 3 4 5 6 7 8 9 0 1 2 3 4 5 6 7 8 9 0 1 2 3 4 5 6 7 8 9" at bounding box center [1190, 25] width 83 height 51
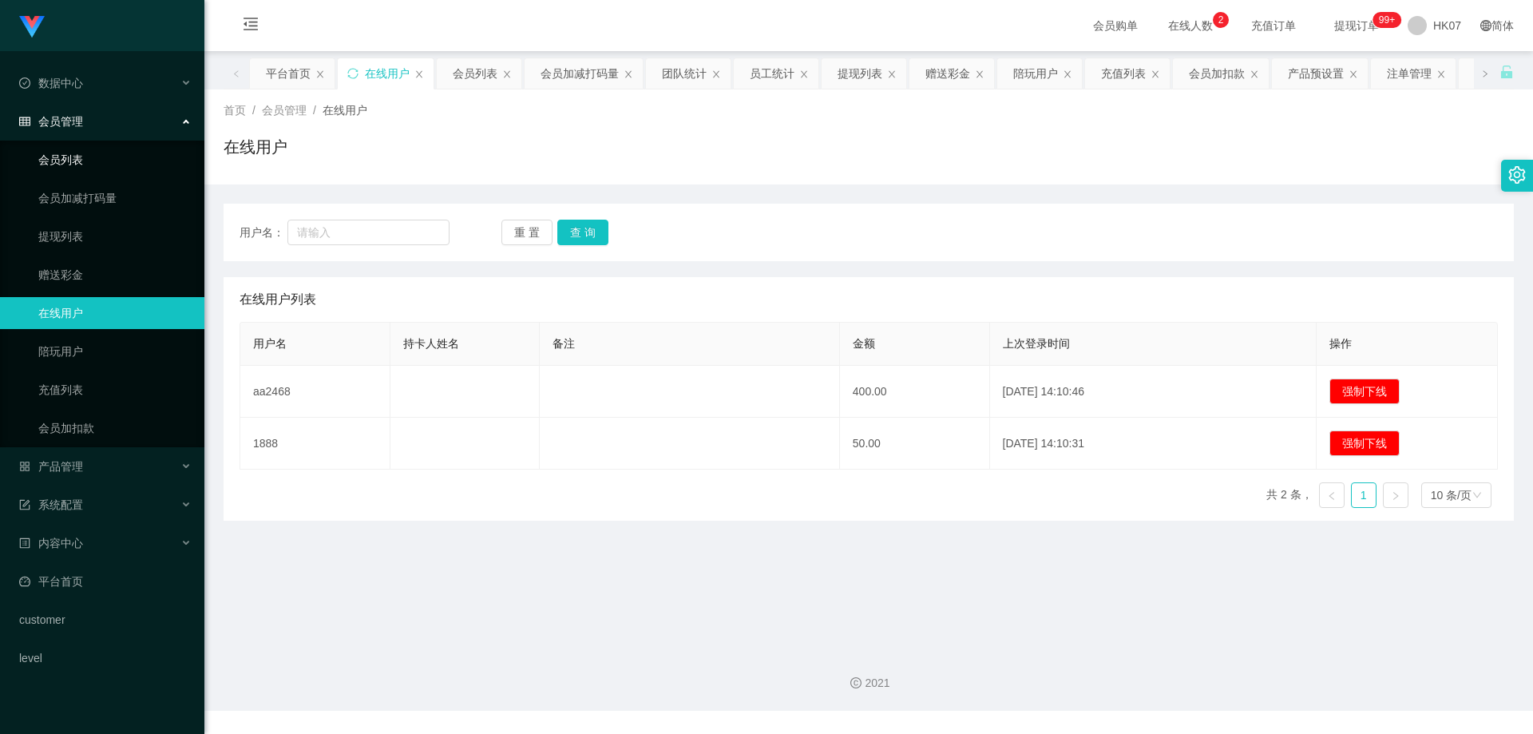
click at [100, 159] on link "会员列表" at bounding box center [114, 160] width 153 height 32
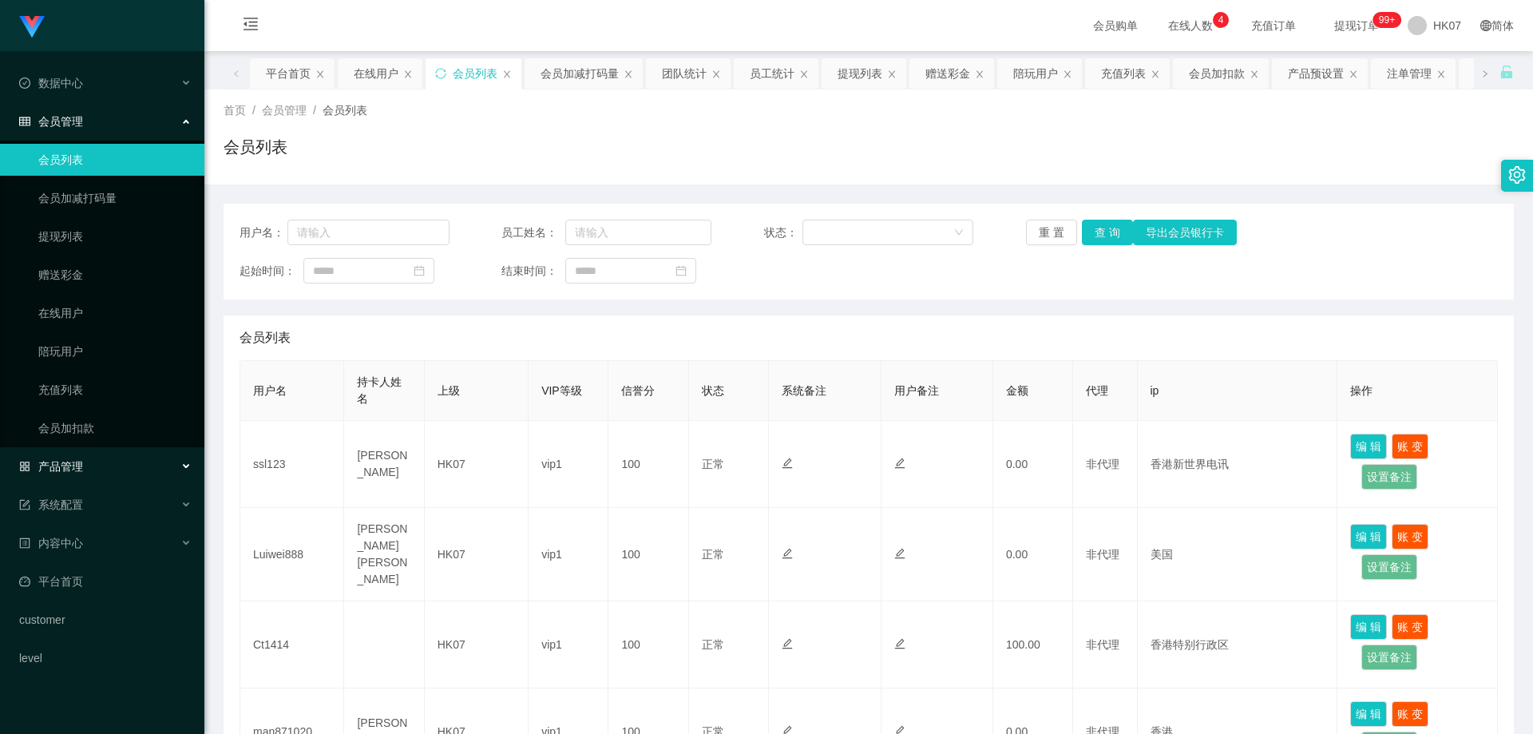
click at [82, 468] on span "产品管理" at bounding box center [51, 466] width 64 height 13
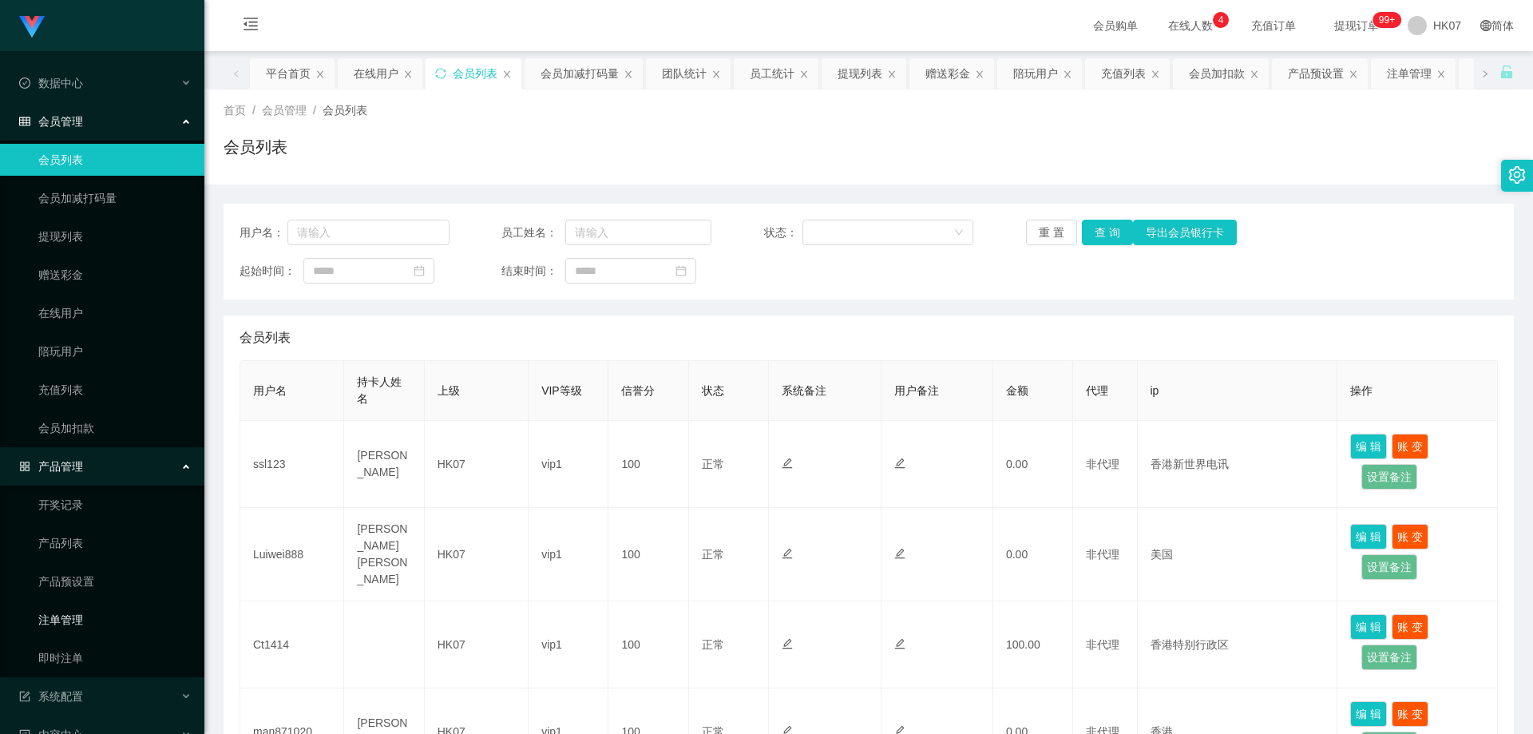
click at [95, 606] on link "注单管理" at bounding box center [114, 619] width 153 height 32
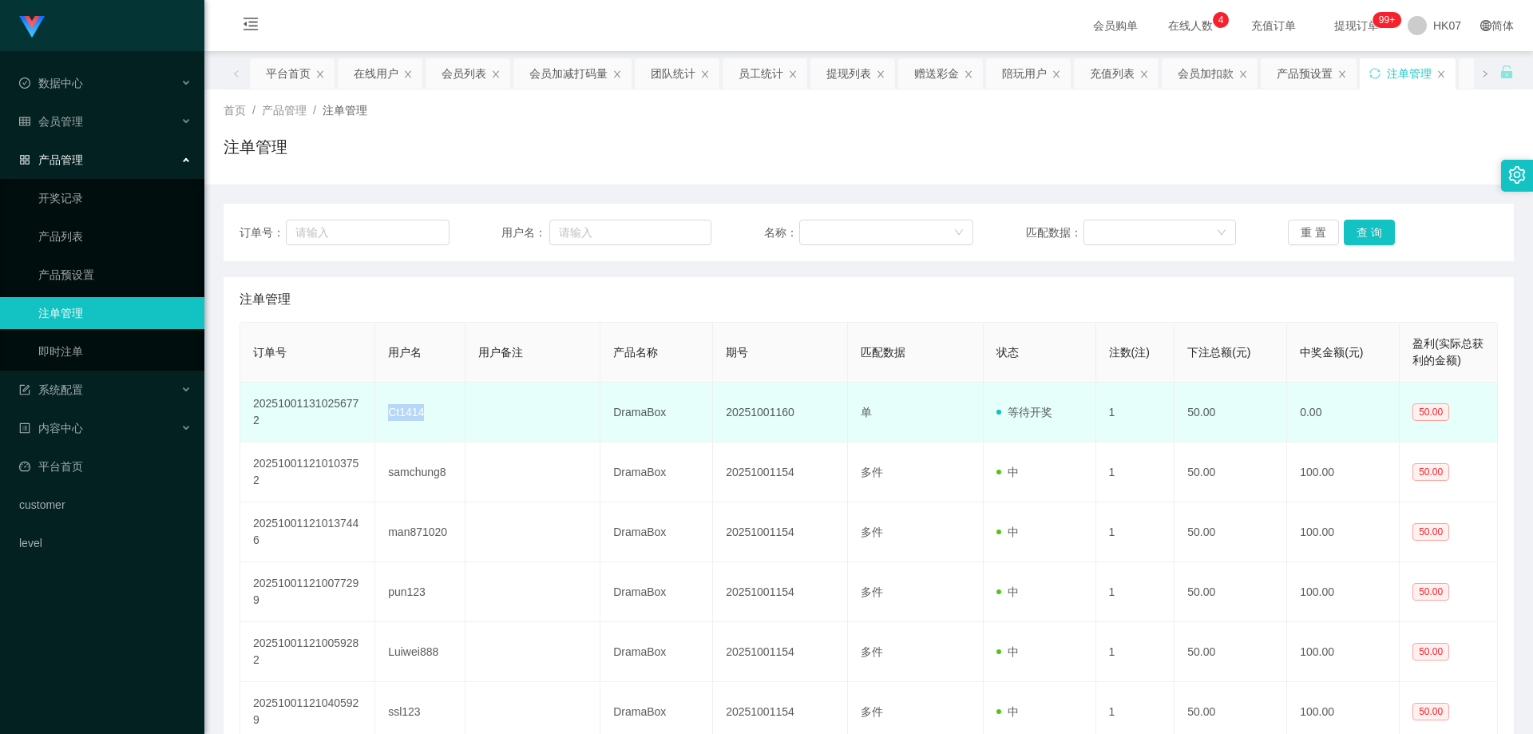
drag, startPoint x: 385, startPoint y: 410, endPoint x: 457, endPoint y: 417, distance: 72.9
click at [457, 417] on td "Ct1414" at bounding box center [420, 412] width 90 height 60
copy td "Ct1414"
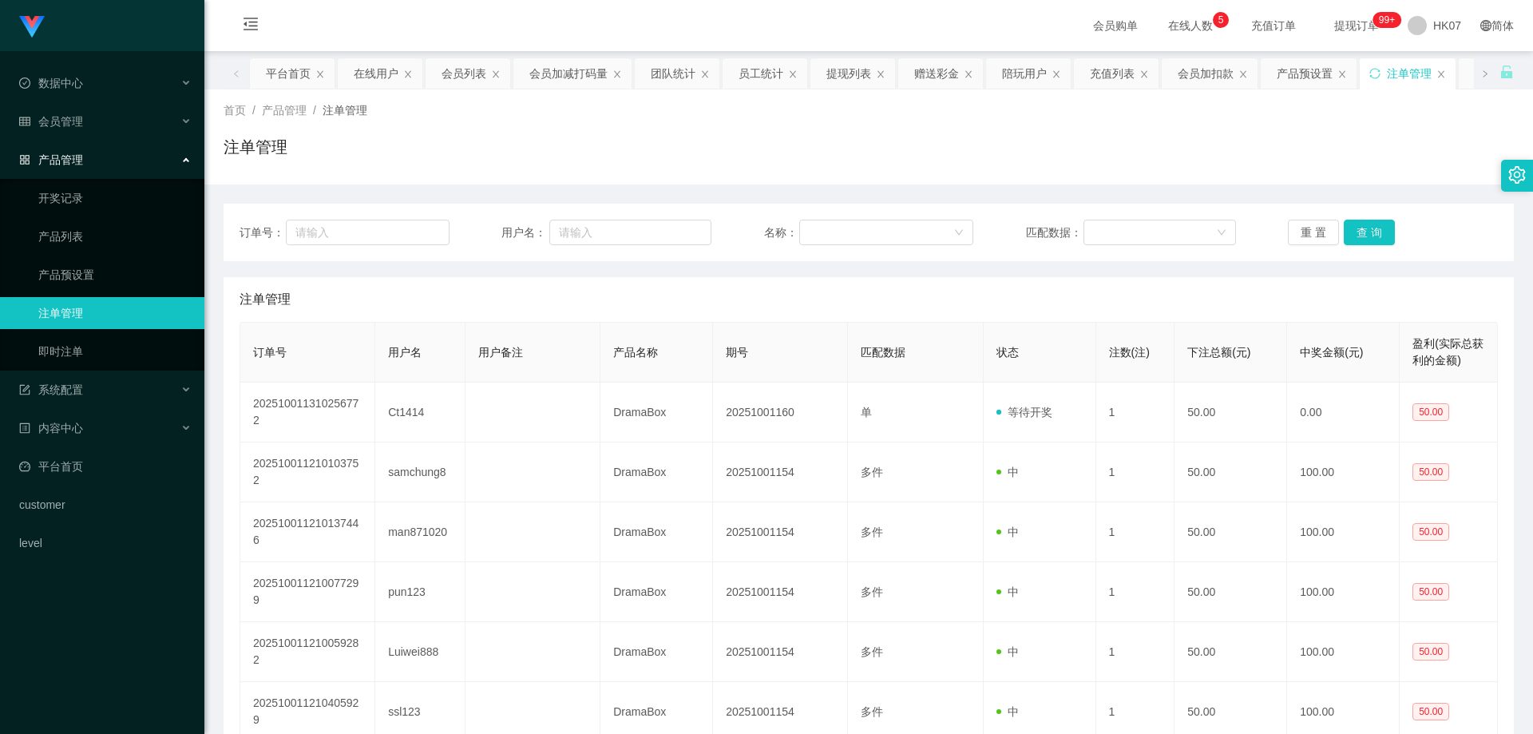
click at [1180, 27] on span "在线人数 0 1 2 3 4 5 6 7 8 9 0 1 2 3 4 5 6 7 8 9 0 1 2 3 4 5 6 7 8 9" at bounding box center [1190, 25] width 61 height 11
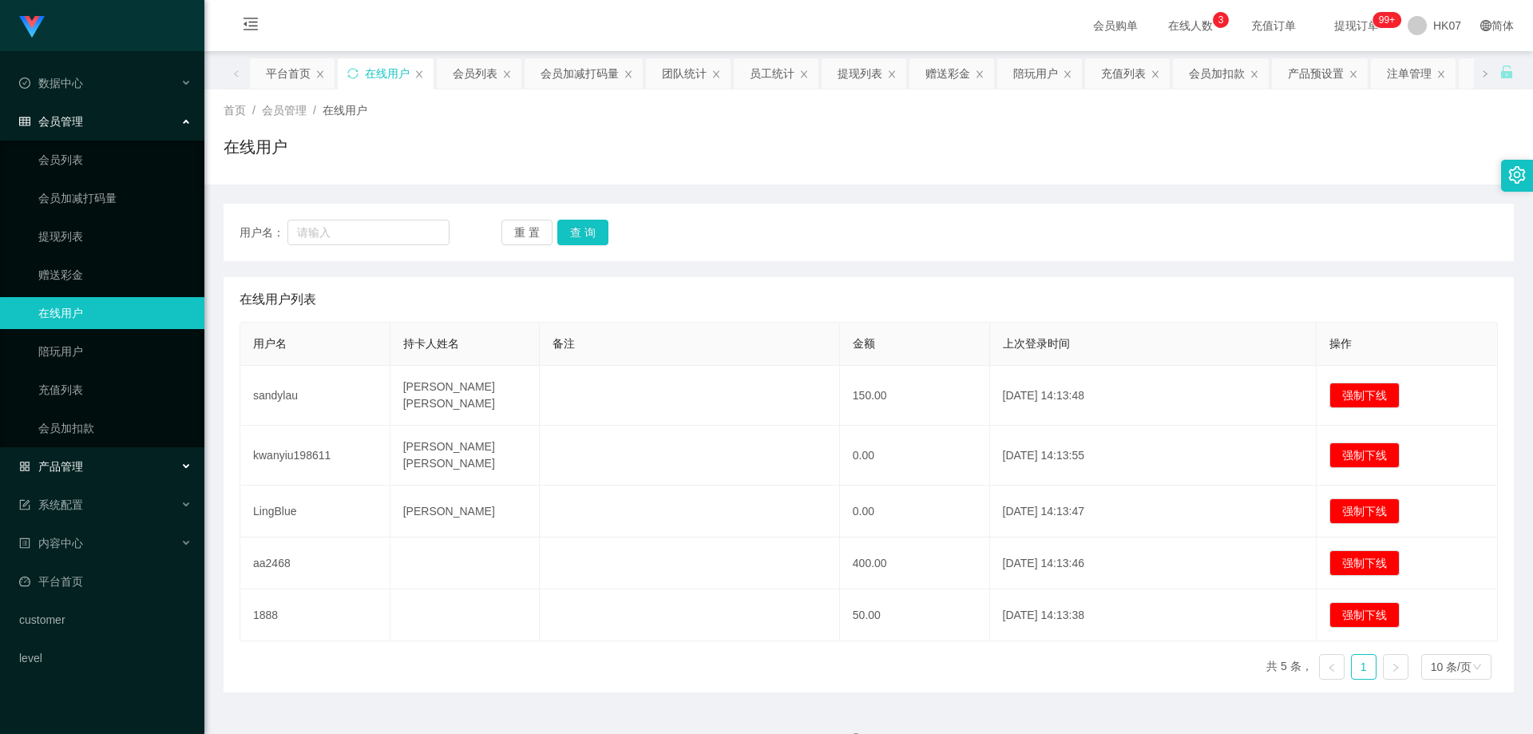
click at [90, 462] on div "产品管理" at bounding box center [102, 466] width 204 height 32
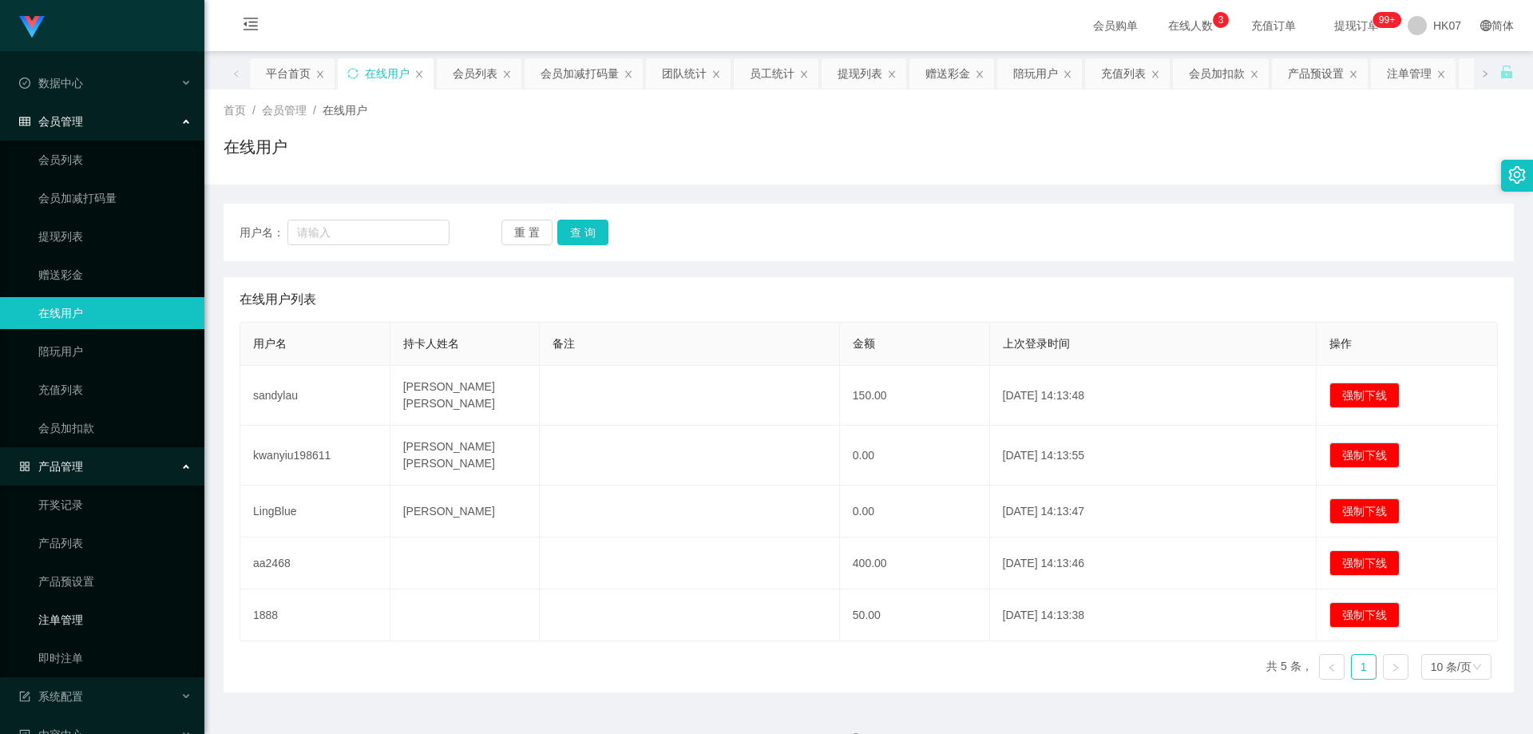
click at [97, 615] on link "注单管理" at bounding box center [114, 619] width 153 height 32
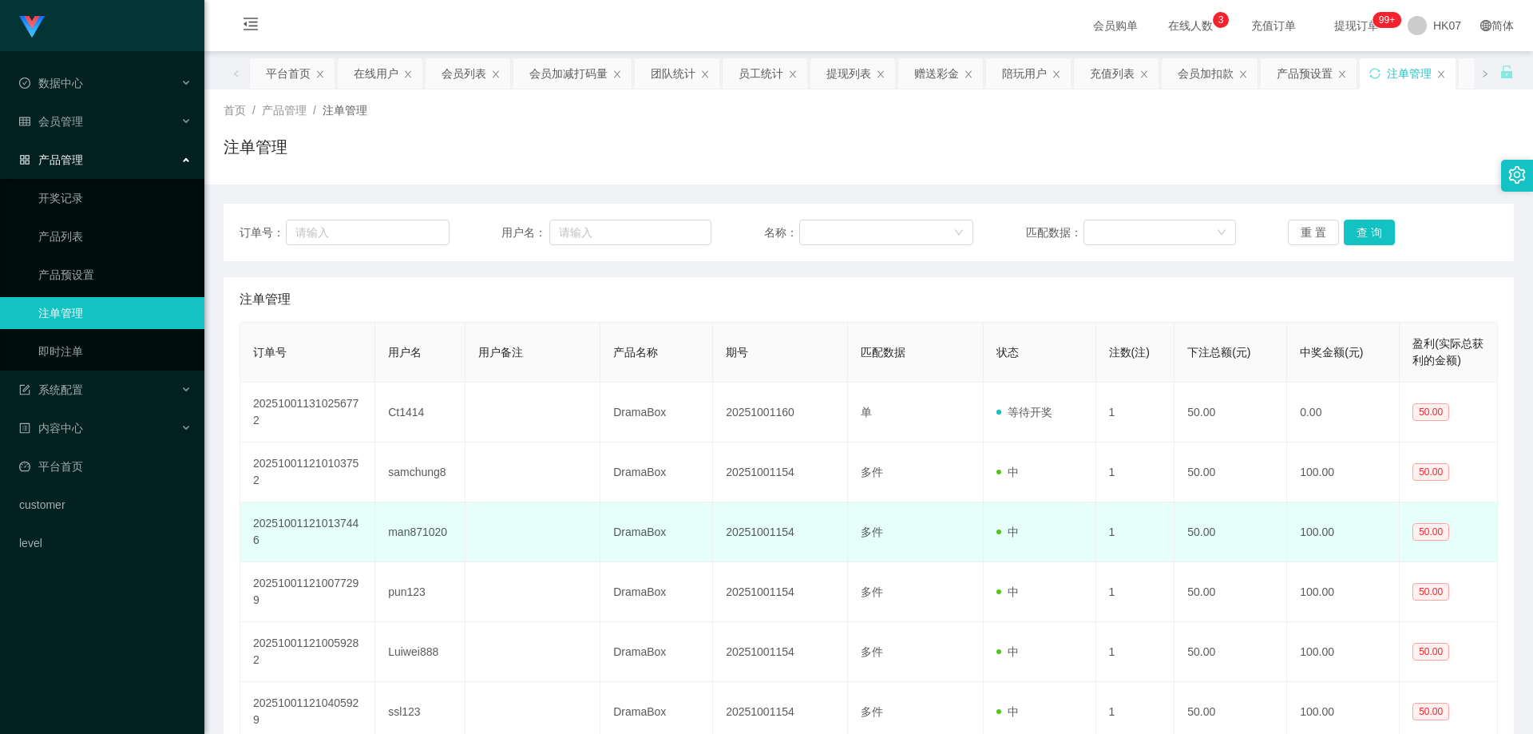
scroll to position [133, 0]
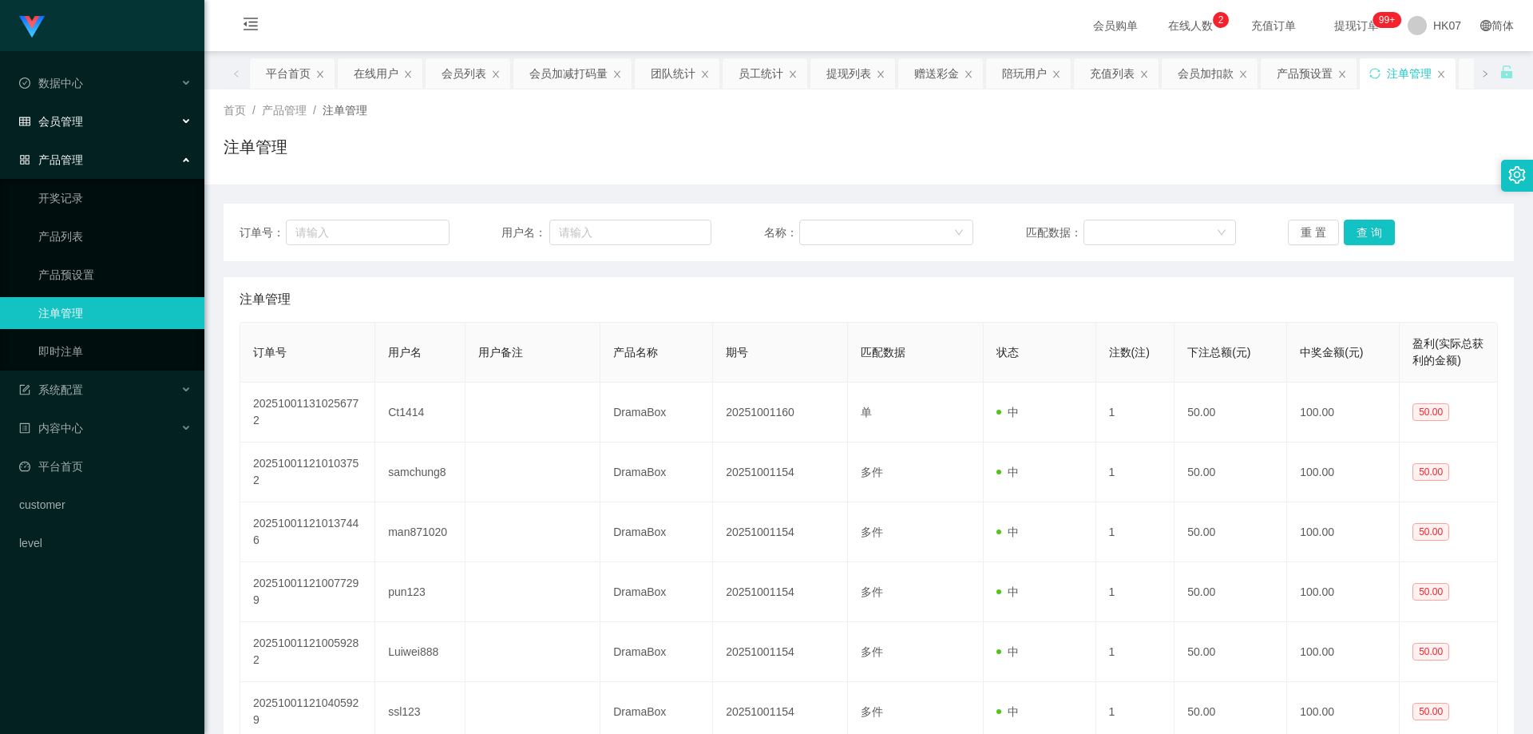
click at [99, 128] on div "会员管理" at bounding box center [102, 121] width 204 height 32
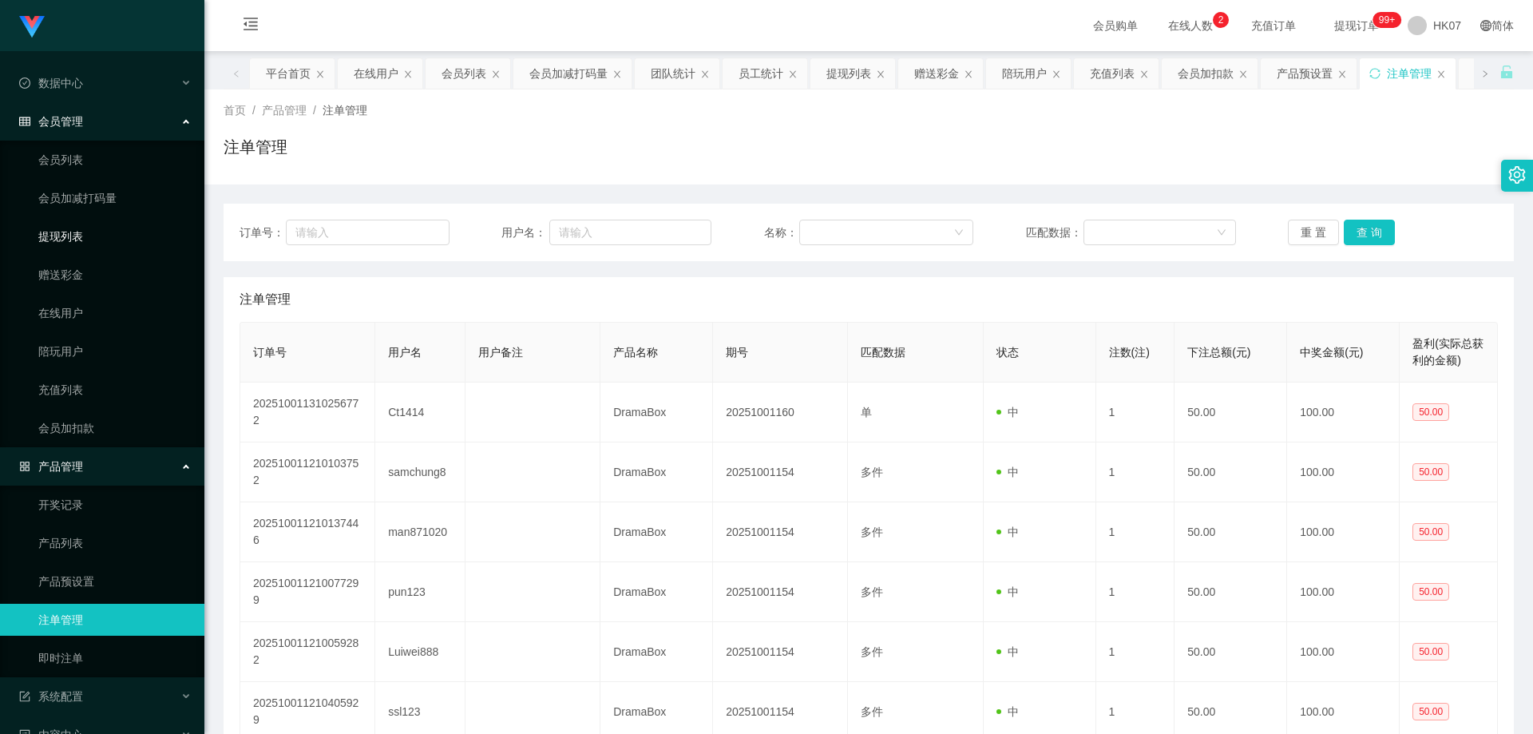
click at [86, 238] on link "提现列表" at bounding box center [114, 236] width 153 height 32
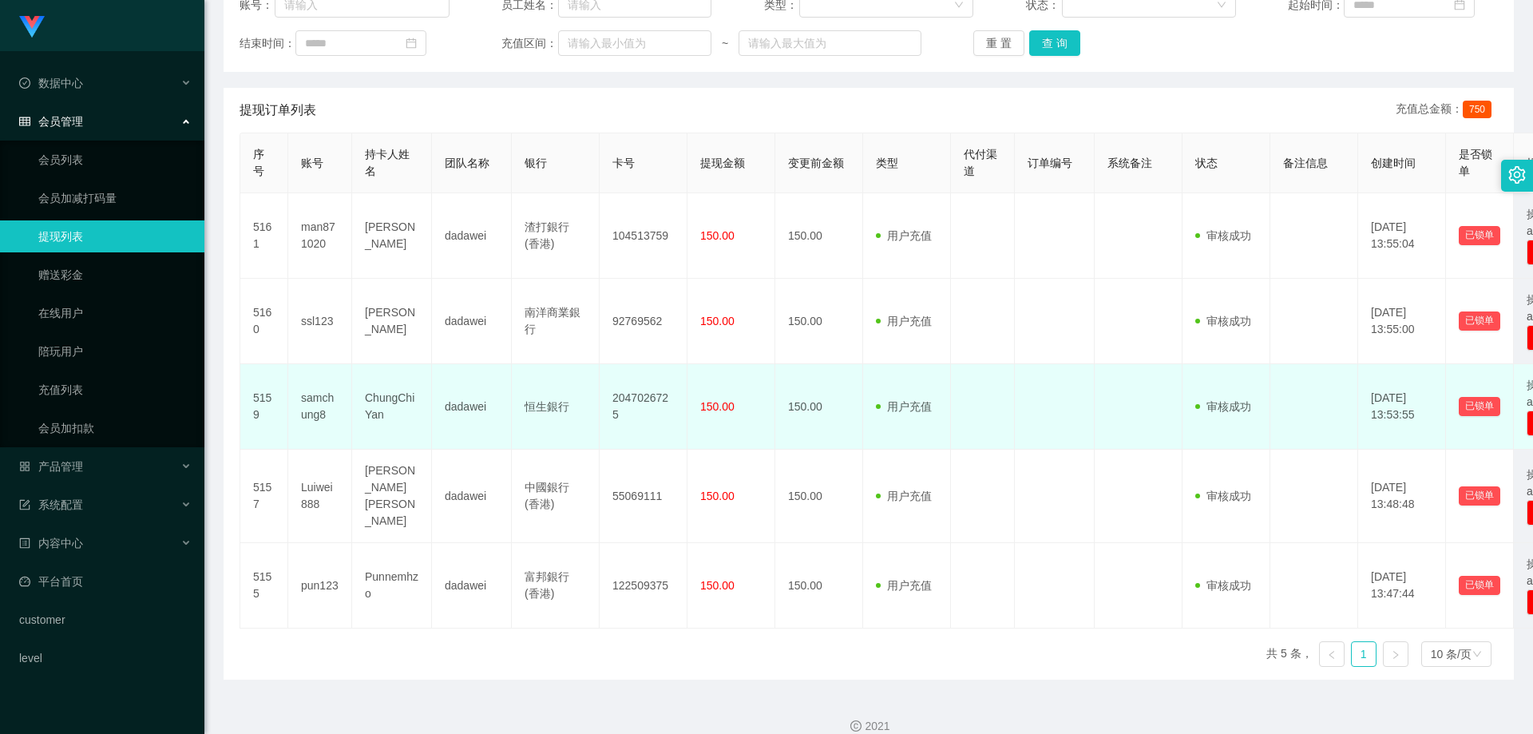
scroll to position [239, 0]
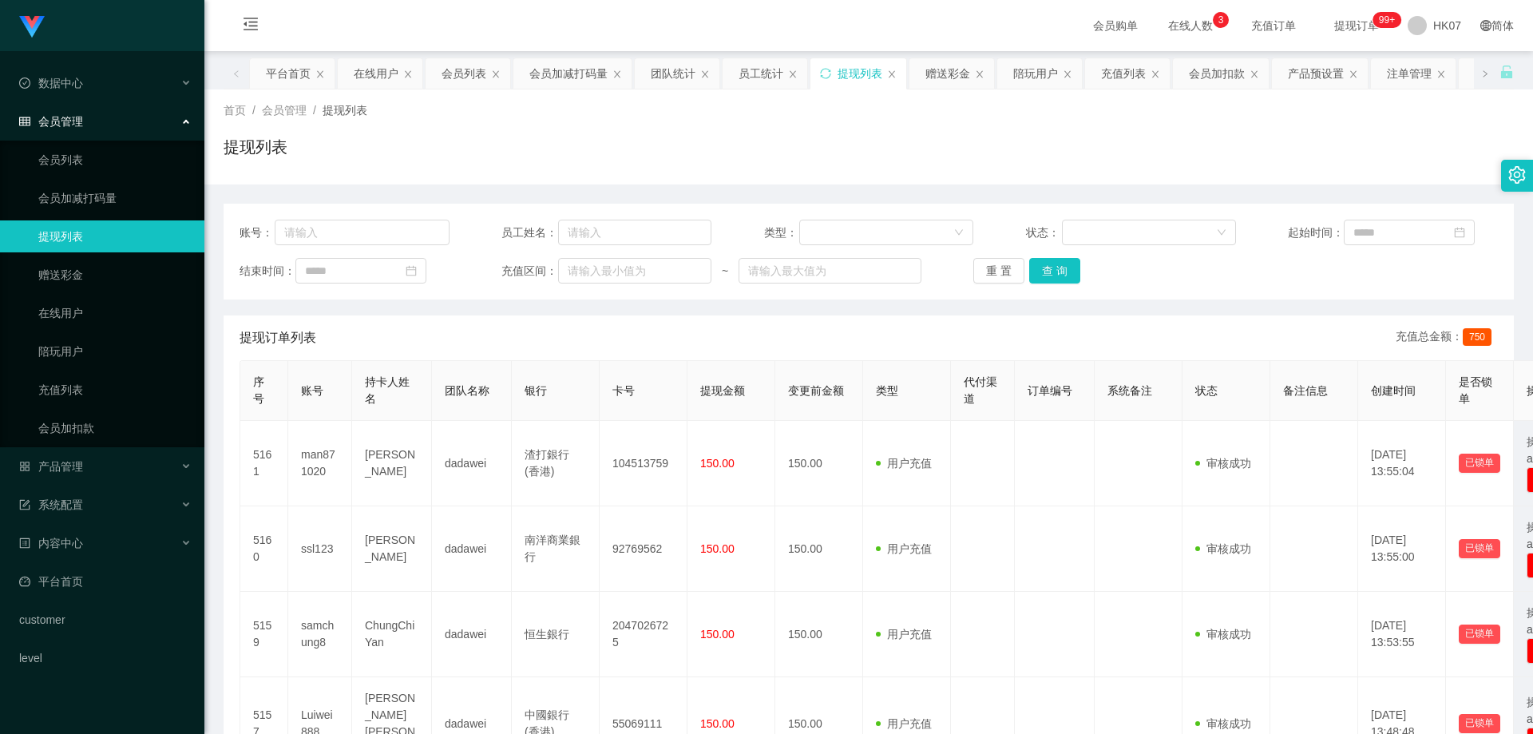
scroll to position [239, 0]
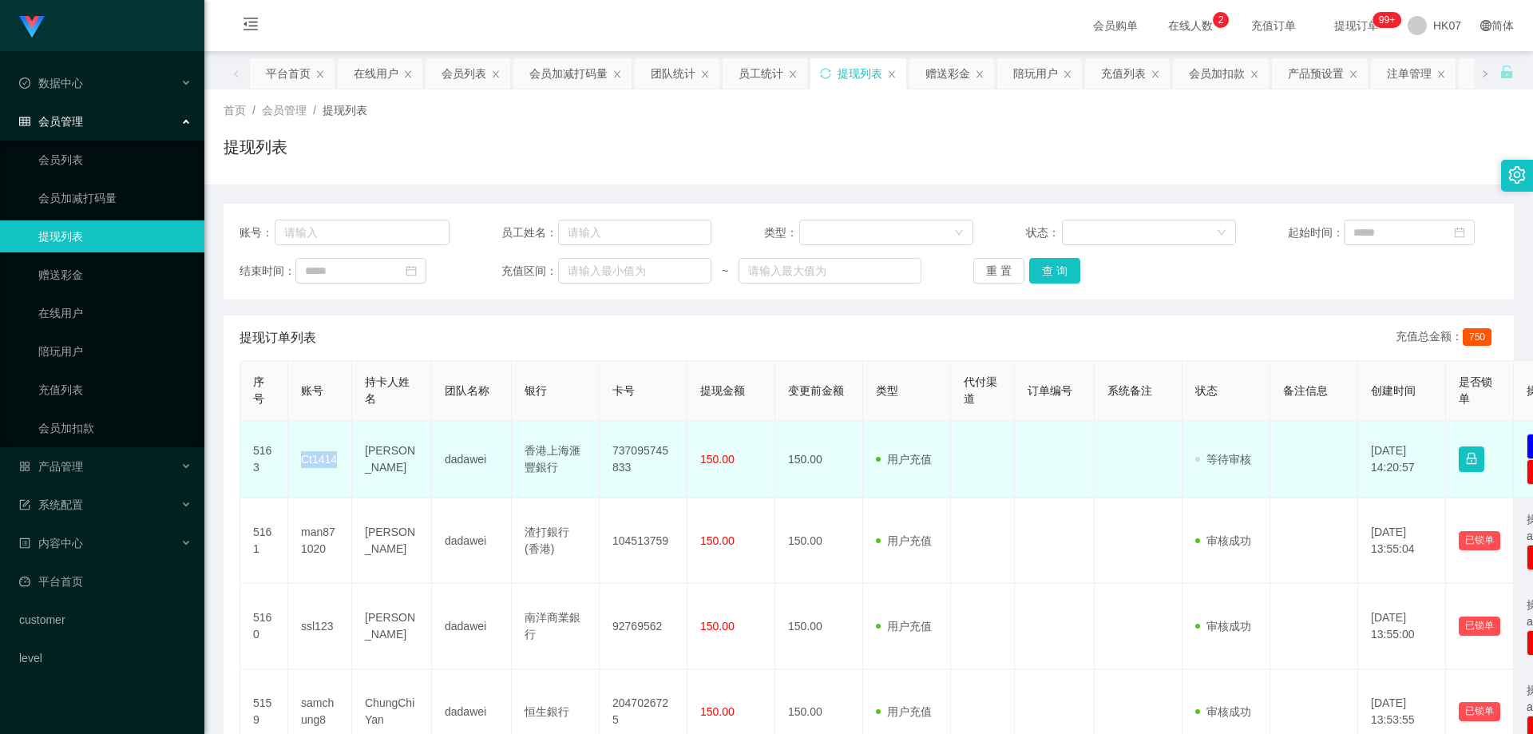
drag, startPoint x: 297, startPoint y: 462, endPoint x: 351, endPoint y: 469, distance: 54.8
click at [351, 469] on td "Ct1414" at bounding box center [320, 459] width 64 height 77
copy td "Ct1414"
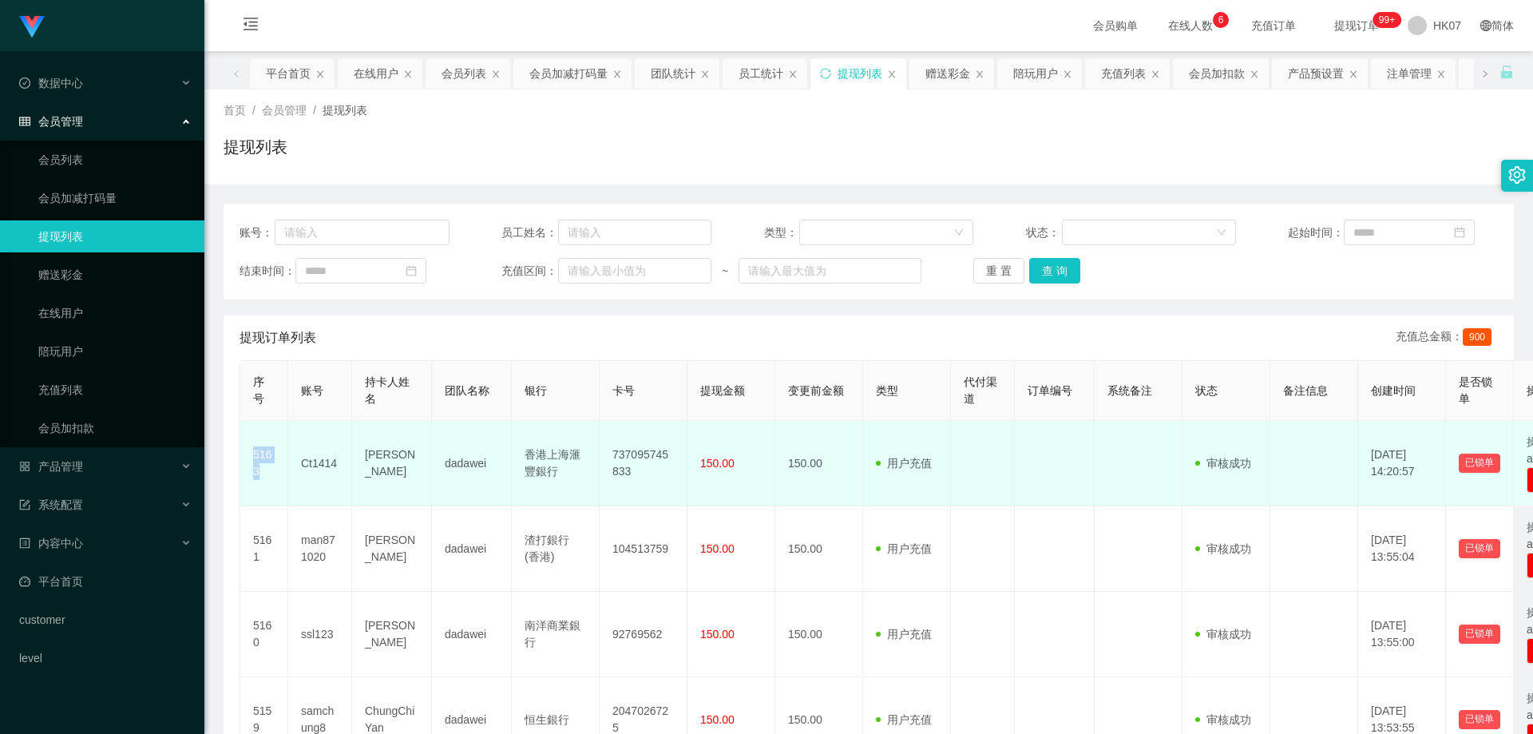
drag, startPoint x: 0, startPoint y: 0, endPoint x: 271, endPoint y: 485, distance: 555.3
click at [271, 485] on td "5163" at bounding box center [264, 463] width 48 height 85
click at [285, 487] on td "5163" at bounding box center [264, 463] width 48 height 85
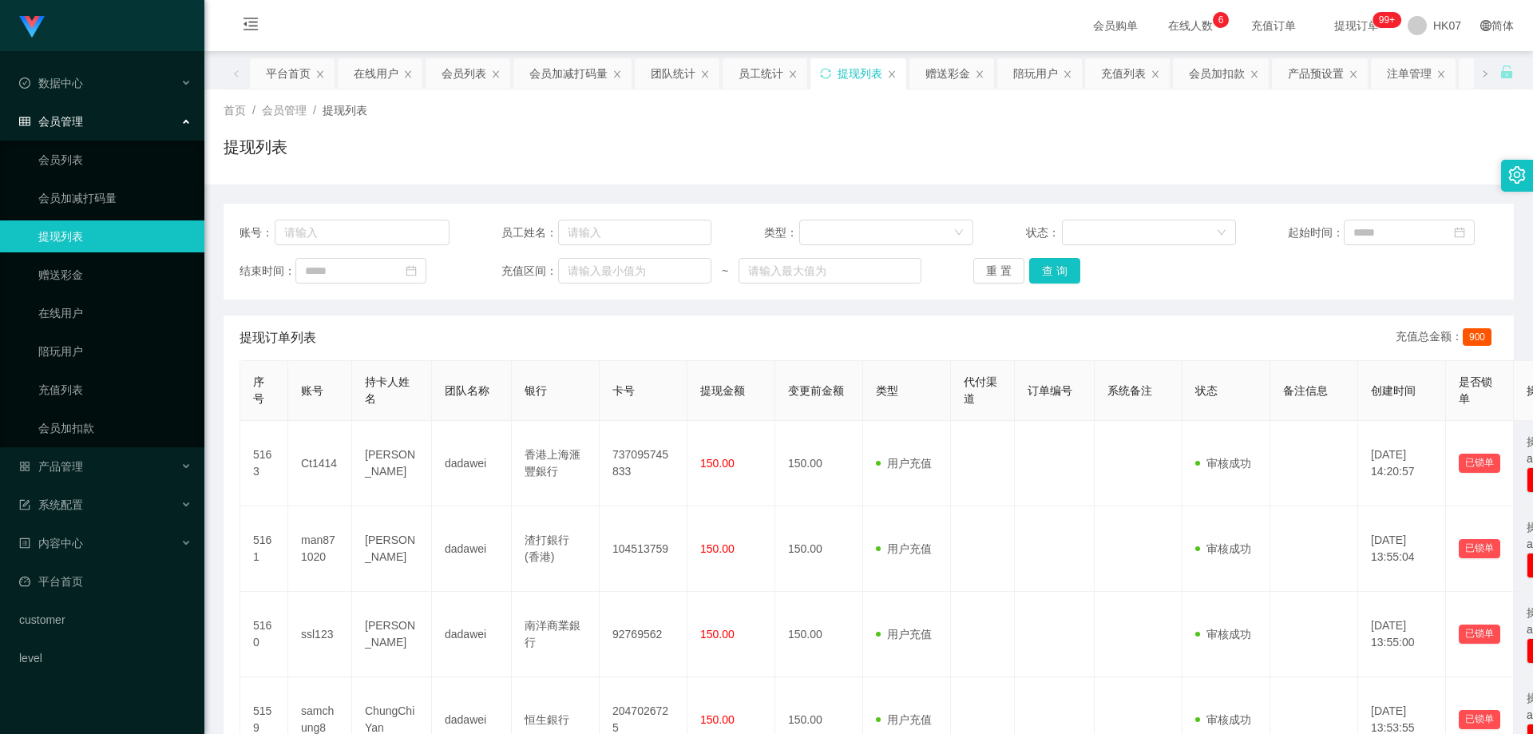
click at [1243, 21] on span "充值订单" at bounding box center [1273, 25] width 61 height 11
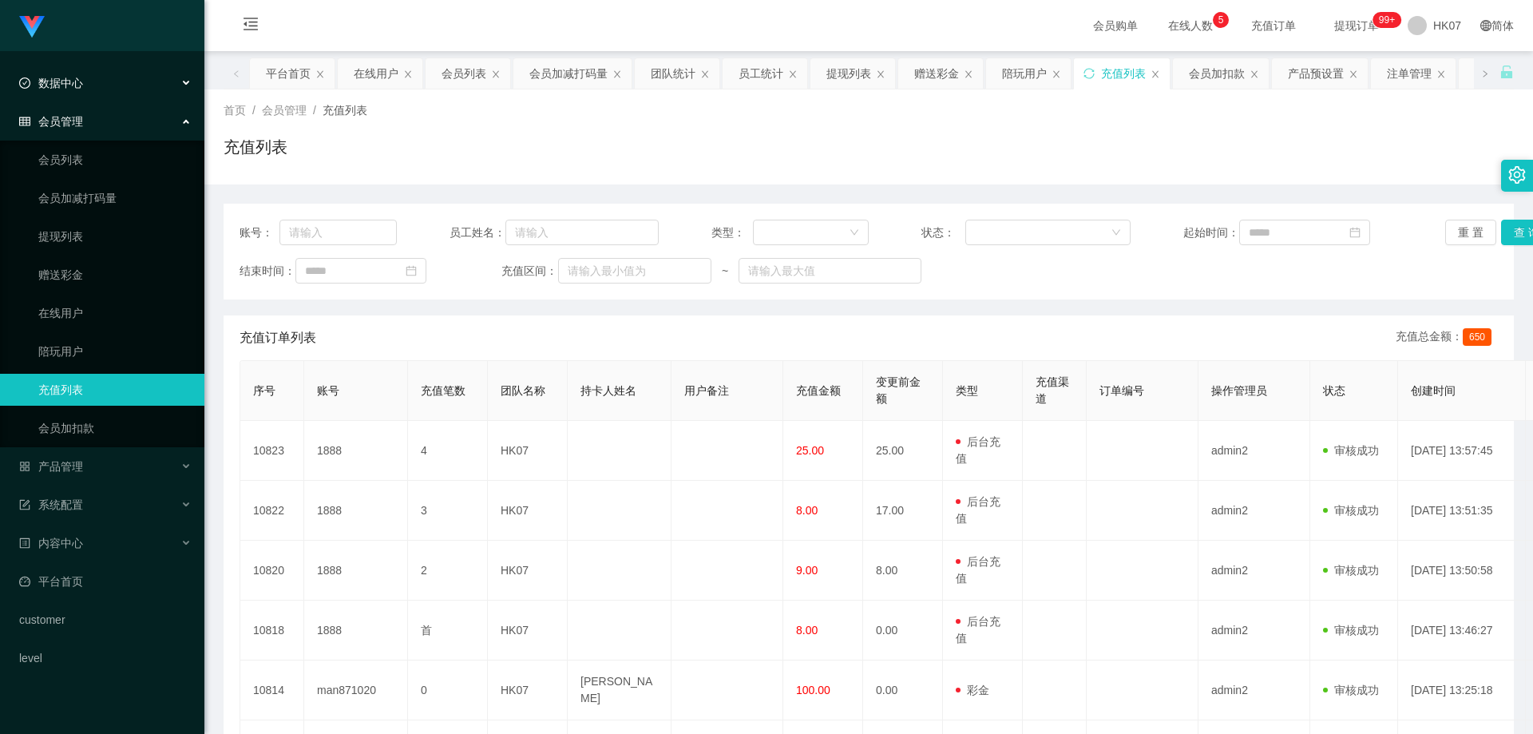
click at [59, 86] on span "数据中心" at bounding box center [51, 83] width 64 height 13
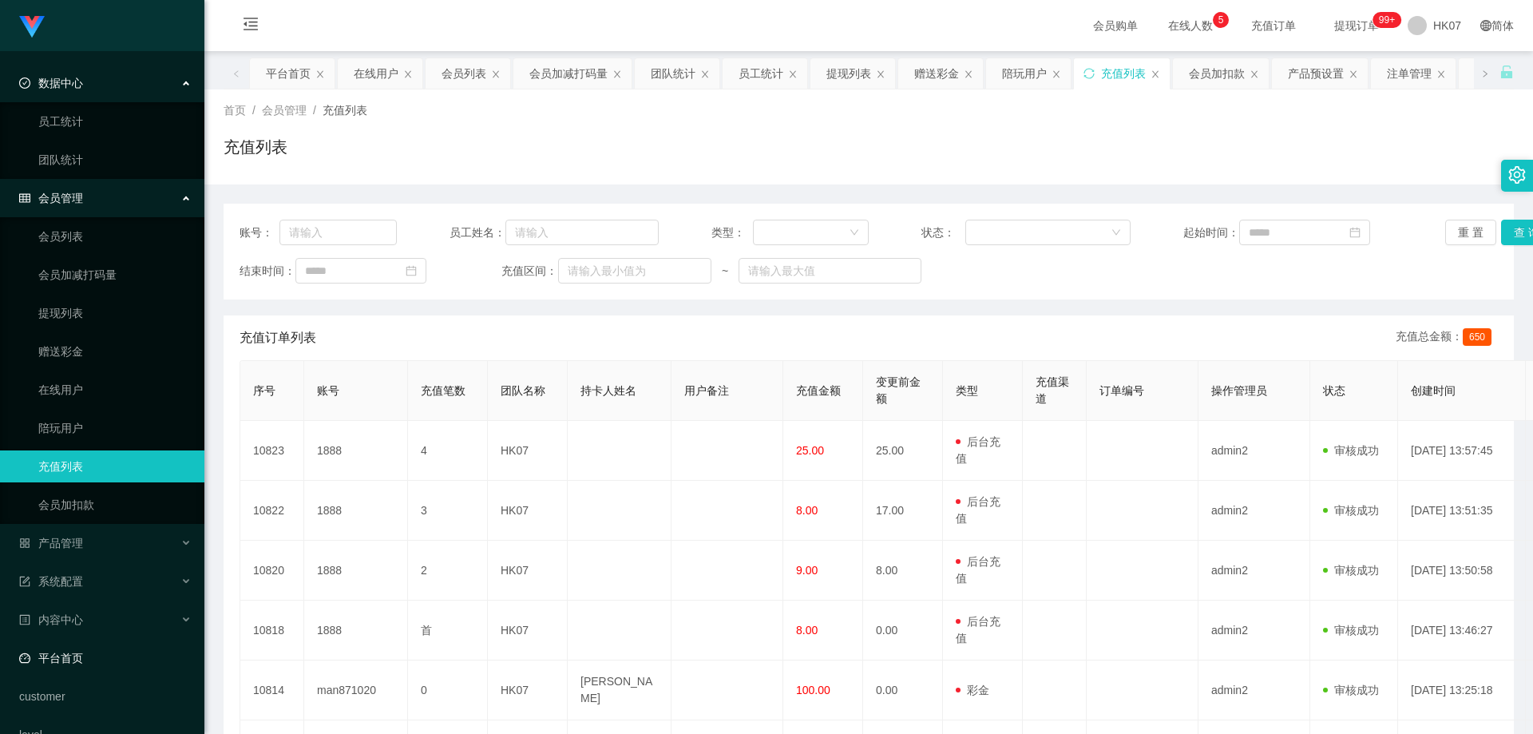
click at [57, 654] on link "平台首页" at bounding box center [105, 658] width 172 height 32
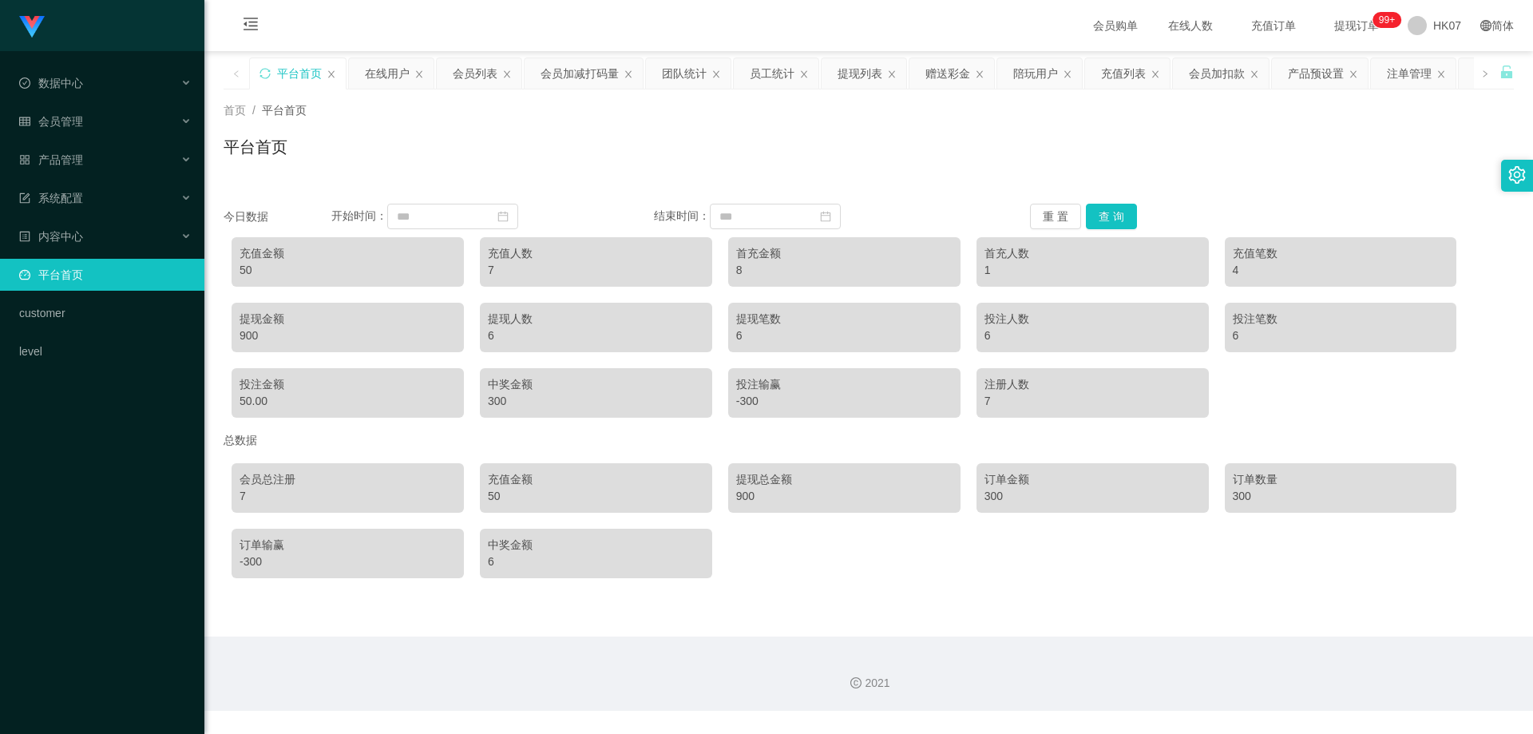
click at [107, 64] on ul "数据中心 会员管理 产品管理 系统配置 内容中心 平台首页 customer level" at bounding box center [102, 217] width 204 height 332
click at [96, 73] on div "数据中心" at bounding box center [102, 83] width 204 height 32
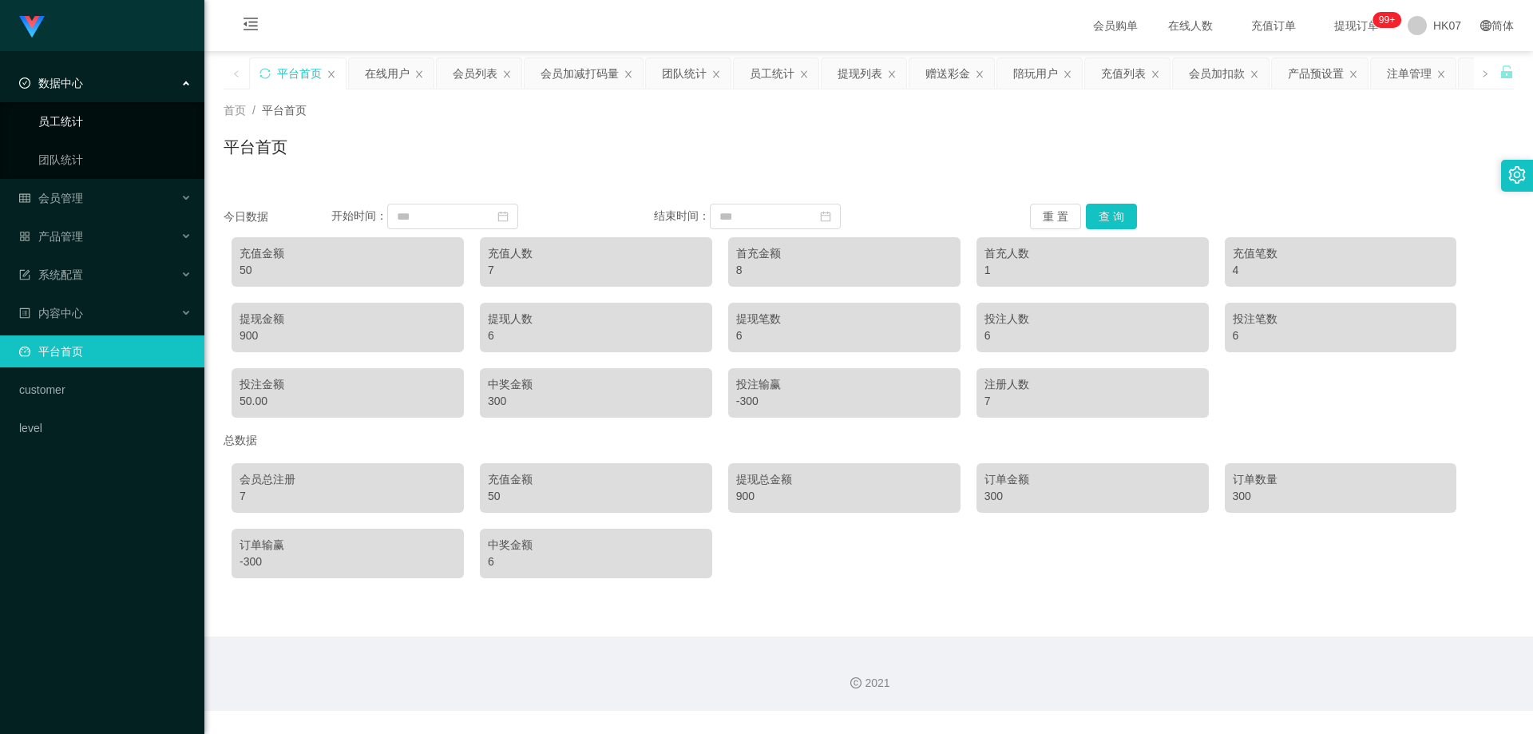
click at [113, 116] on link "员工统计" at bounding box center [114, 121] width 153 height 32
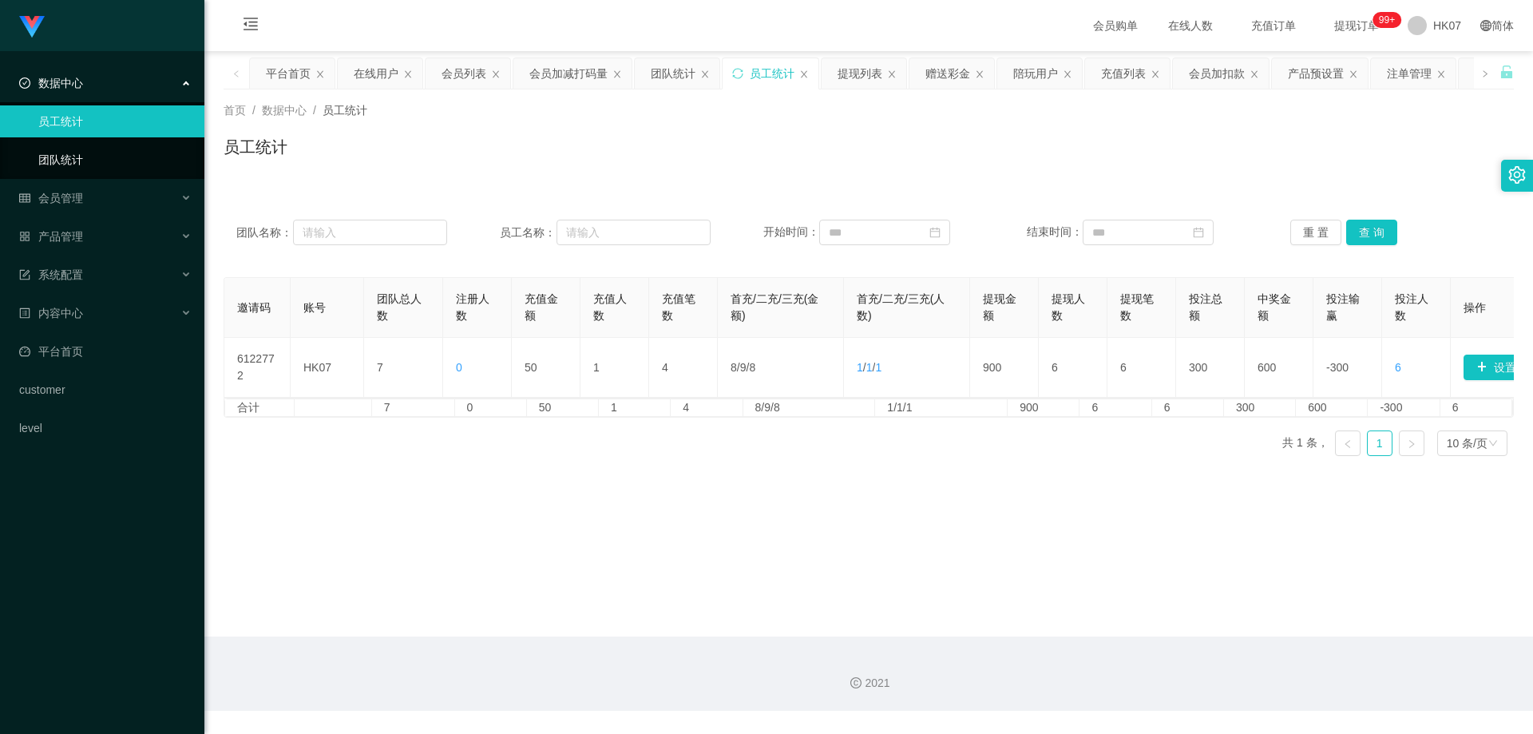
click at [114, 147] on link "团队统计" at bounding box center [114, 160] width 153 height 32
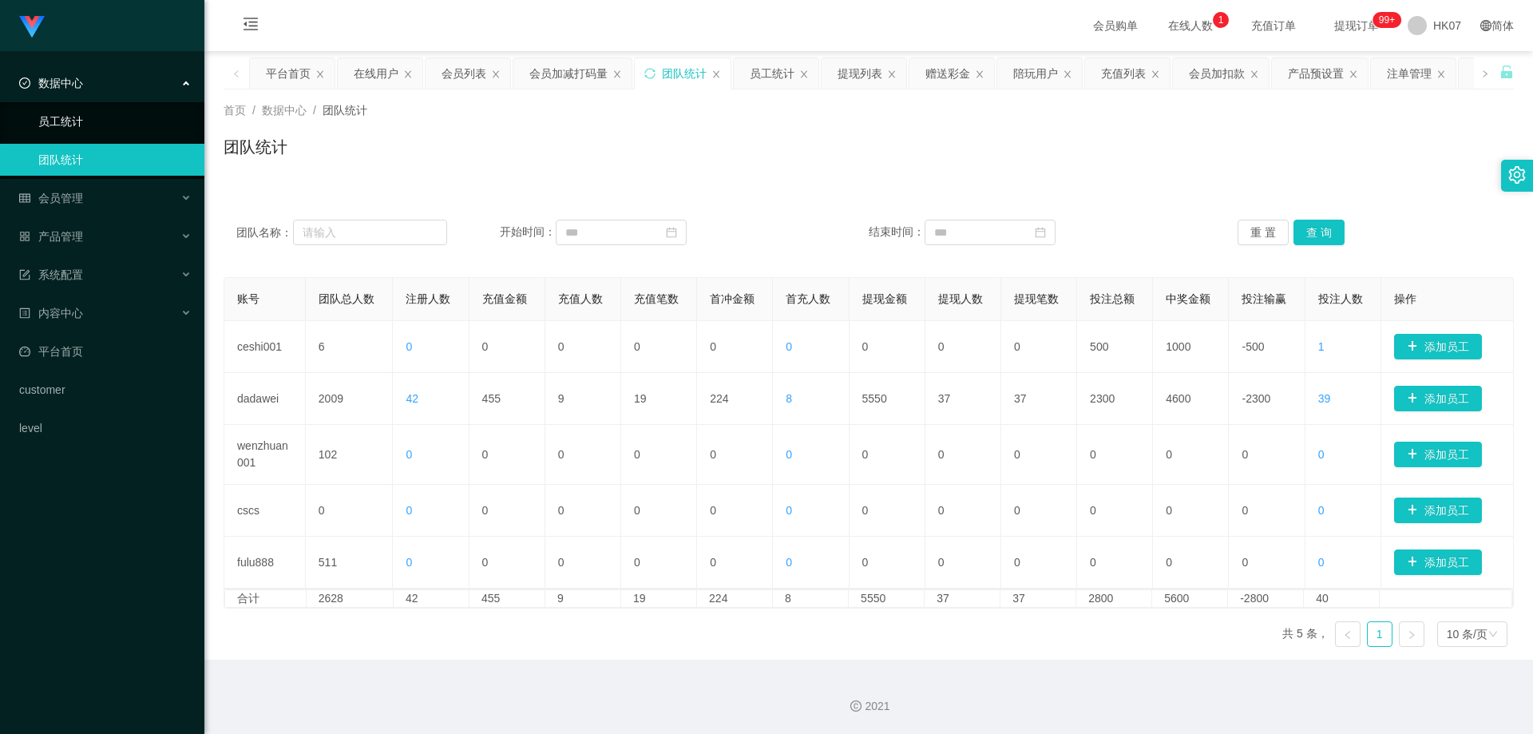
click at [129, 129] on link "员工统计" at bounding box center [114, 121] width 153 height 32
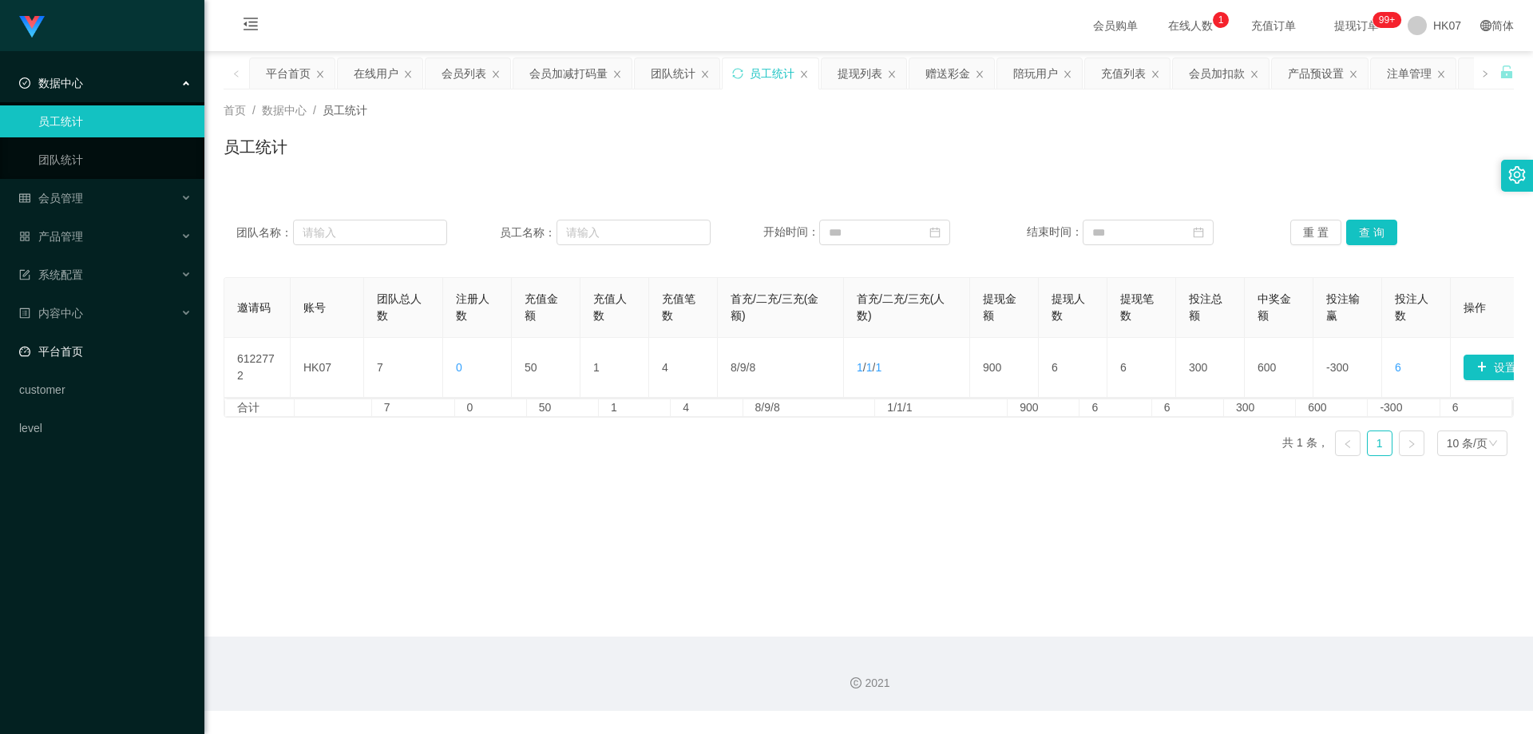
click at [58, 351] on link "平台首页" at bounding box center [105, 351] width 172 height 32
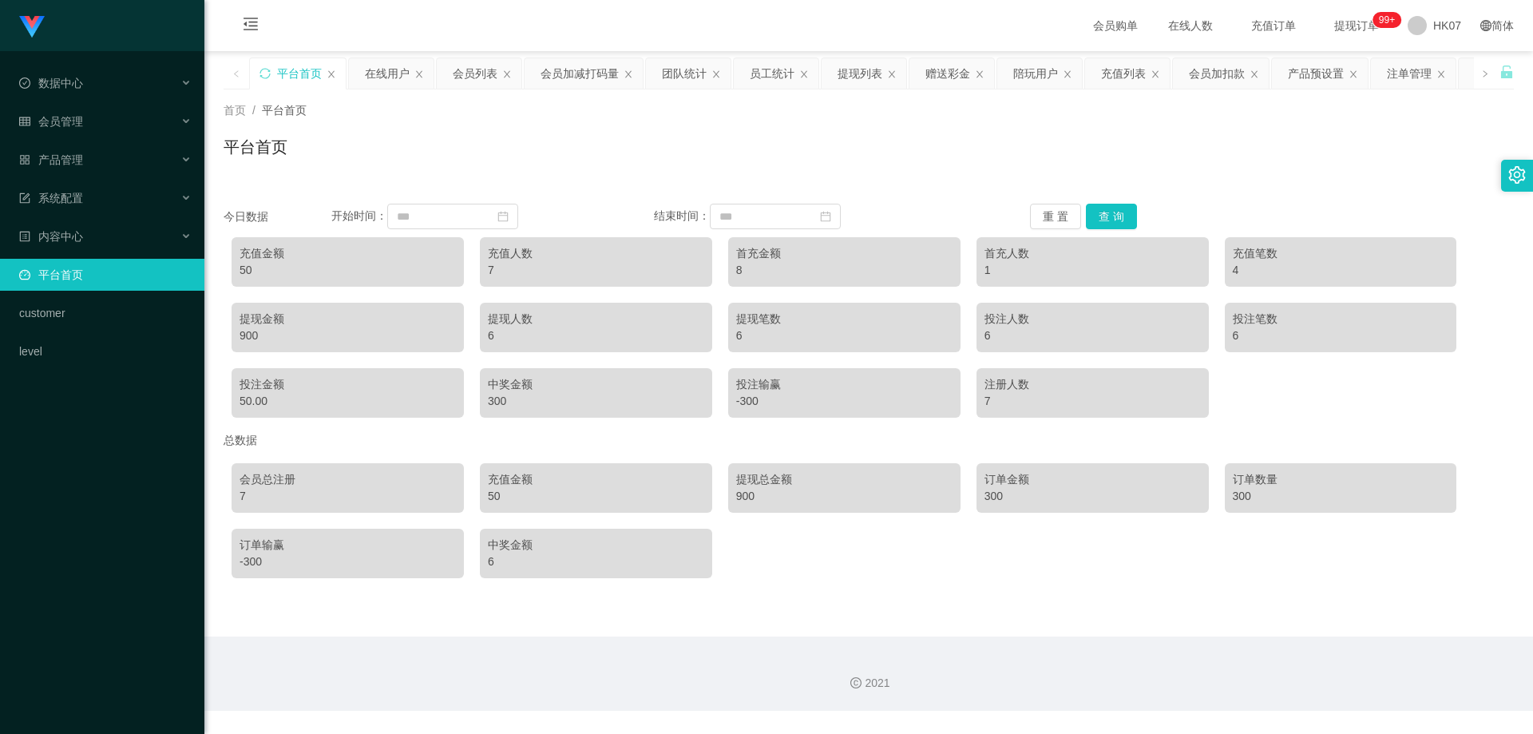
click at [1041, 382] on div "注册人数" at bounding box center [1092, 384] width 216 height 17
click at [1030, 391] on div "注册人数" at bounding box center [1092, 384] width 216 height 17
click at [1160, 29] on span "在线人数 0 1 2 3 4 5 6 7 8 9 0 1 2 3 4 5 6 7 8 9 0 1 2 3 4 5 6 7 8 9" at bounding box center [1190, 25] width 61 height 11
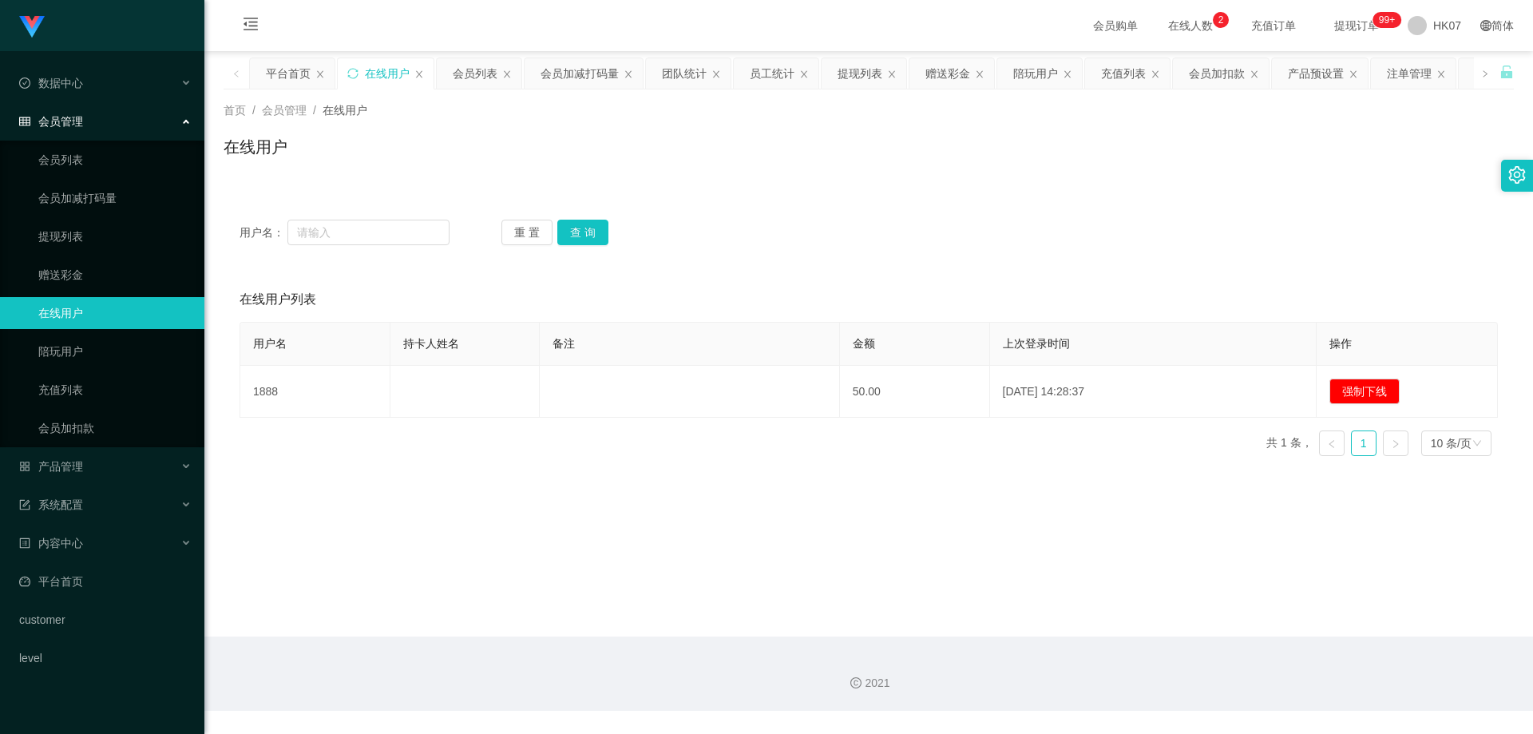
click at [1165, 23] on span "在线人数 0 1 2 3 4 5 6 7 8 9 0 1 2 3 4 5 6 7 8 9 0 1 2 3 4 5 6 7 8 9" at bounding box center [1190, 25] width 61 height 11
click at [1182, 15] on span "在线人数 0 1 2 3 4 5 6 7 8 9 0 1 2 3 4 5 6 7 8 9 0 1 2 3 4 5 6 7 8 9" at bounding box center [1190, 25] width 83 height 51
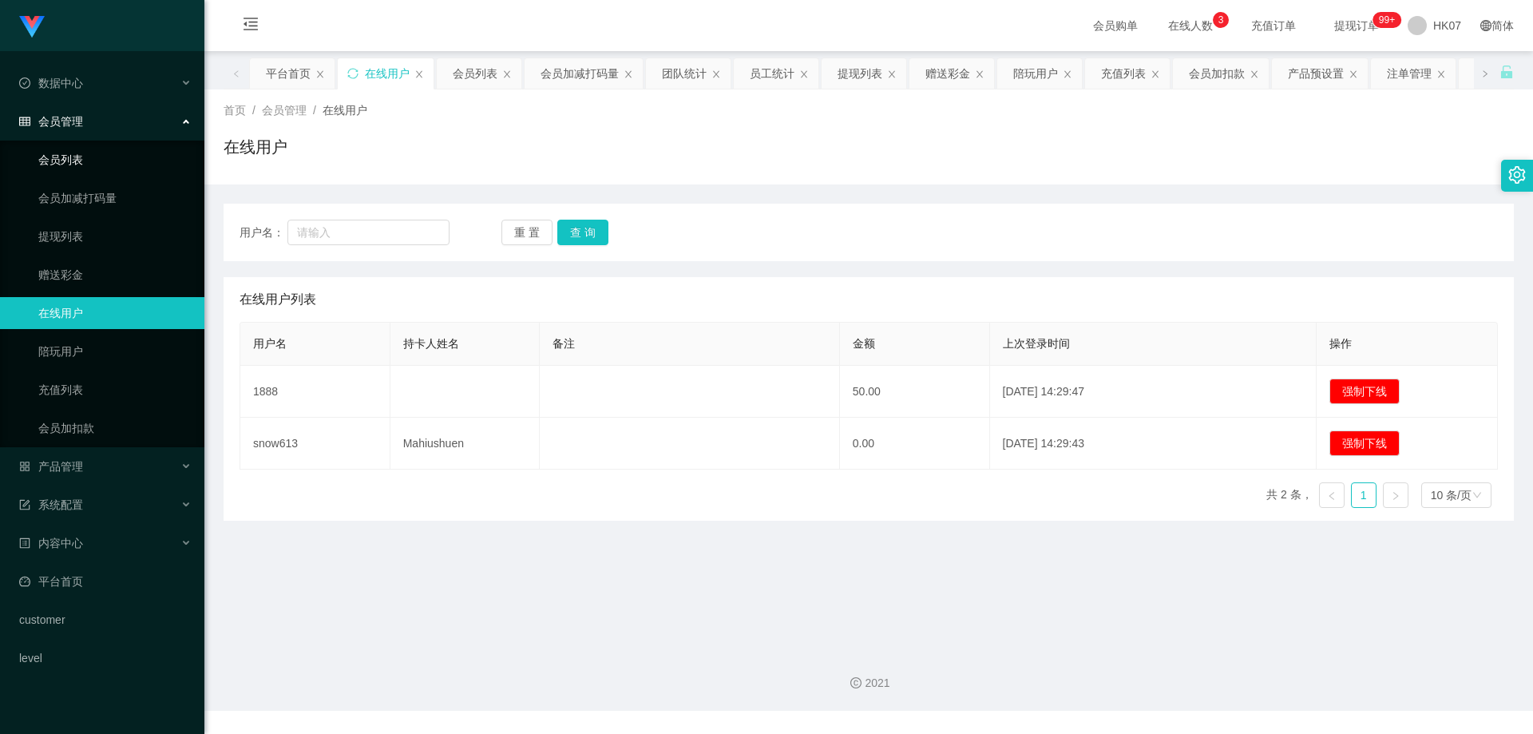
click at [113, 160] on link "会员列表" at bounding box center [114, 160] width 153 height 32
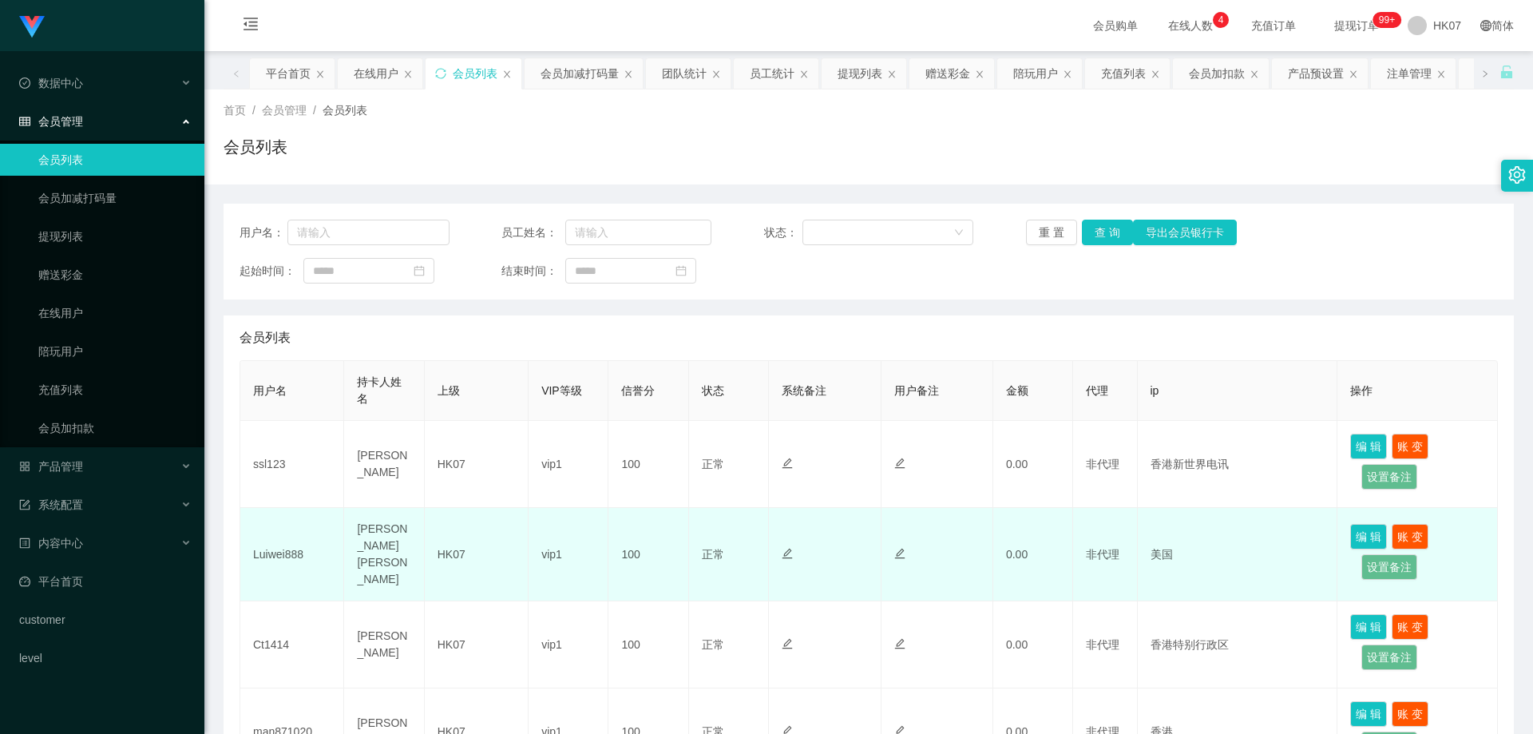
scroll to position [421, 0]
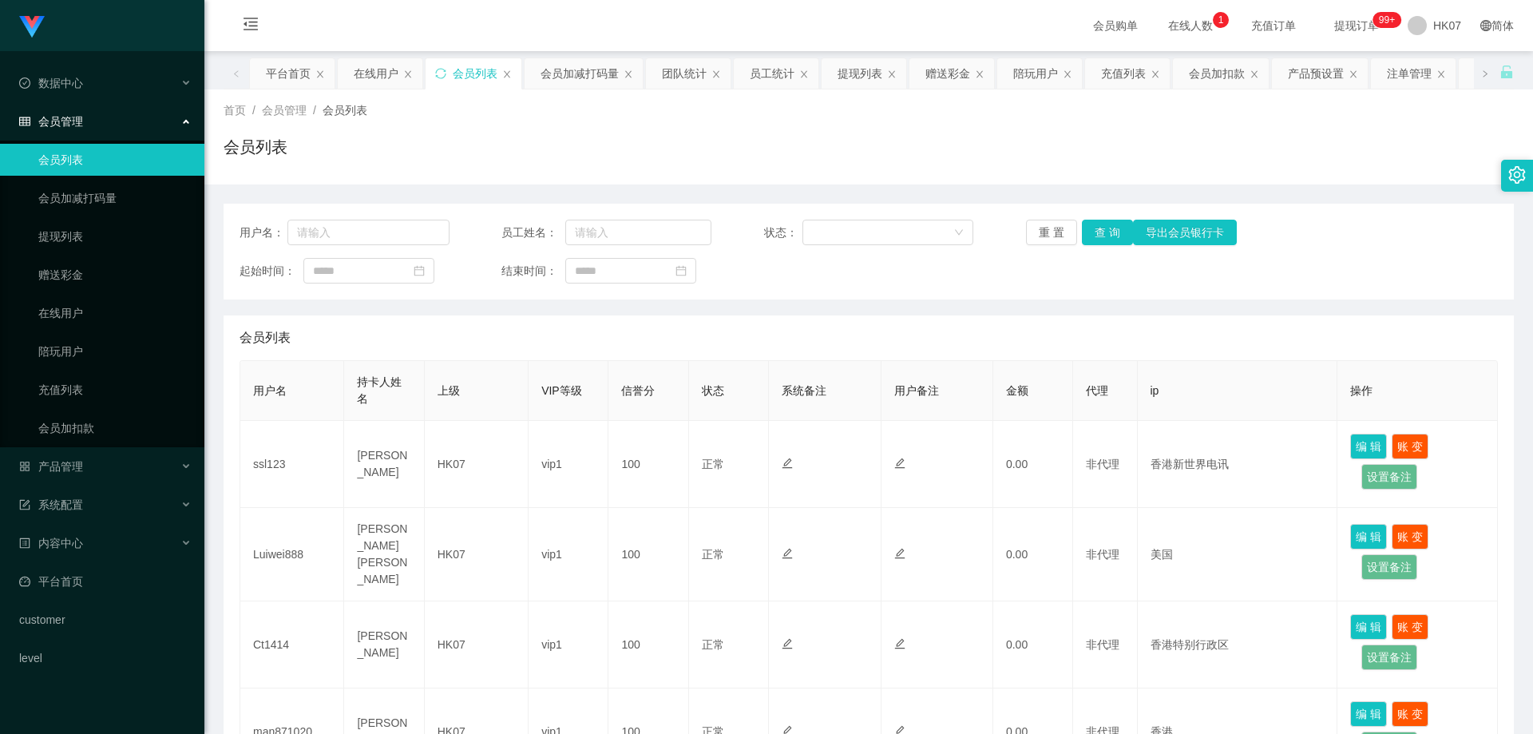
click at [1160, 26] on span "在线人数 0 1 2 3 4 5 6 7 8 9 0 1 2 3 4 5 6 7 8 9 0 1 2 3 4 5 6 7 8 9" at bounding box center [1190, 25] width 61 height 11
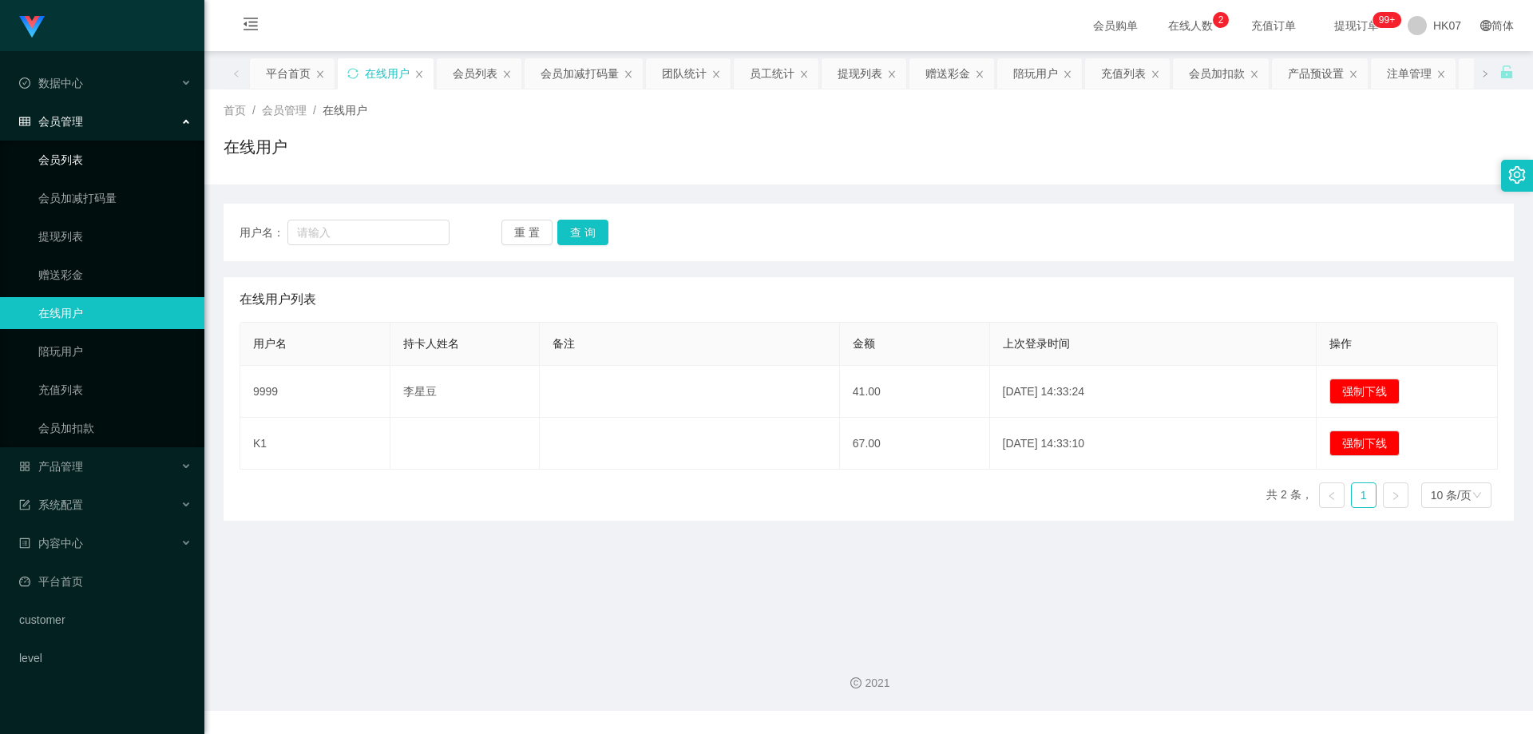
click at [78, 153] on link "会员列表" at bounding box center [114, 160] width 153 height 32
